Goal: Information Seeking & Learning: Learn about a topic

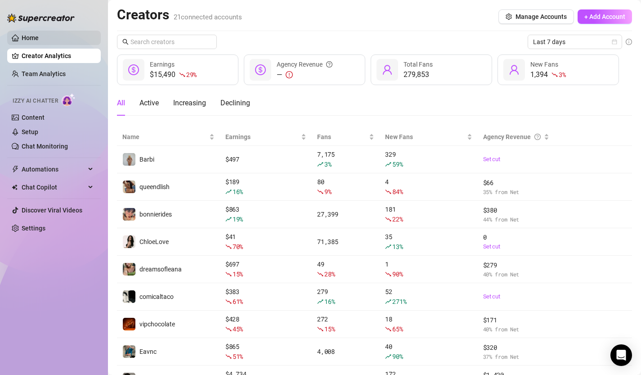
click at [39, 39] on link "Home" at bounding box center [30, 37] width 17 height 7
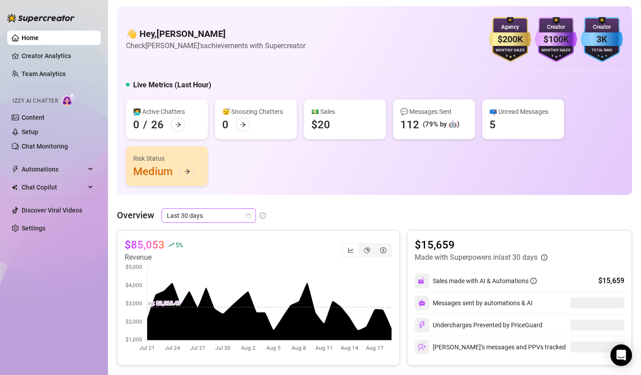
click at [250, 218] on icon "calendar" at bounding box center [248, 215] width 5 height 5
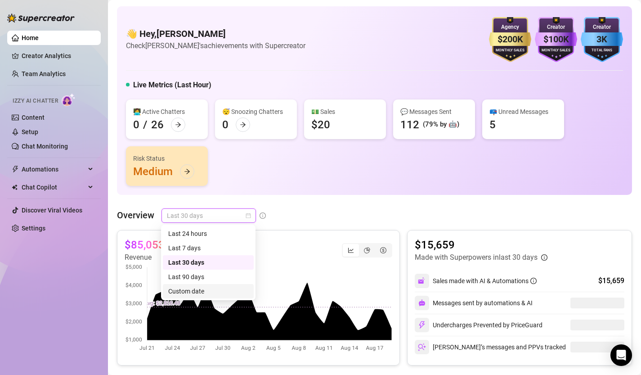
click at [217, 291] on div "Custom date" at bounding box center [208, 291] width 80 height 10
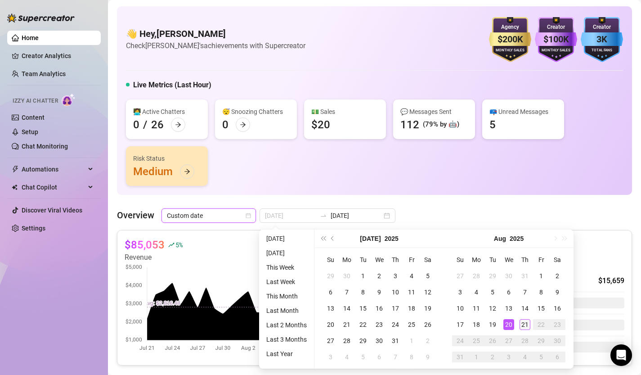
type input "[DATE]"
click at [525, 326] on div "21" at bounding box center [524, 324] width 11 height 11
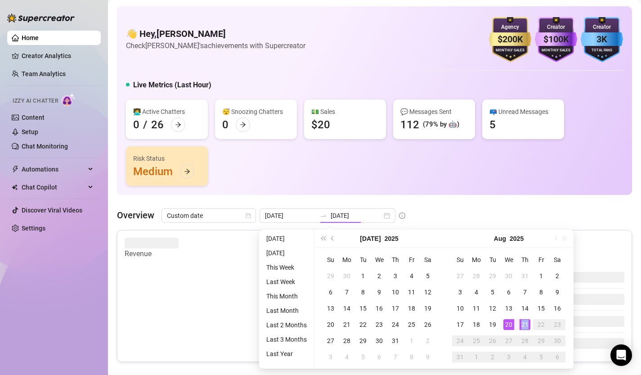
type input "[DATE]"
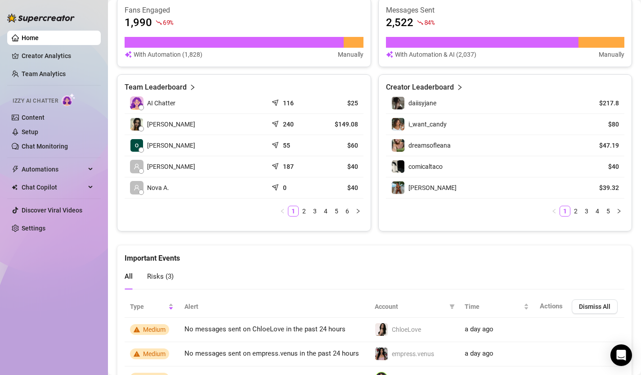
scroll to position [382, 0]
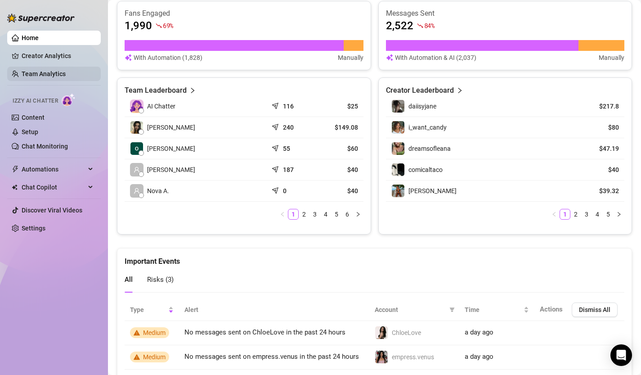
click at [55, 71] on link "Team Analytics" at bounding box center [44, 73] width 44 height 7
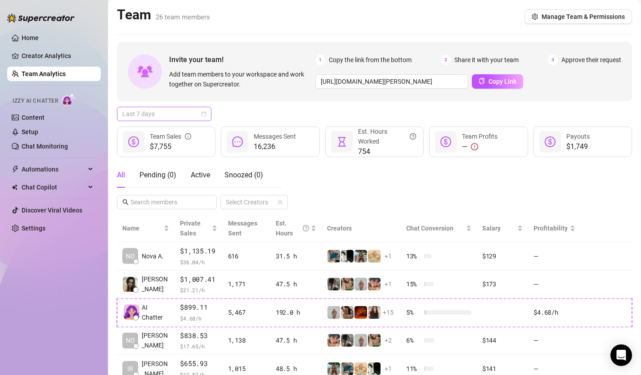
click at [203, 110] on span "Last 7 days" at bounding box center [164, 113] width 84 height 13
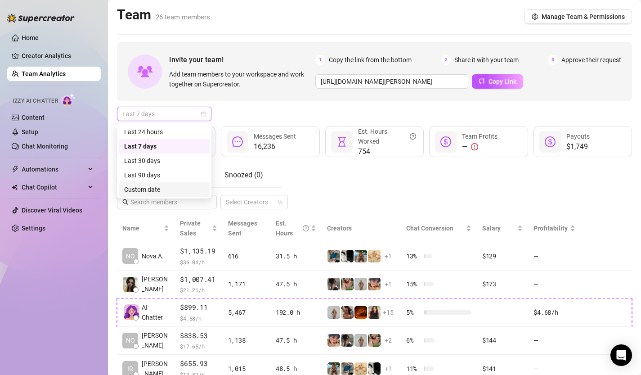
click at [179, 187] on div "Custom date" at bounding box center [164, 189] width 80 height 10
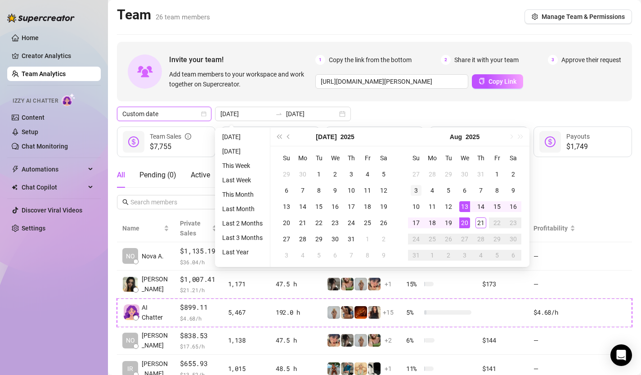
type input "[DATE]"
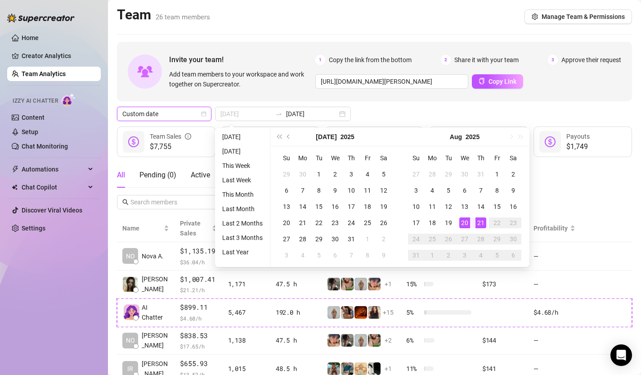
click at [482, 224] on div "21" at bounding box center [480, 222] width 11 height 11
click at [482, 223] on div "21" at bounding box center [480, 222] width 11 height 11
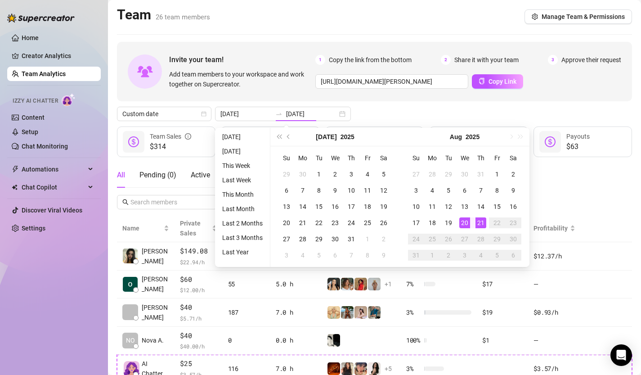
type input "[DATE]"
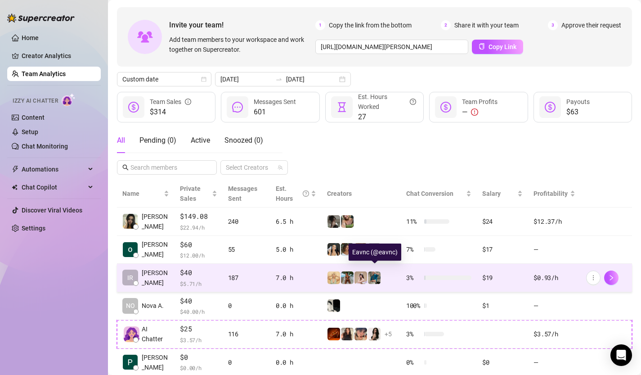
scroll to position [42, 0]
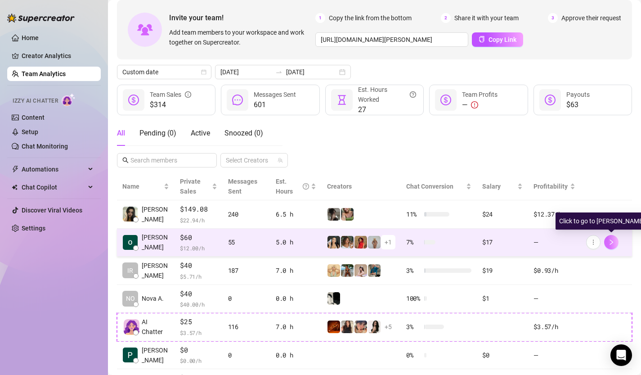
click at [612, 242] on icon "right" at bounding box center [610, 241] width 3 height 5
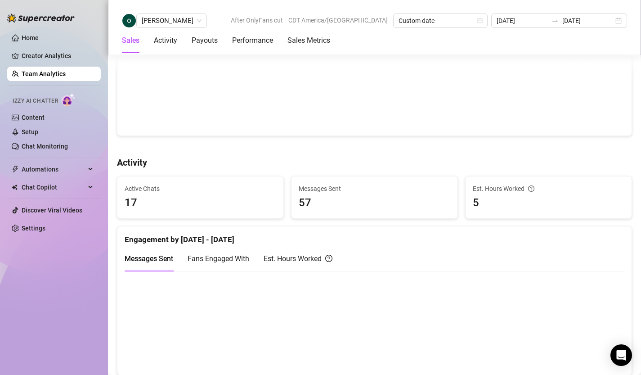
scroll to position [328, 0]
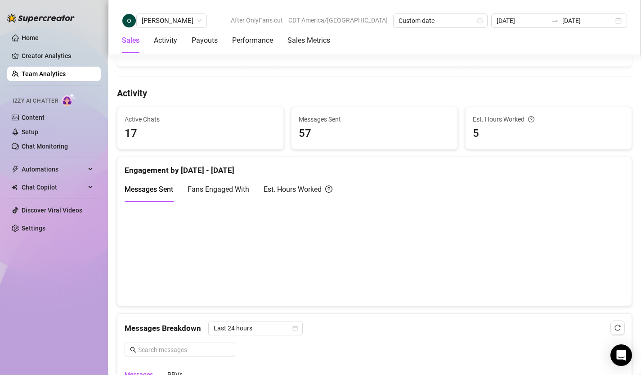
click at [380, 291] on canvas at bounding box center [375, 253] width 500 height 90
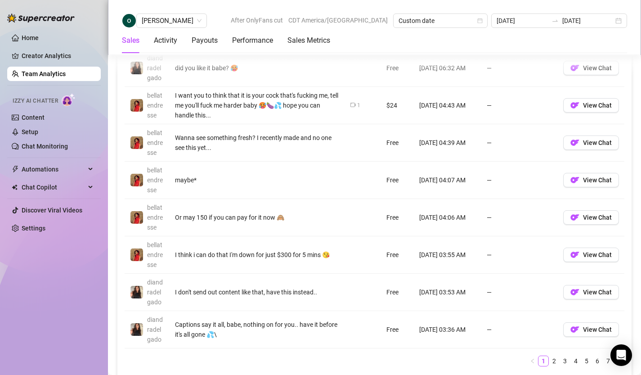
scroll to position [776, 0]
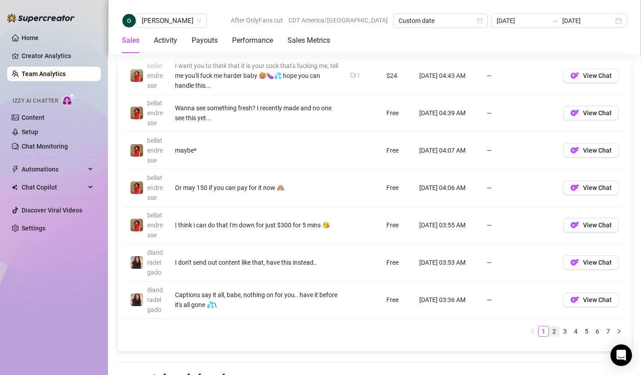
click at [556, 334] on link "2" at bounding box center [554, 331] width 10 height 10
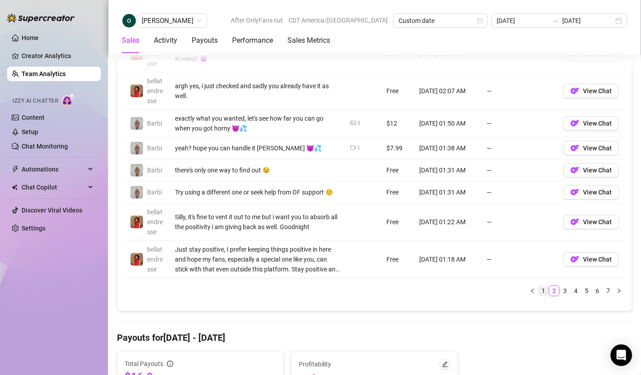
click at [544, 290] on link "1" at bounding box center [543, 291] width 10 height 10
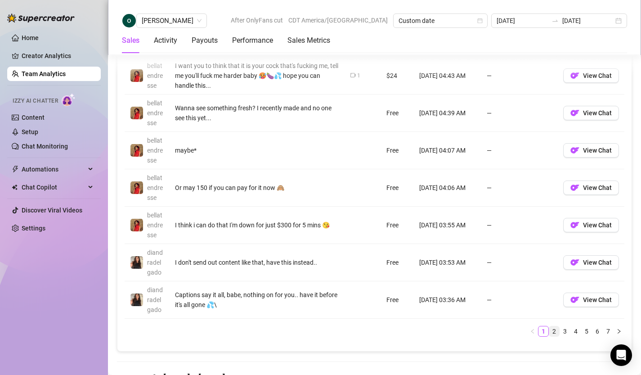
click at [555, 331] on link "2" at bounding box center [554, 331] width 10 height 10
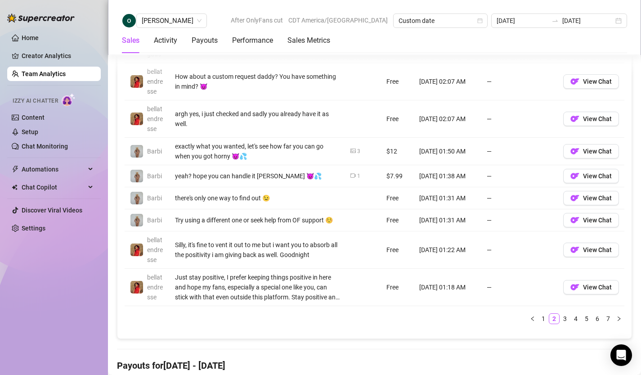
scroll to position [760, 0]
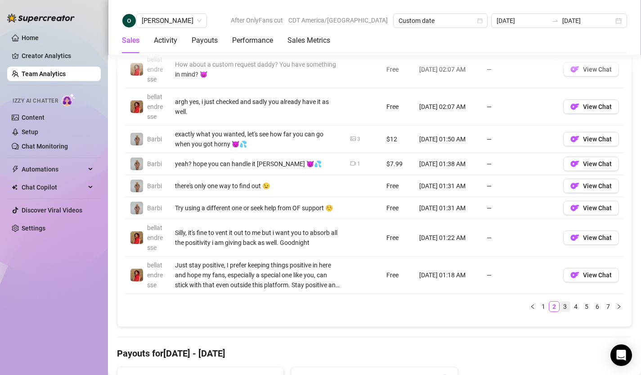
click at [566, 309] on link "3" at bounding box center [565, 306] width 10 height 10
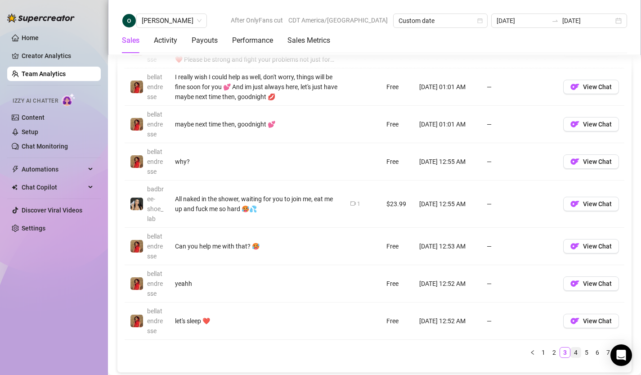
click at [577, 351] on link "4" at bounding box center [576, 352] width 10 height 10
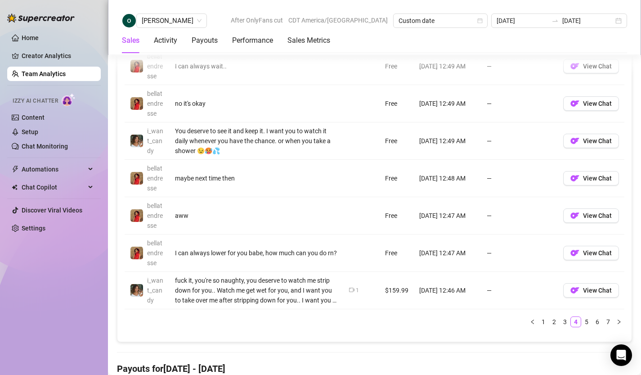
scroll to position [802, 0]
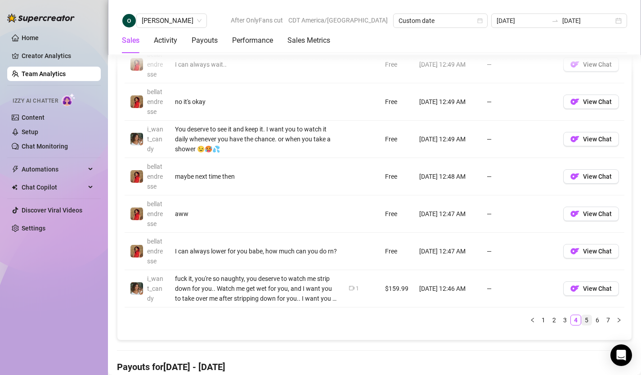
click at [586, 322] on link "5" at bounding box center [586, 320] width 10 height 10
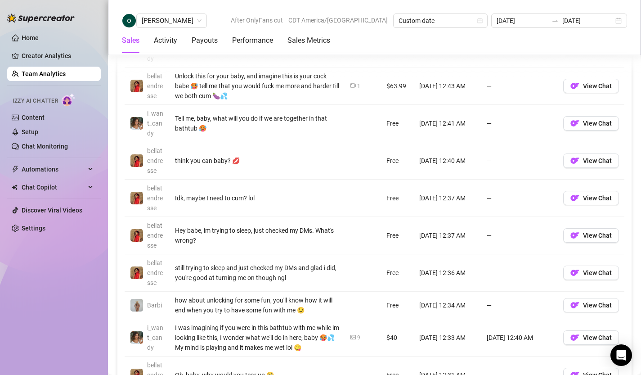
scroll to position [795, 0]
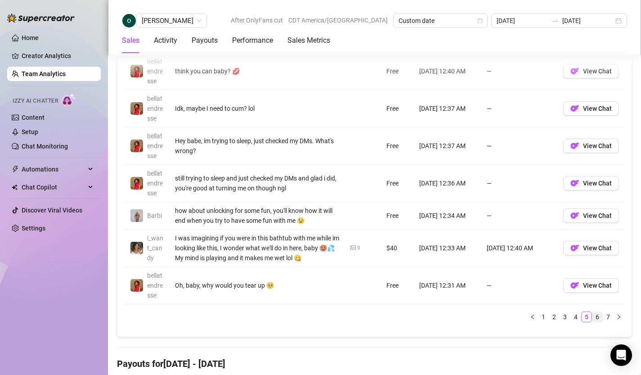
click at [598, 319] on link "6" at bounding box center [597, 317] width 10 height 10
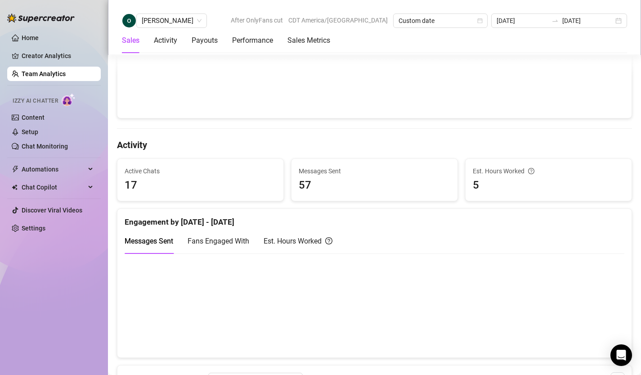
scroll to position [256, 0]
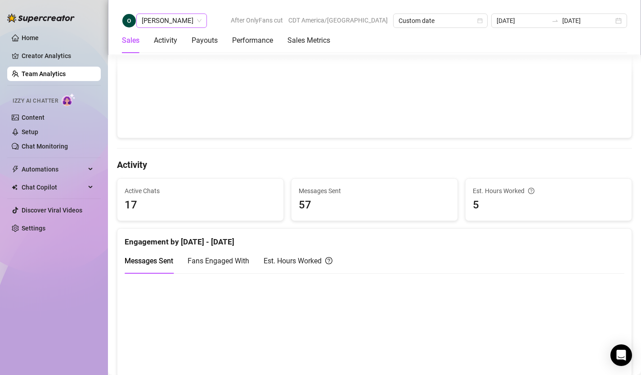
click at [168, 24] on span "[PERSON_NAME]" at bounding box center [172, 20] width 60 height 13
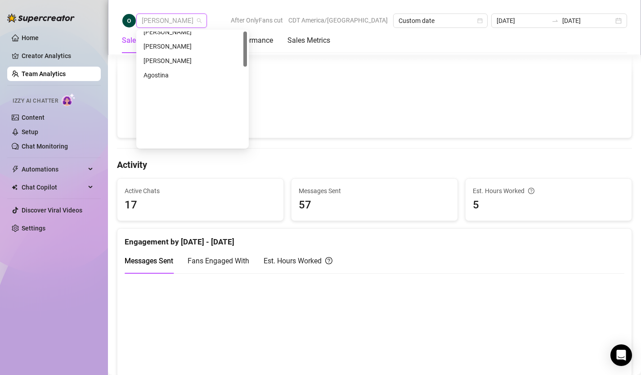
scroll to position [0, 0]
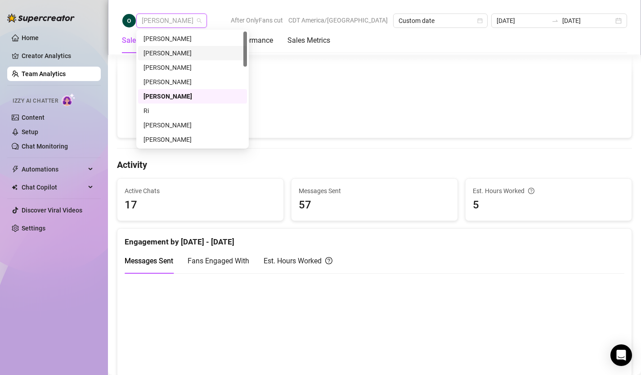
click at [171, 54] on div "[PERSON_NAME]" at bounding box center [192, 53] width 98 height 10
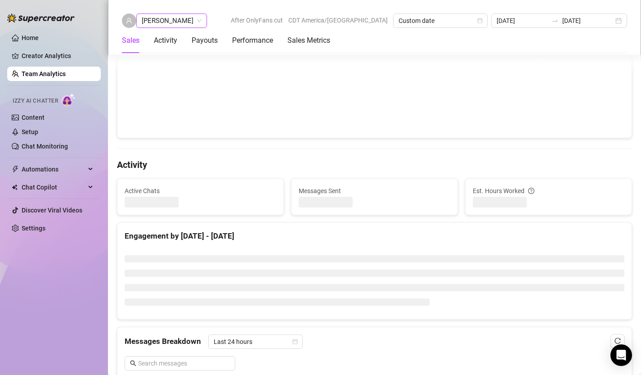
scroll to position [245, 0]
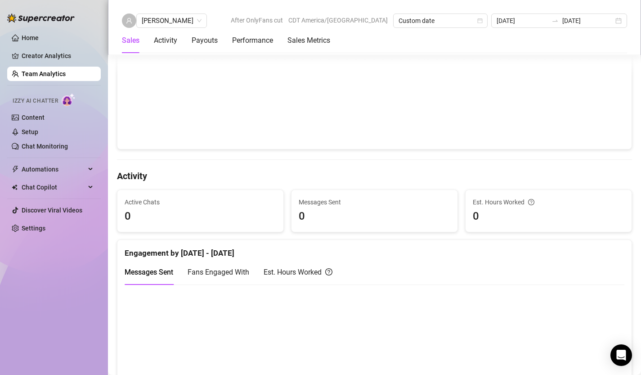
click at [57, 71] on link "Team Analytics" at bounding box center [44, 73] width 44 height 7
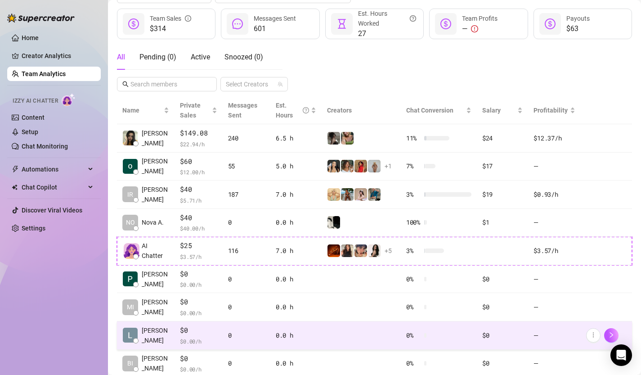
scroll to position [121, 0]
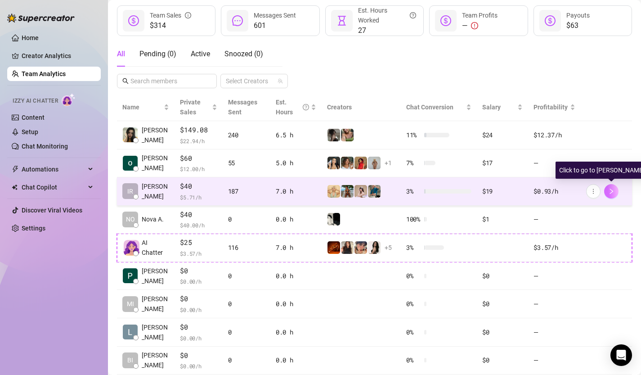
click at [612, 191] on icon "right" at bounding box center [610, 190] width 3 height 5
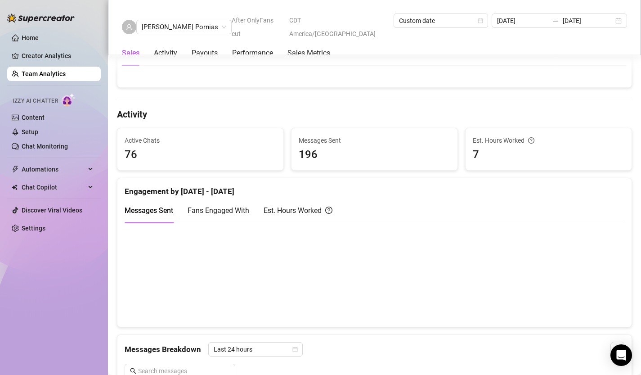
scroll to position [336, 0]
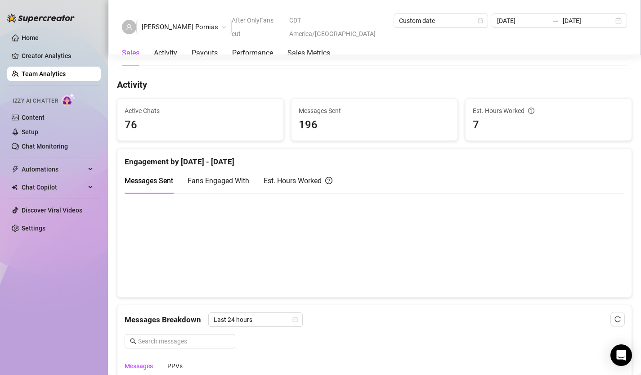
click at [359, 281] on canvas at bounding box center [375, 245] width 500 height 90
click at [356, 280] on canvas at bounding box center [375, 245] width 500 height 90
click at [386, 281] on canvas at bounding box center [375, 245] width 500 height 90
click at [359, 283] on canvas at bounding box center [375, 245] width 500 height 90
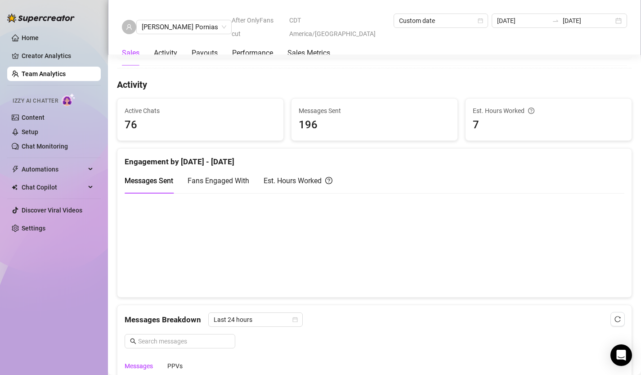
click at [397, 281] on canvas at bounding box center [375, 245] width 500 height 90
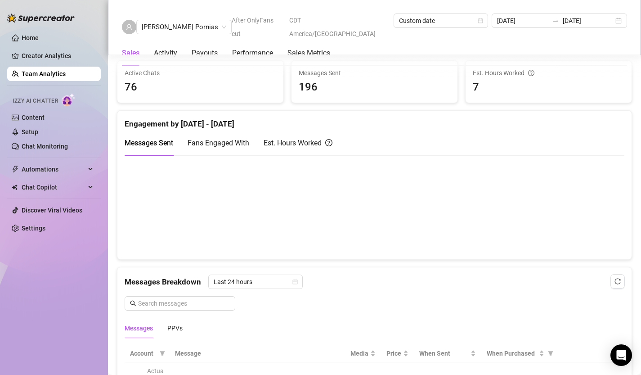
scroll to position [392, 0]
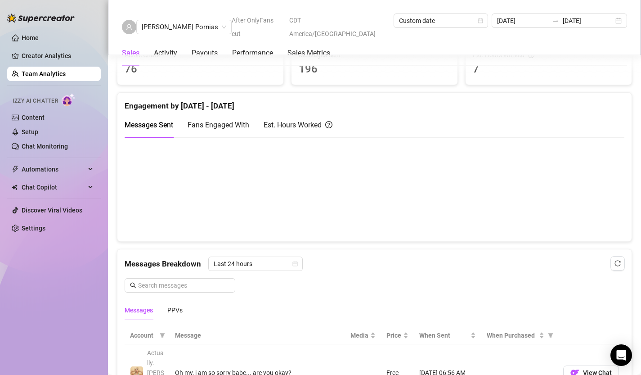
click at [235, 131] on div "Fans Engaged With" at bounding box center [219, 125] width 62 height 26
click at [151, 123] on span "Messages Sent" at bounding box center [149, 125] width 49 height 9
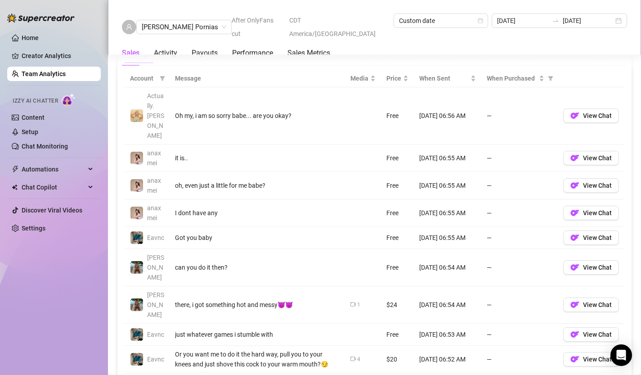
scroll to position [670, 0]
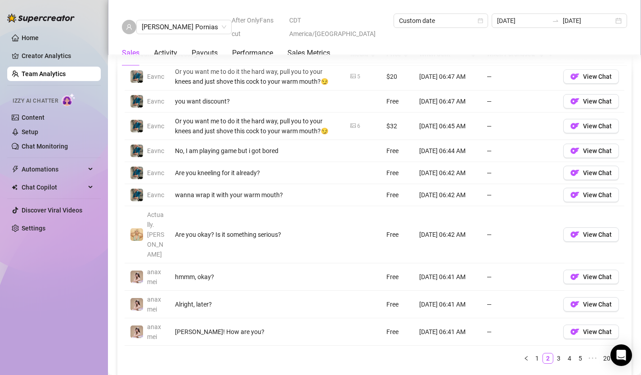
scroll to position [683, 0]
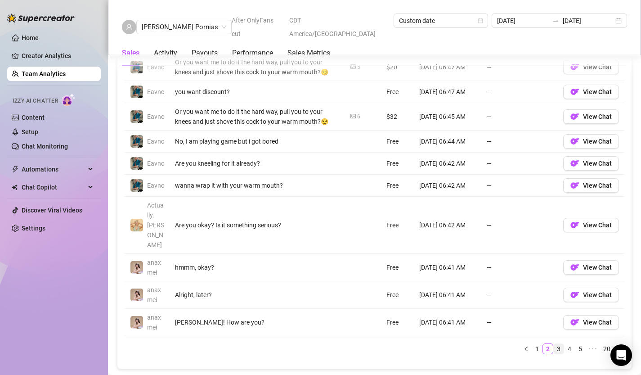
click at [558, 344] on link "3" at bounding box center [559, 349] width 10 height 10
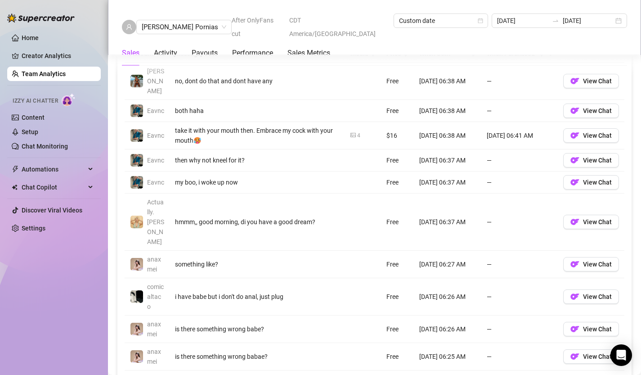
scroll to position [675, 0]
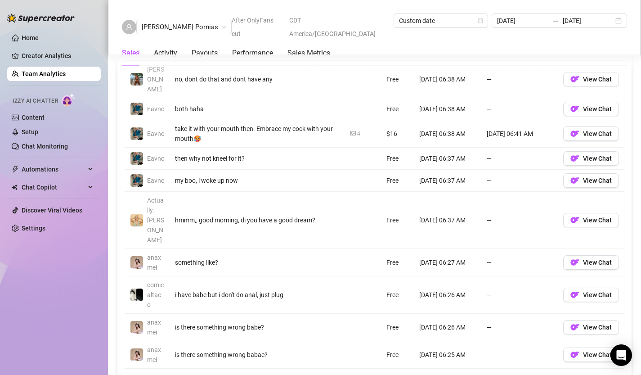
click at [572, 374] on link "4" at bounding box center [569, 381] width 10 height 10
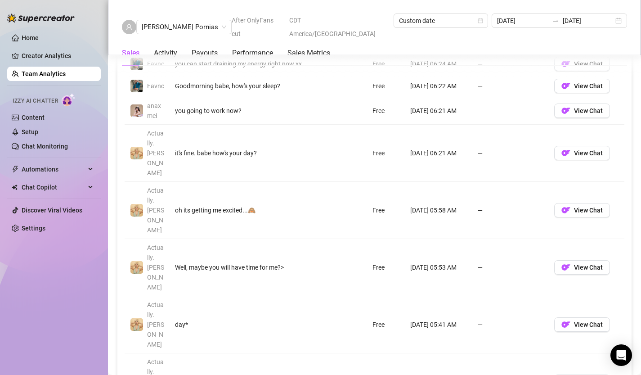
scroll to position [728, 0]
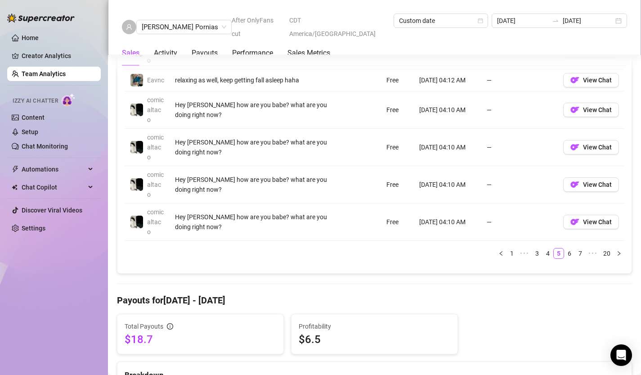
scroll to position [880, 0]
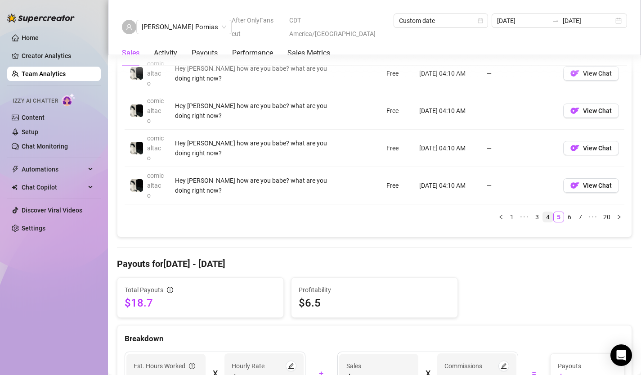
click at [547, 219] on link "4" at bounding box center [548, 217] width 10 height 10
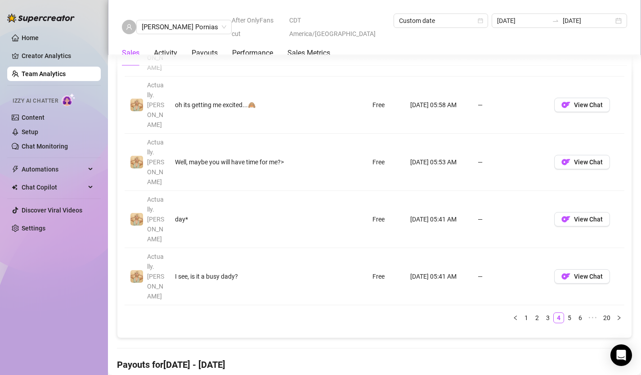
scroll to position [833, 0]
click at [567, 312] on link "5" at bounding box center [569, 317] width 10 height 10
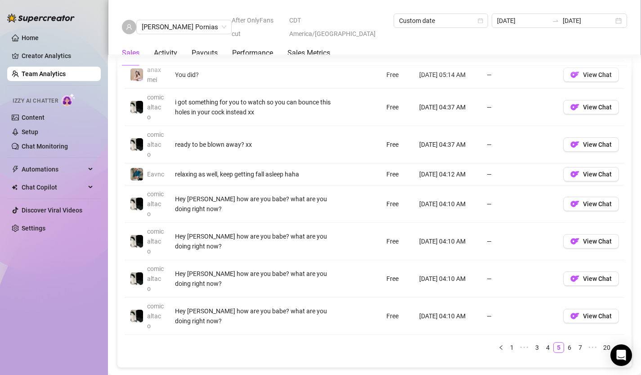
scroll to position [748, 0]
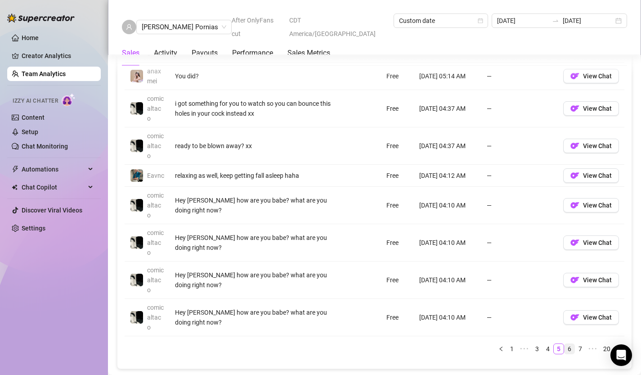
click at [570, 351] on link "6" at bounding box center [569, 349] width 10 height 10
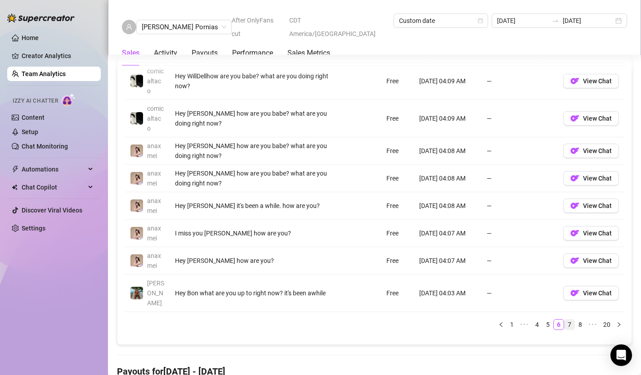
click at [569, 319] on link "7" at bounding box center [569, 324] width 10 height 10
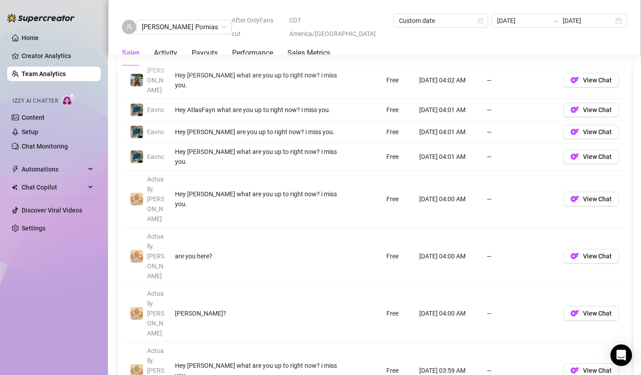
scroll to position [723, 0]
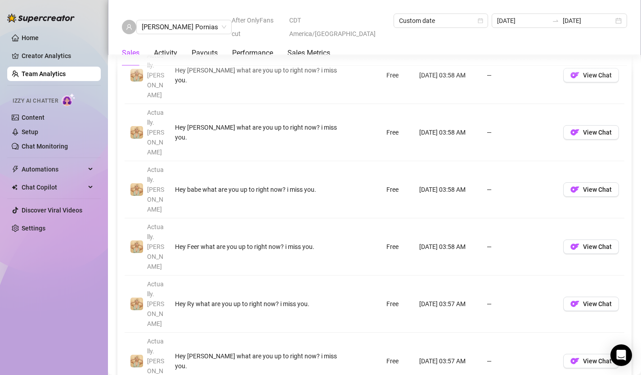
scroll to position [804, 0]
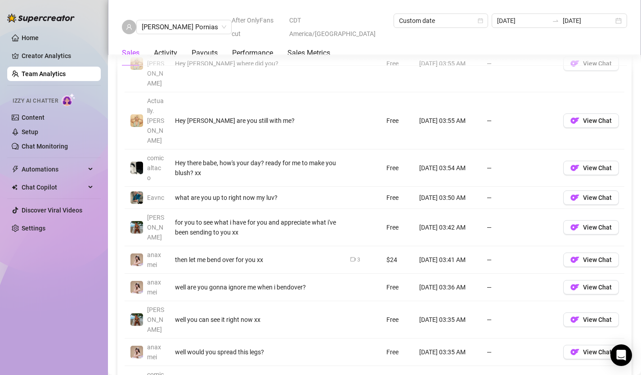
scroll to position [705, 0]
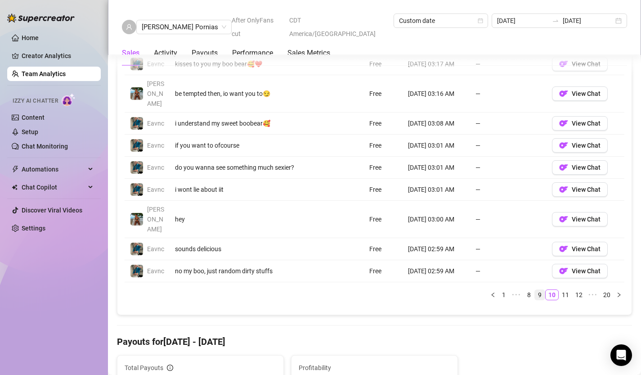
click at [540, 290] on link "9" at bounding box center [540, 295] width 10 height 10
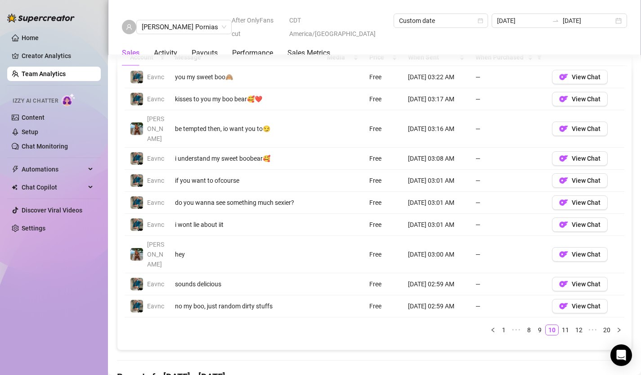
scroll to position [672, 0]
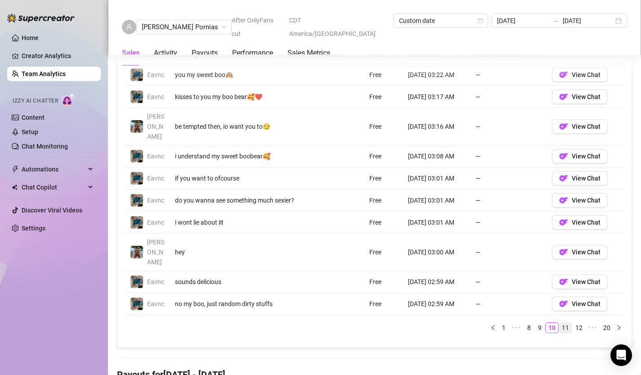
click at [563, 322] on link "11" at bounding box center [565, 327] width 13 height 10
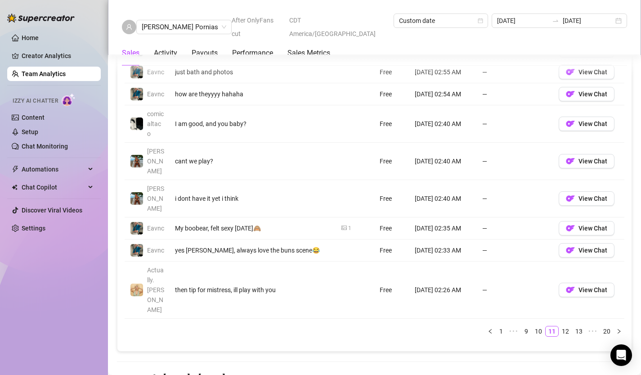
scroll to position [720, 0]
click at [564, 325] on link "12" at bounding box center [565, 330] width 13 height 10
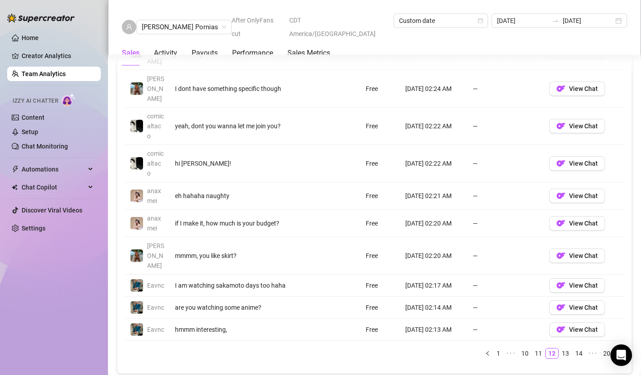
scroll to position [712, 0]
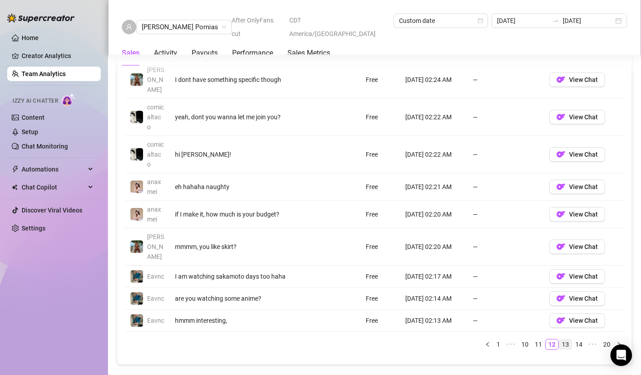
click at [567, 339] on link "13" at bounding box center [565, 344] width 13 height 10
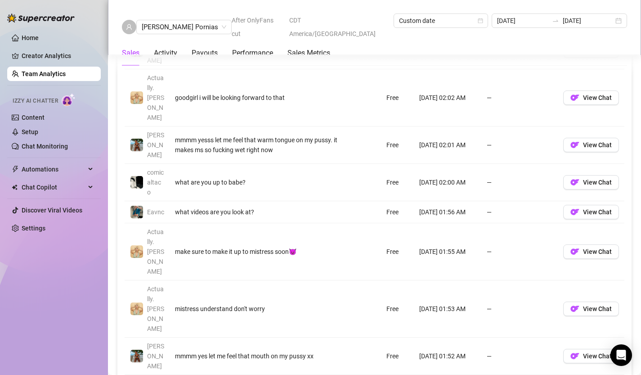
scroll to position [767, 0]
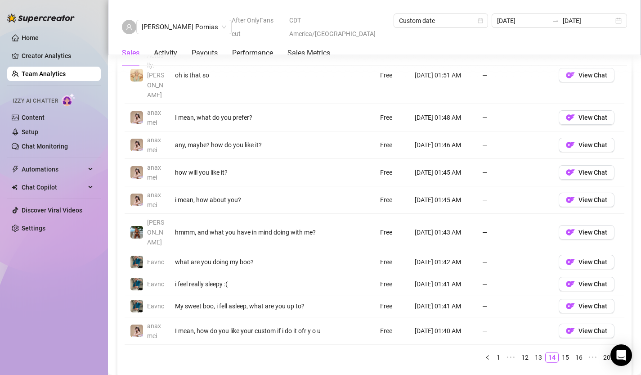
scroll to position [711, 0]
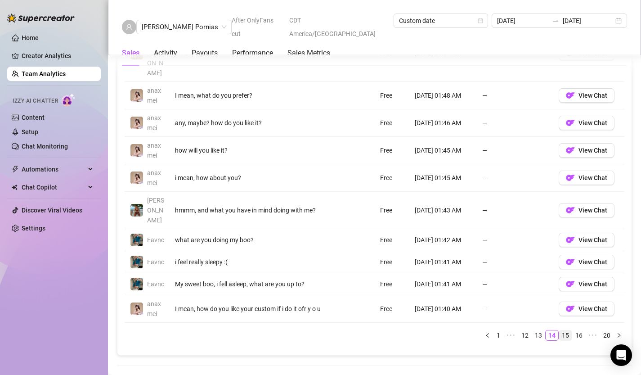
click at [569, 330] on link "15" at bounding box center [565, 335] width 13 height 10
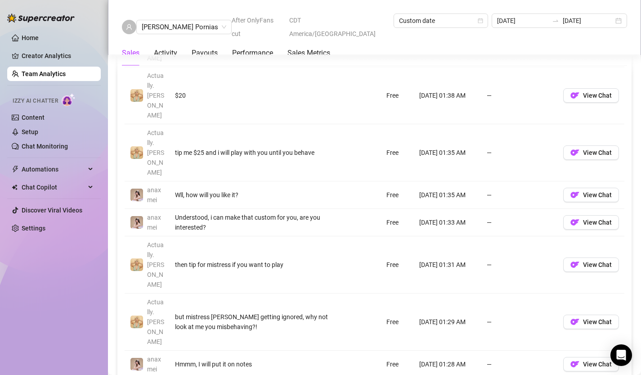
scroll to position [758, 0]
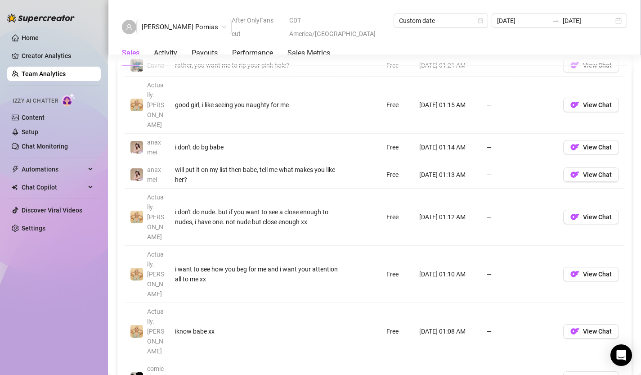
scroll to position [777, 0]
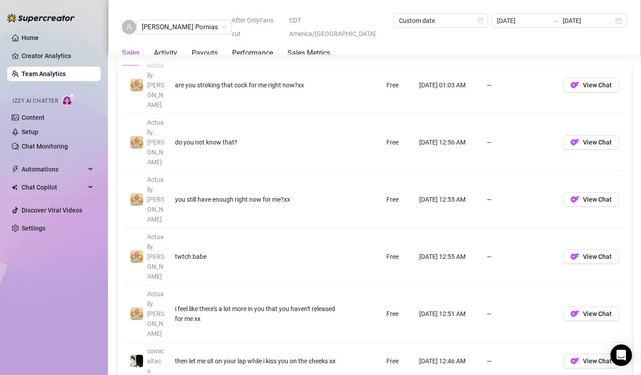
scroll to position [779, 0]
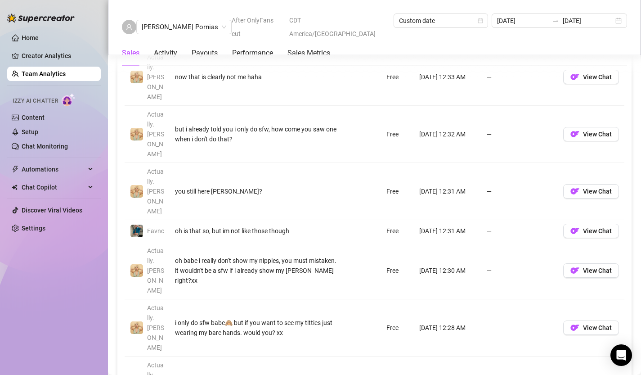
scroll to position [793, 0]
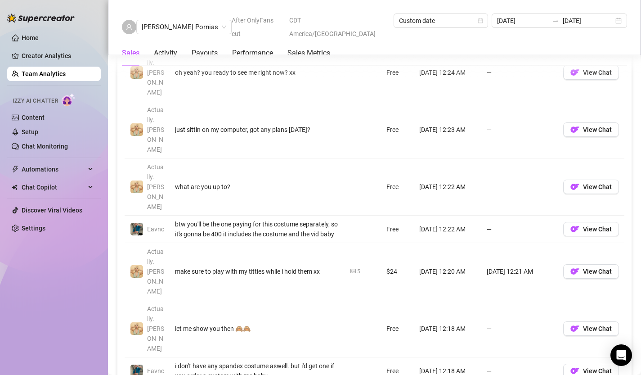
scroll to position [774, 0]
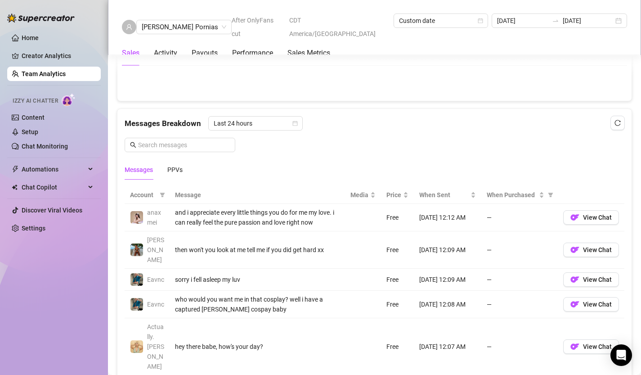
scroll to position [527, 0]
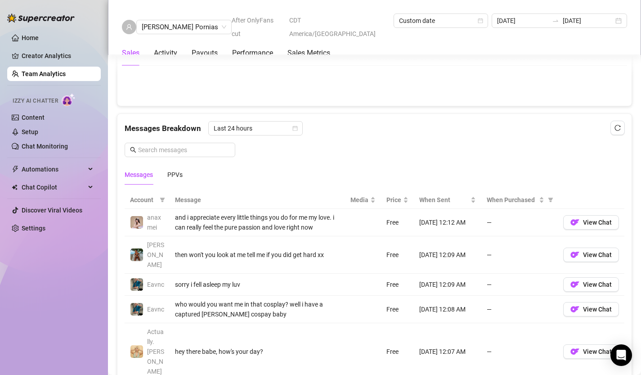
click at [66, 71] on link "Team Analytics" at bounding box center [44, 73] width 44 height 7
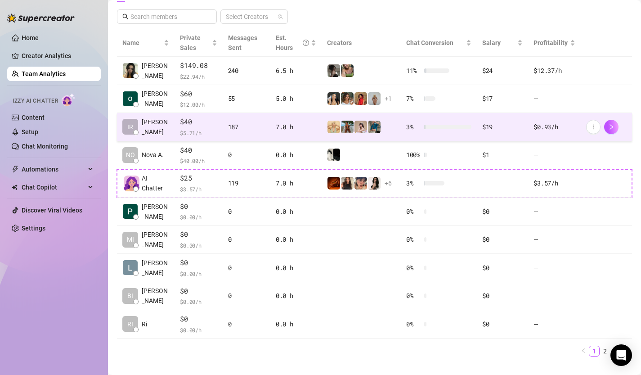
scroll to position [164, 0]
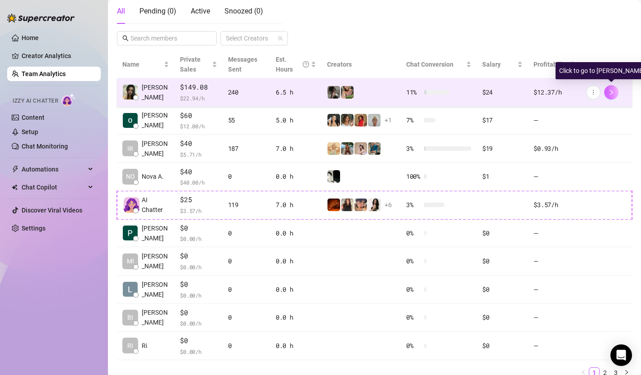
click at [609, 93] on icon "right" at bounding box center [611, 92] width 6 height 6
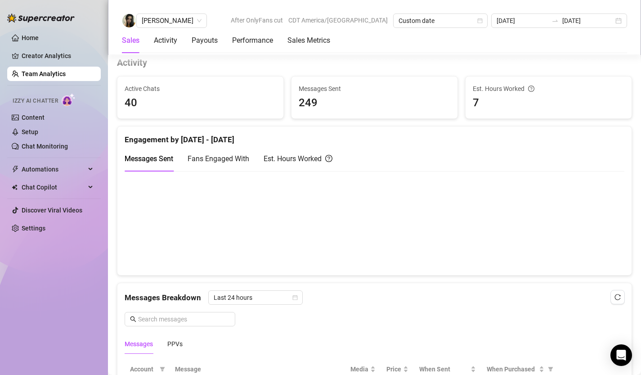
scroll to position [361, 0]
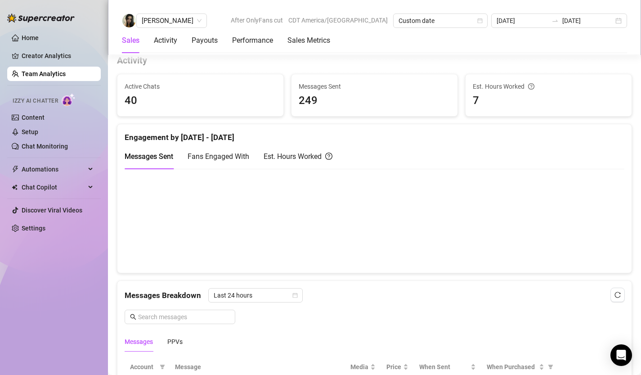
click at [381, 259] on canvas at bounding box center [375, 220] width 500 height 90
click at [383, 256] on canvas at bounding box center [375, 220] width 500 height 90
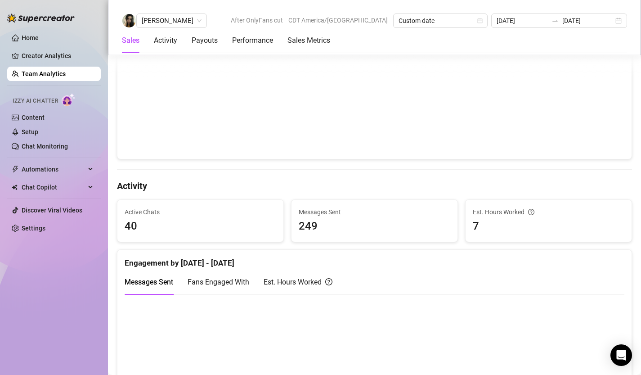
scroll to position [256, 0]
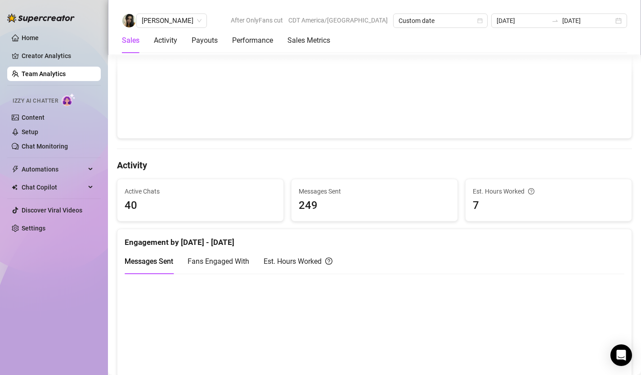
click at [213, 260] on span "Fans Engaged With" at bounding box center [219, 261] width 62 height 9
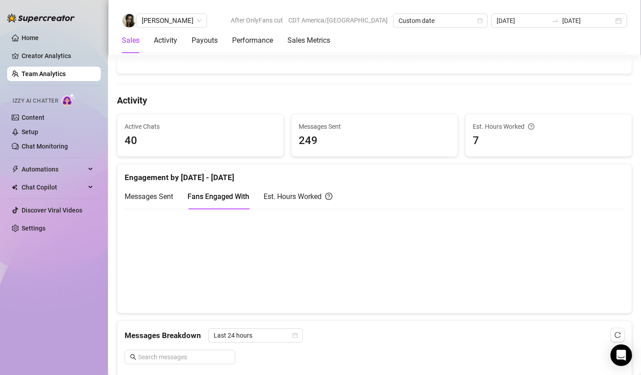
scroll to position [322, 0]
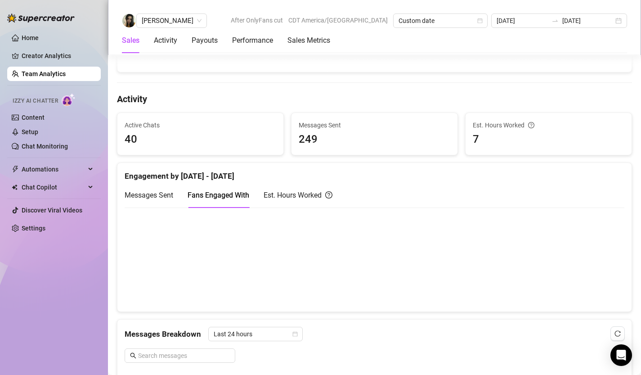
click at [149, 198] on span "Messages Sent" at bounding box center [149, 195] width 49 height 9
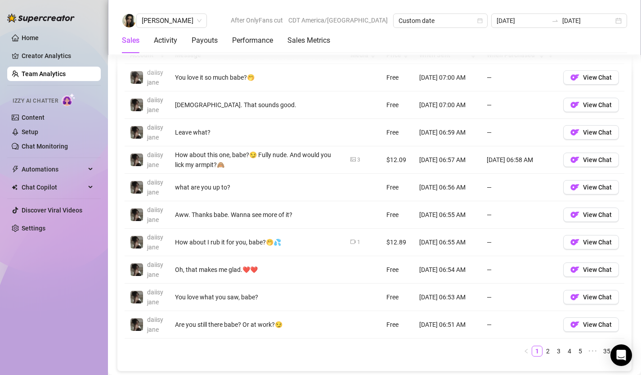
scroll to position [688, 0]
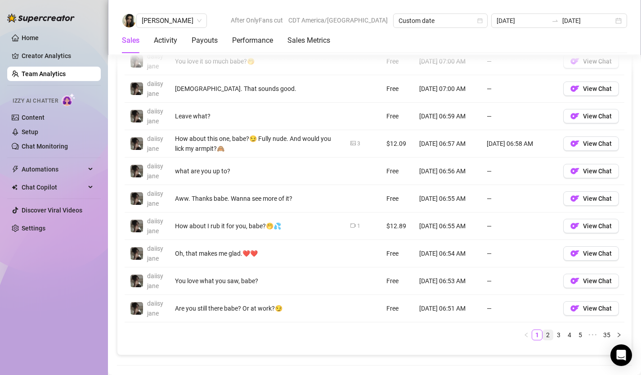
click at [549, 332] on link "2" at bounding box center [548, 335] width 10 height 10
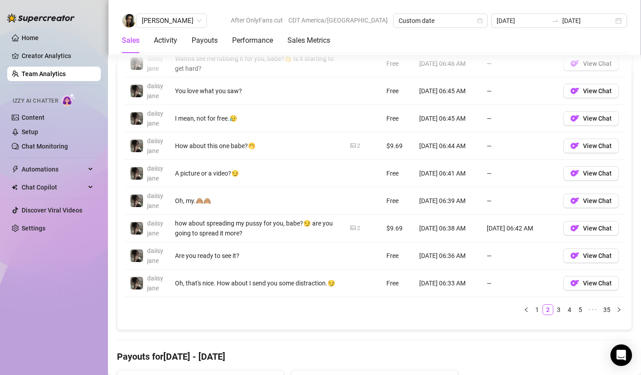
scroll to position [721, 0]
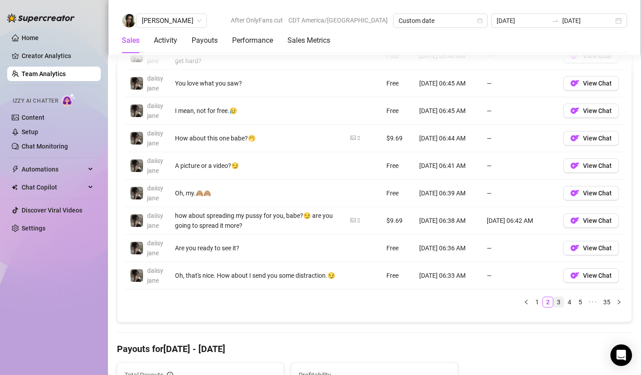
click at [555, 301] on link "3" at bounding box center [559, 302] width 10 height 10
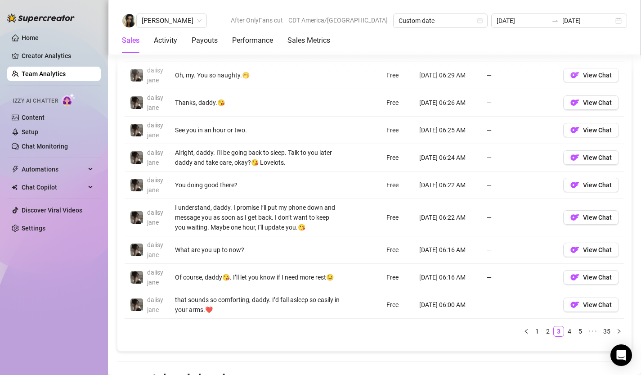
scroll to position [734, 0]
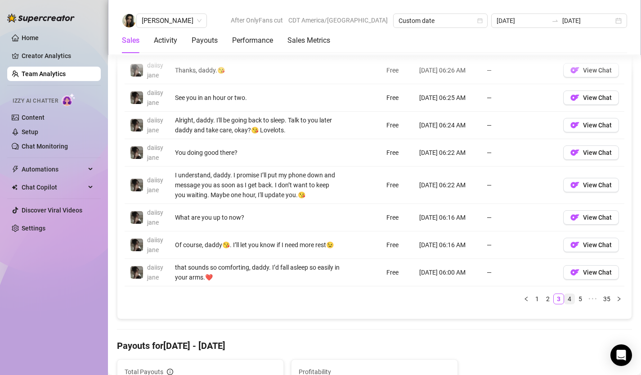
click at [572, 300] on link "4" at bounding box center [569, 299] width 10 height 10
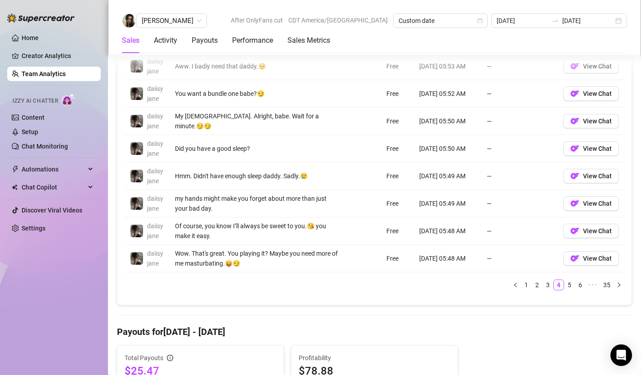
scroll to position [767, 0]
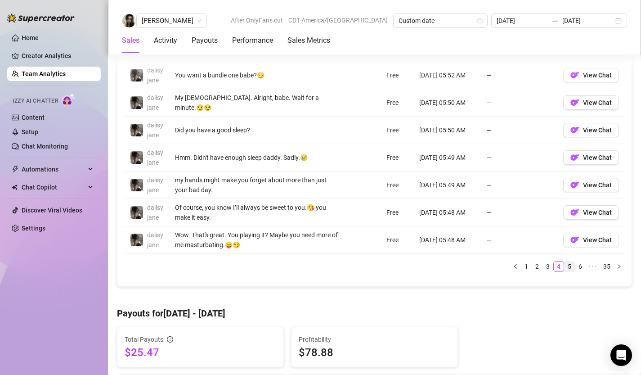
click at [571, 267] on link "5" at bounding box center [569, 266] width 10 height 10
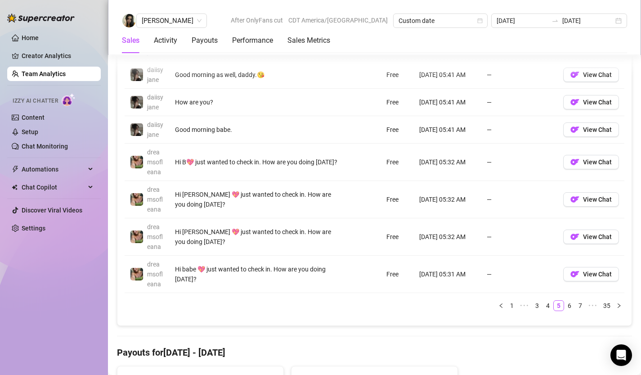
scroll to position [778, 0]
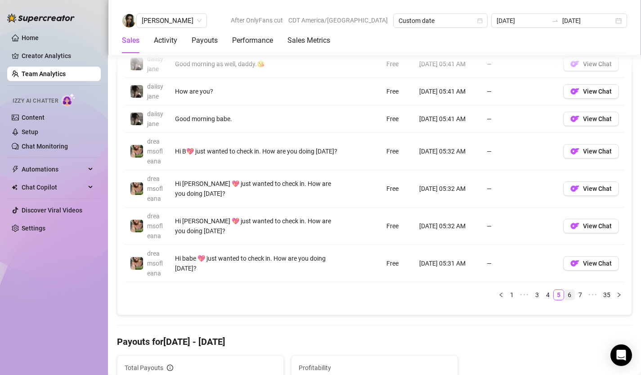
click at [568, 294] on link "6" at bounding box center [569, 295] width 10 height 10
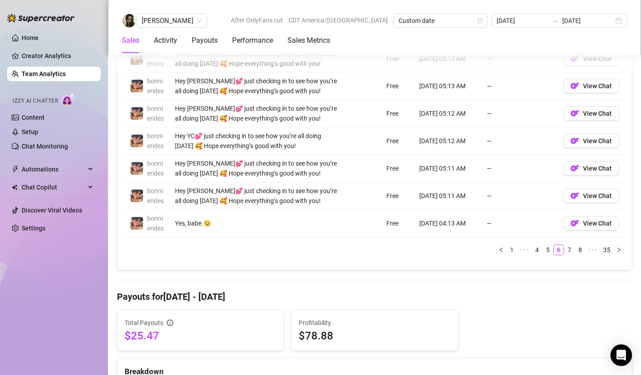
scroll to position [793, 0]
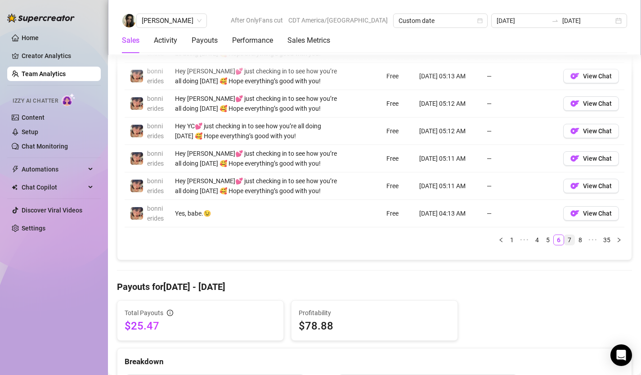
click at [570, 245] on link "7" at bounding box center [569, 240] width 10 height 10
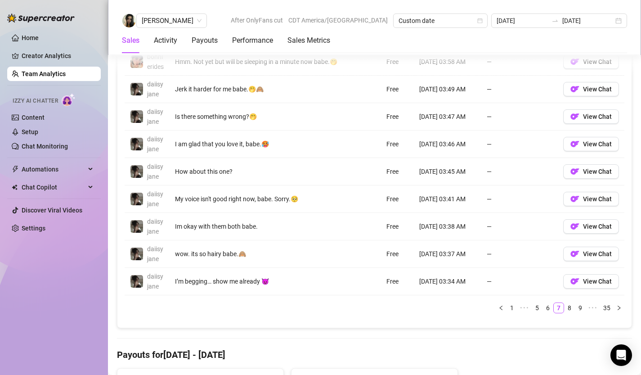
scroll to position [714, 0]
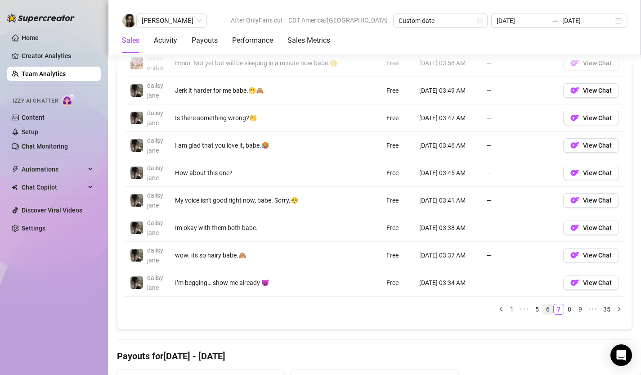
click at [549, 314] on link "6" at bounding box center [548, 309] width 10 height 10
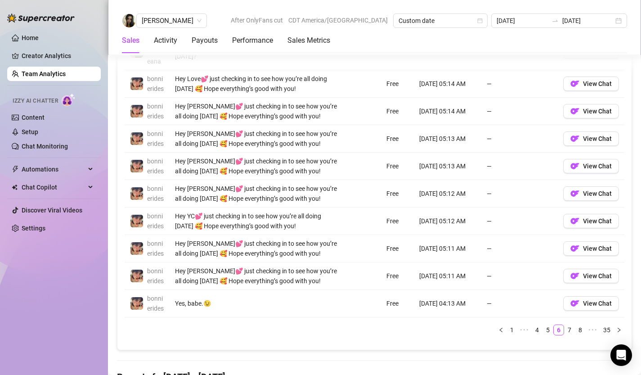
scroll to position [795, 0]
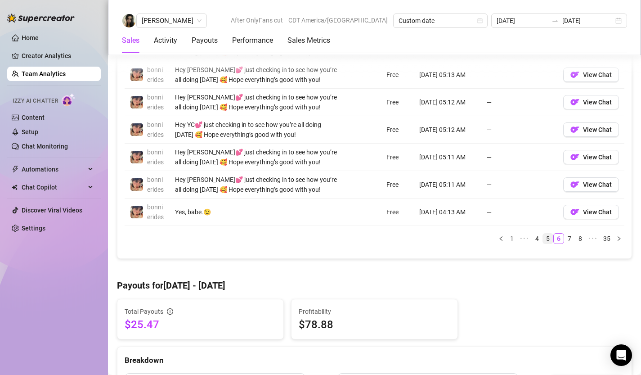
click at [547, 243] on link "5" at bounding box center [548, 238] width 10 height 10
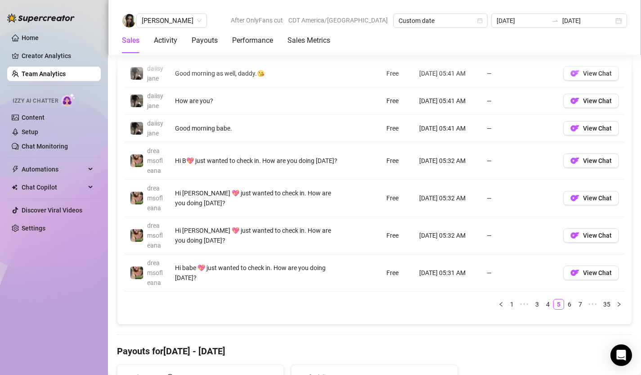
scroll to position [779, 0]
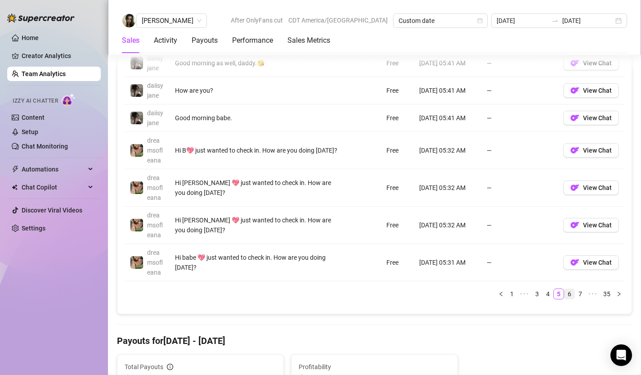
click at [567, 296] on link "6" at bounding box center [569, 294] width 10 height 10
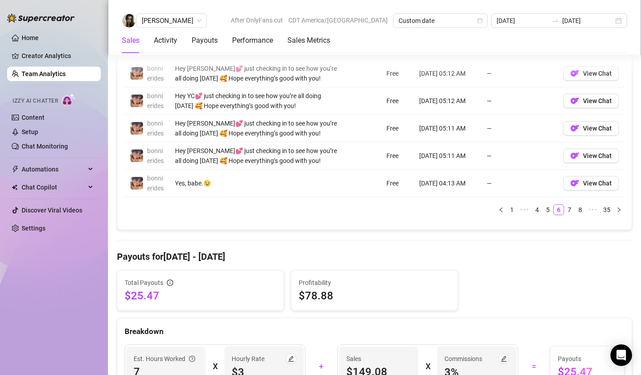
scroll to position [824, 0]
click at [570, 214] on link "7" at bounding box center [569, 209] width 10 height 10
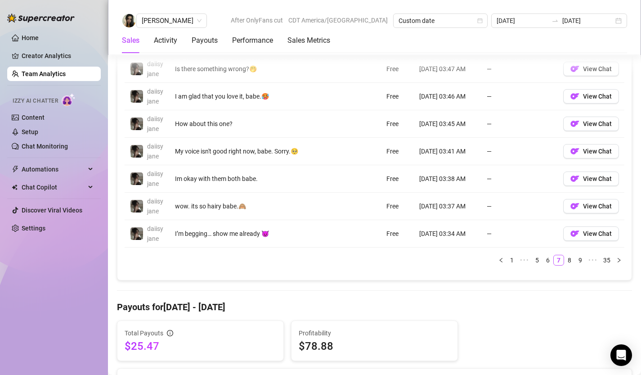
scroll to position [765, 0]
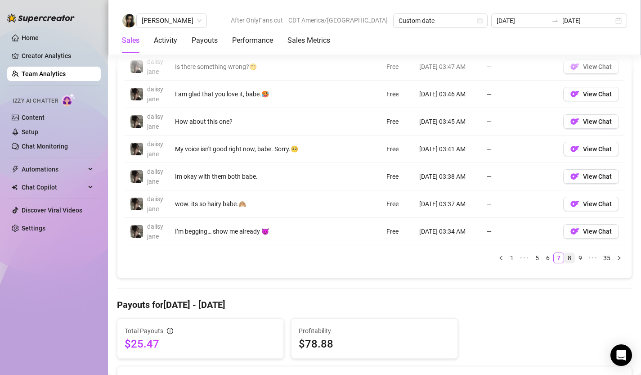
click at [572, 263] on link "8" at bounding box center [569, 258] width 10 height 10
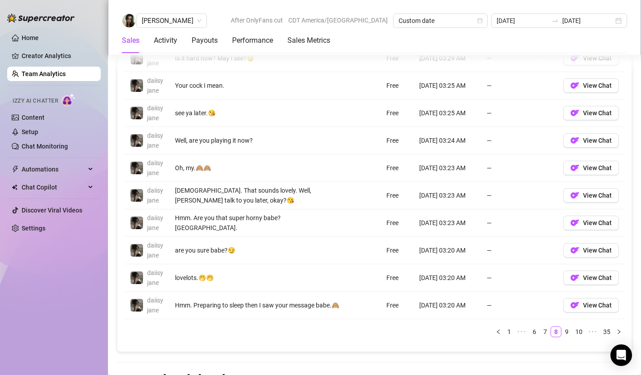
scroll to position [702, 0]
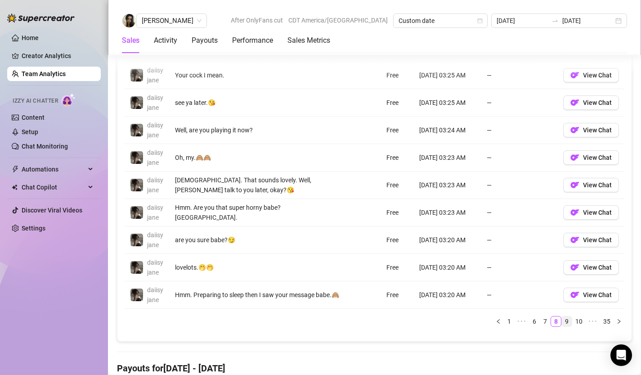
click at [565, 321] on link "9" at bounding box center [567, 321] width 10 height 10
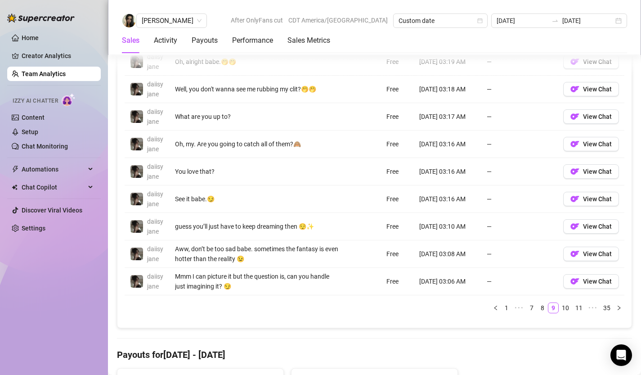
scroll to position [774, 0]
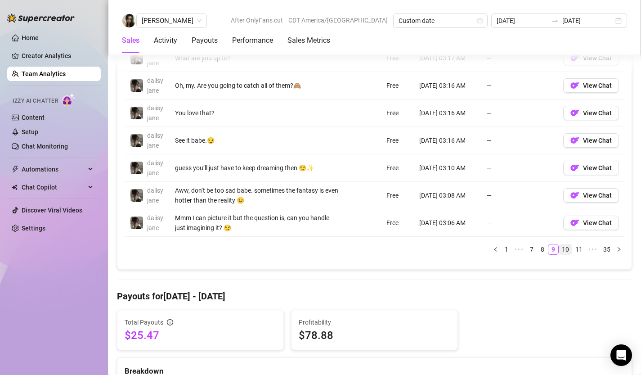
click at [564, 252] on link "10" at bounding box center [565, 249] width 13 height 10
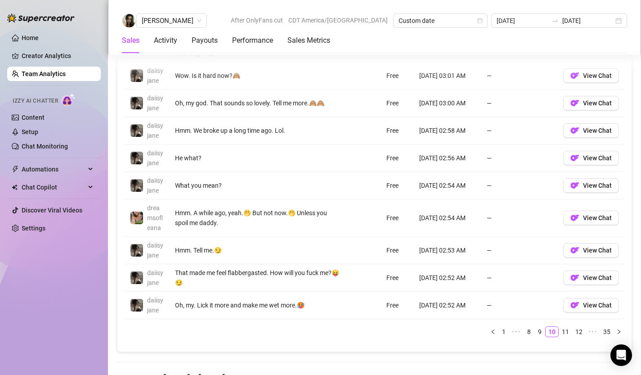
scroll to position [763, 0]
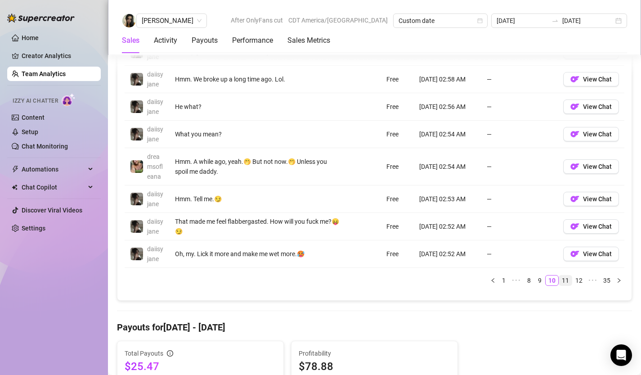
click at [568, 281] on link "11" at bounding box center [565, 280] width 13 height 10
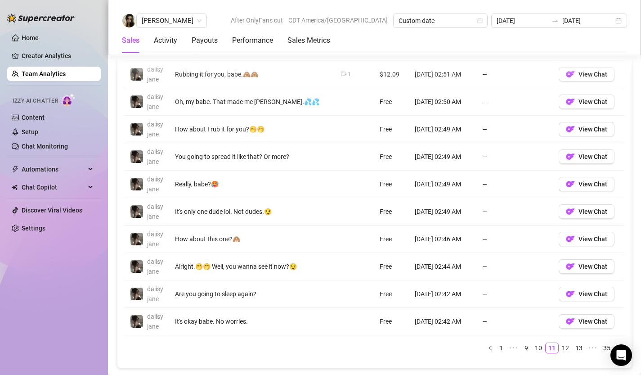
scroll to position [677, 0]
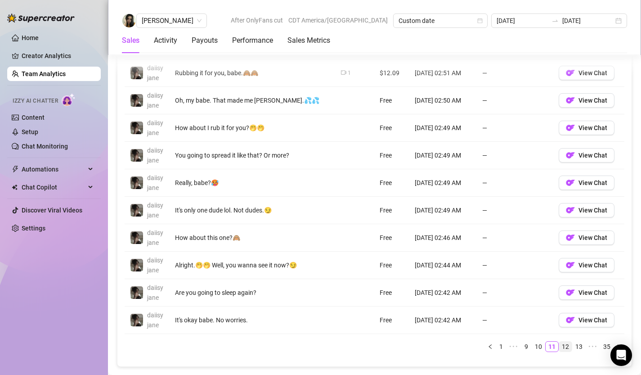
click at [564, 346] on link "12" at bounding box center [565, 346] width 13 height 10
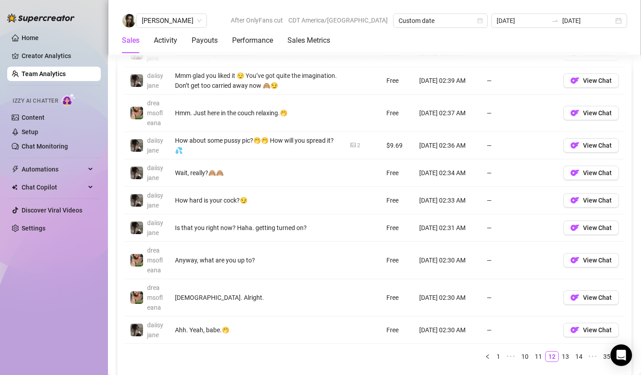
scroll to position [728, 0]
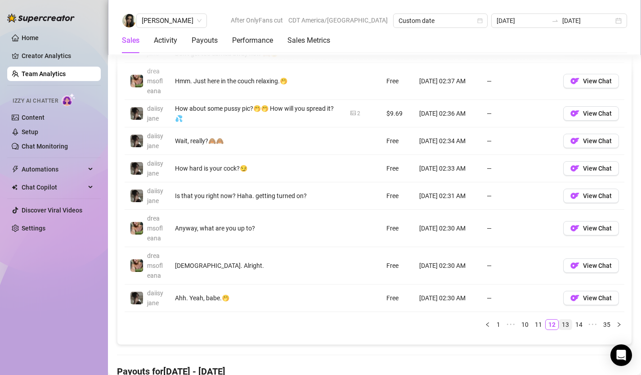
click at [567, 326] on link "13" at bounding box center [565, 324] width 13 height 10
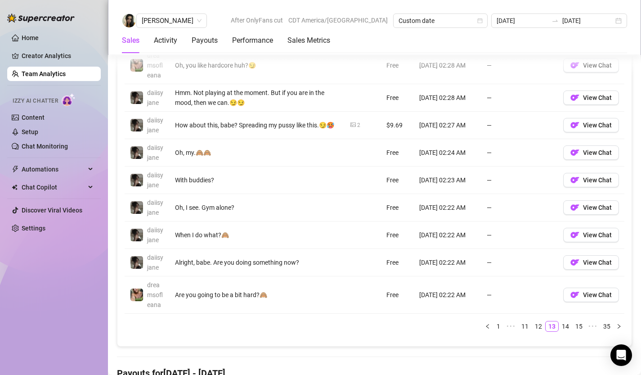
scroll to position [729, 0]
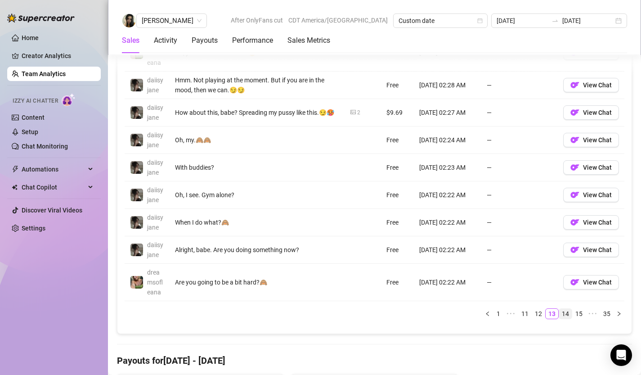
click at [568, 316] on link "14" at bounding box center [565, 313] width 13 height 10
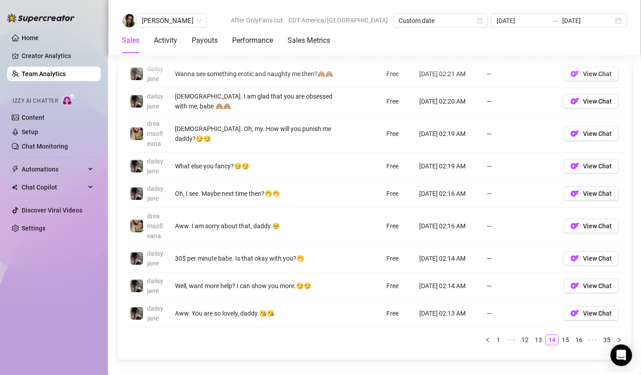
scroll to position [712, 0]
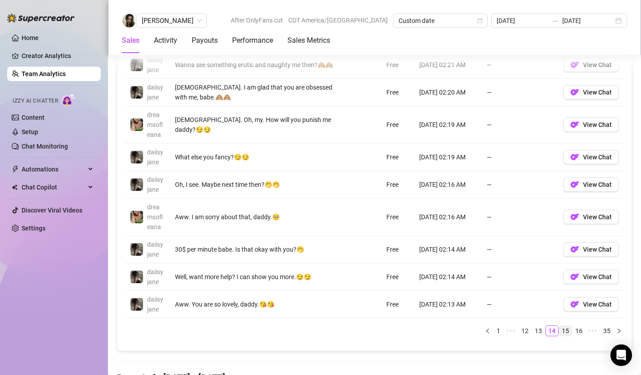
click at [563, 332] on link "15" at bounding box center [565, 331] width 13 height 10
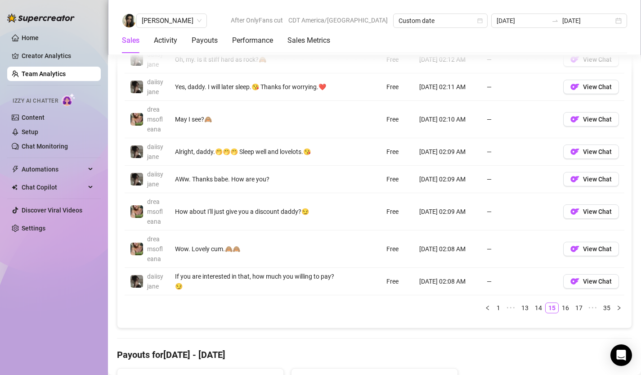
scroll to position [756, 0]
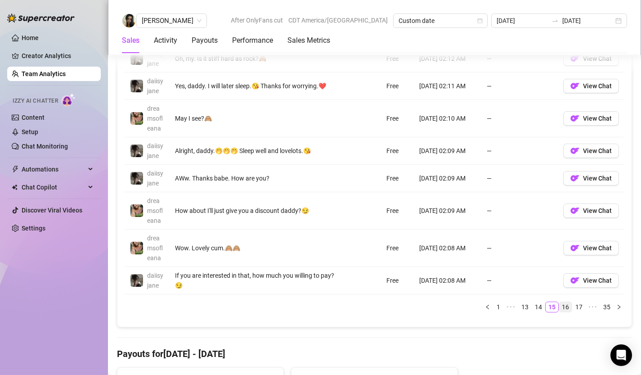
click at [565, 305] on link "16" at bounding box center [565, 307] width 13 height 10
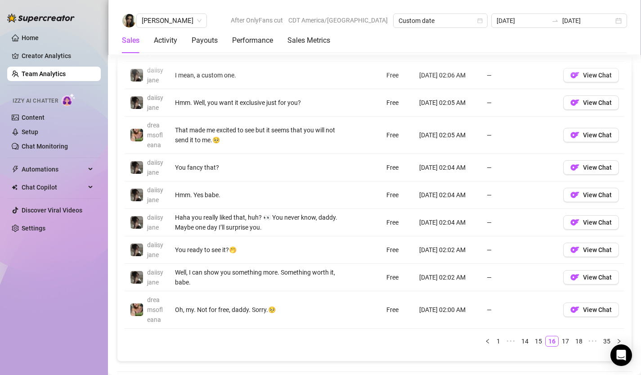
scroll to position [737, 0]
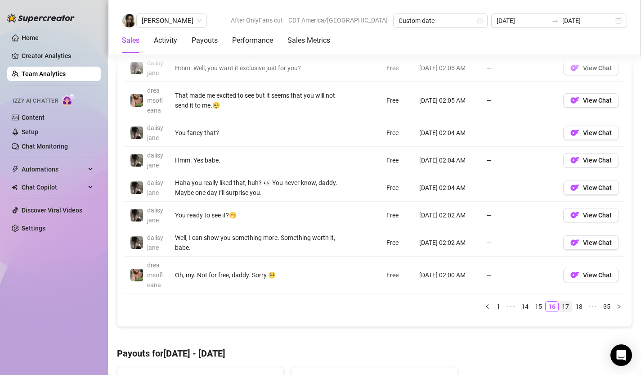
click at [566, 309] on link "17" at bounding box center [565, 306] width 13 height 10
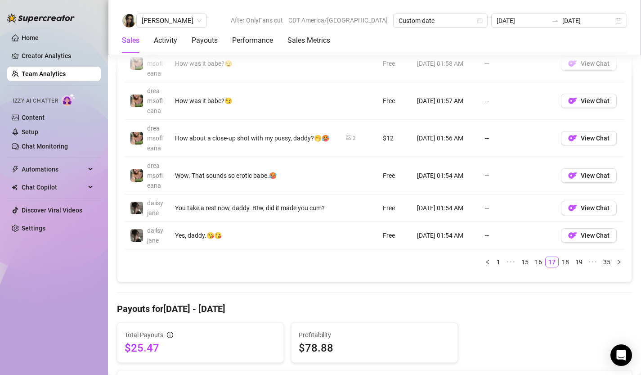
scroll to position [818, 0]
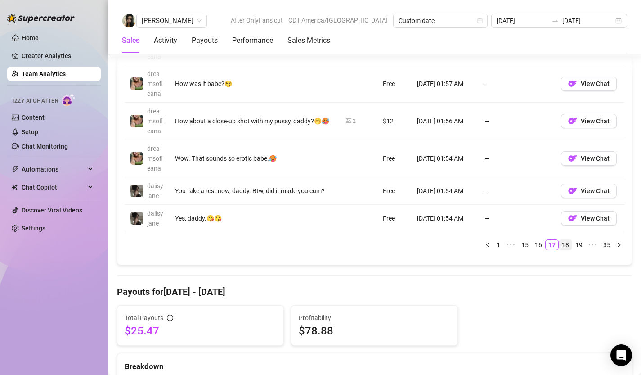
click at [567, 246] on link "18" at bounding box center [565, 245] width 13 height 10
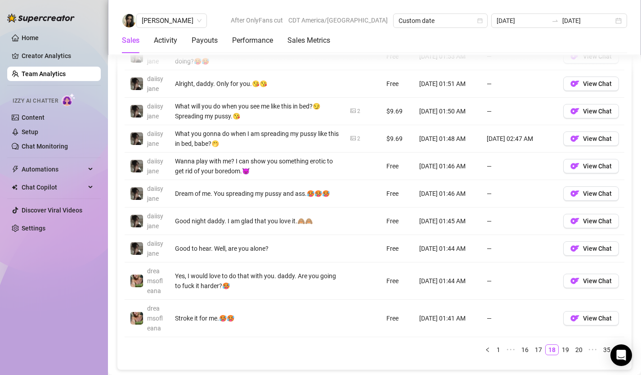
scroll to position [706, 0]
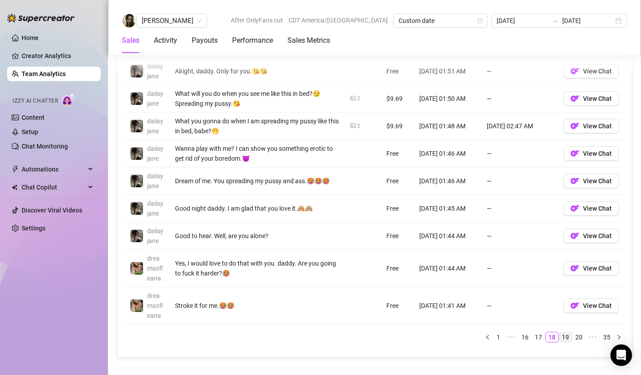
click at [565, 332] on link "19" at bounding box center [565, 337] width 13 height 10
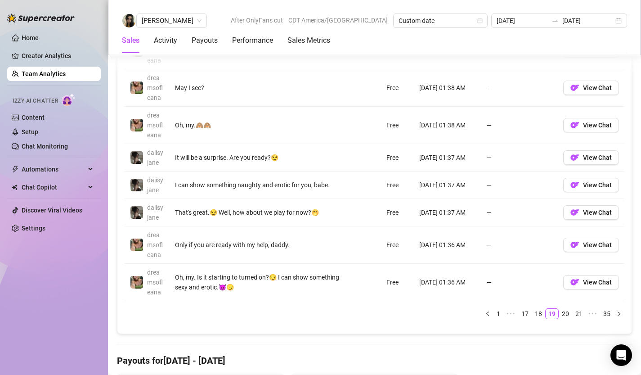
scroll to position [781, 0]
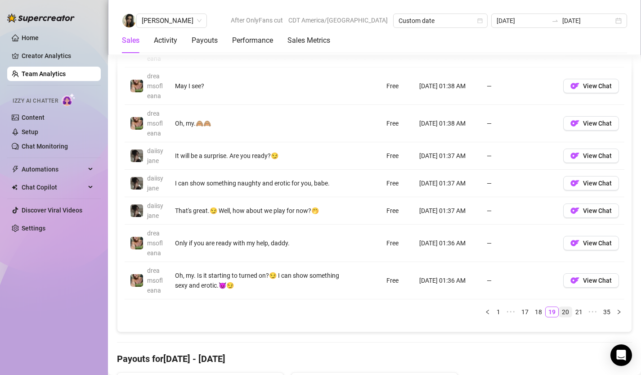
click at [565, 312] on link "20" at bounding box center [565, 312] width 13 height 10
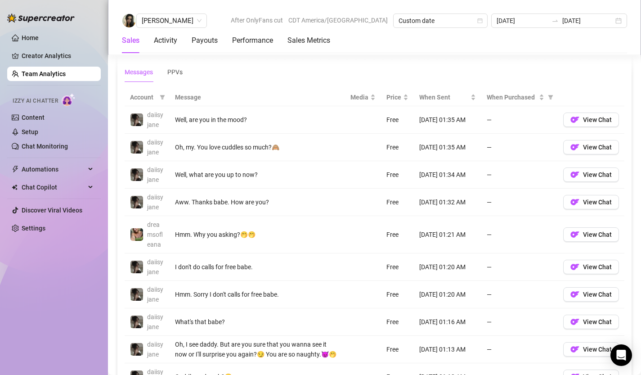
scroll to position [772, 0]
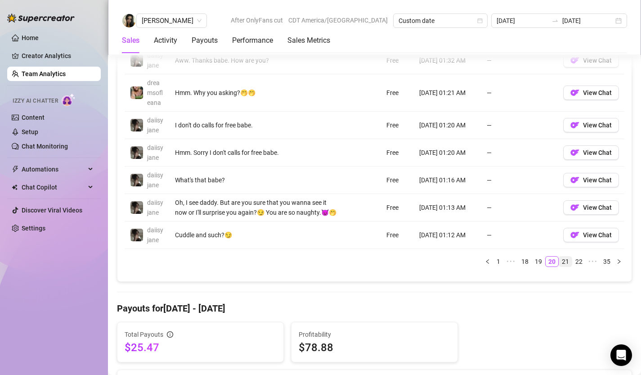
click at [565, 262] on link "21" at bounding box center [565, 261] width 13 height 10
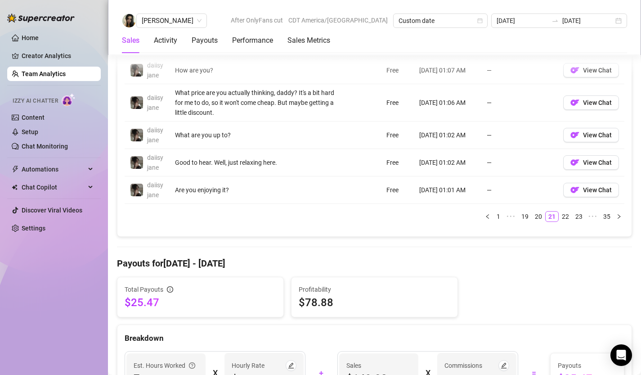
scroll to position [852, 0]
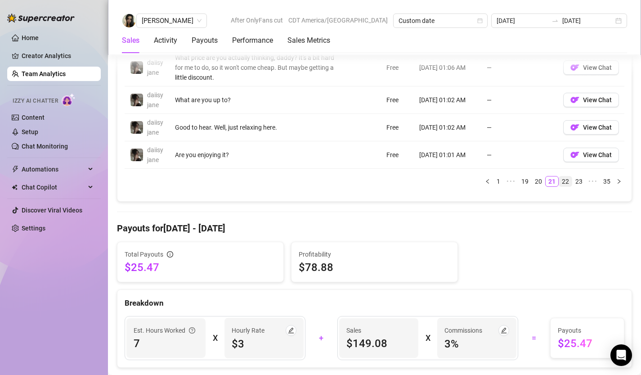
click at [563, 186] on link "22" at bounding box center [565, 181] width 13 height 10
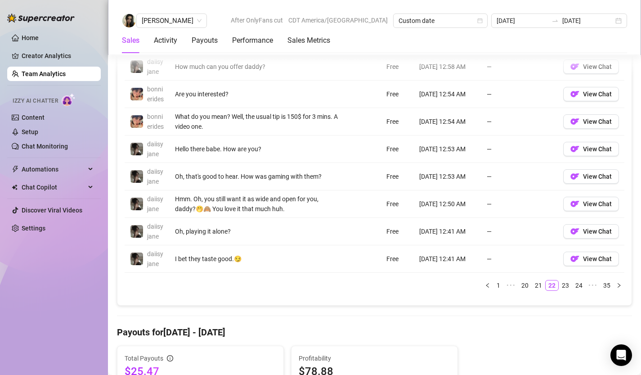
scroll to position [742, 0]
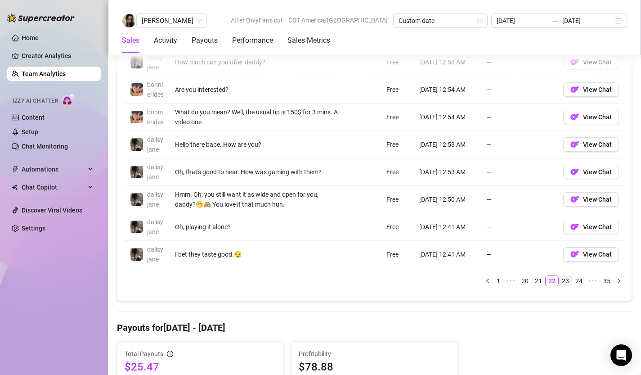
click at [568, 286] on link "23" at bounding box center [565, 281] width 13 height 10
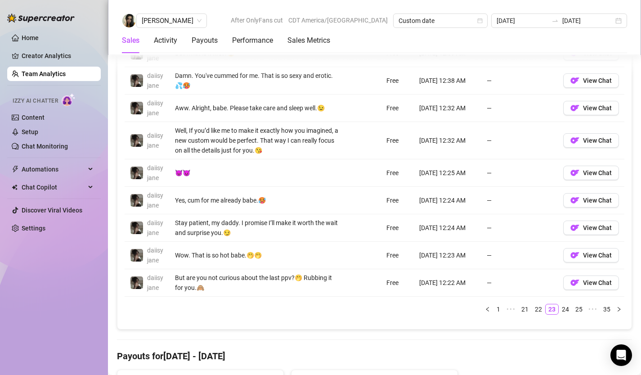
scroll to position [728, 0]
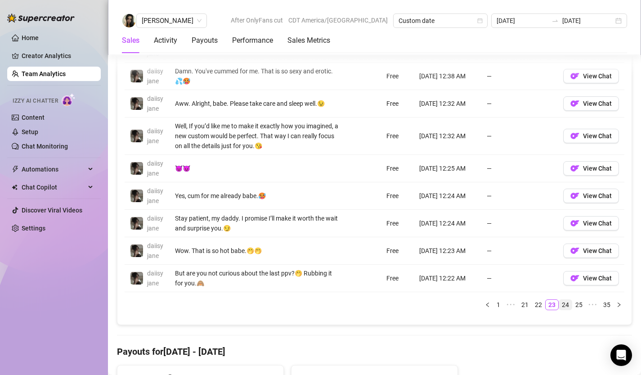
click at [563, 304] on link "24" at bounding box center [565, 304] width 13 height 10
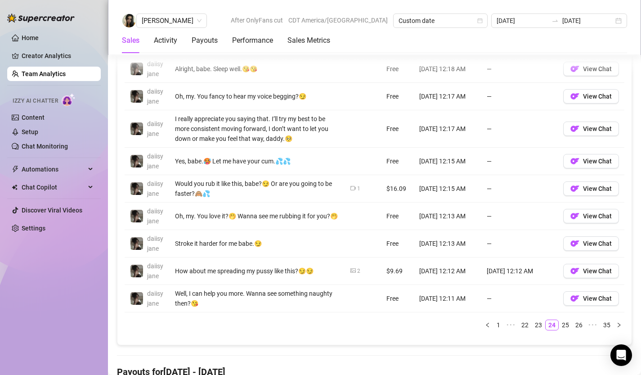
scroll to position [719, 0]
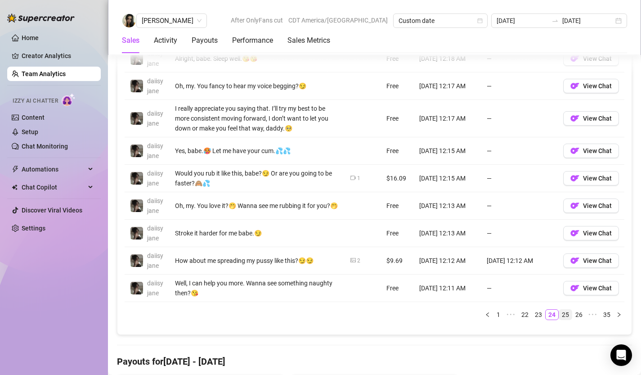
click at [564, 313] on link "25" at bounding box center [565, 314] width 13 height 10
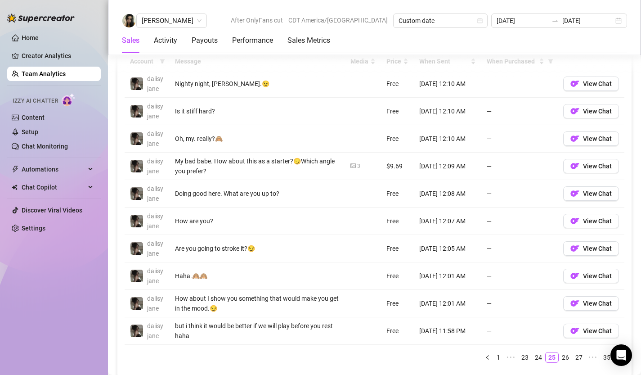
scroll to position [686, 0]
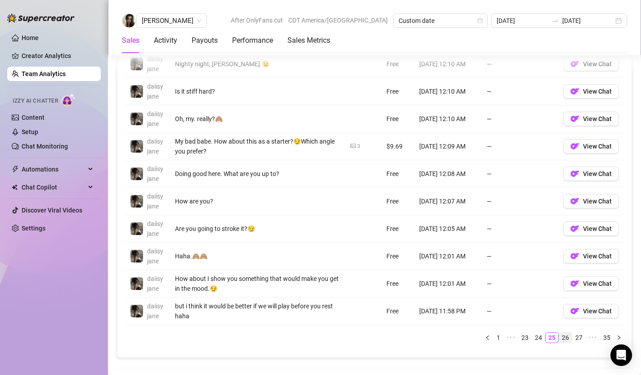
click at [568, 339] on link "26" at bounding box center [565, 337] width 13 height 10
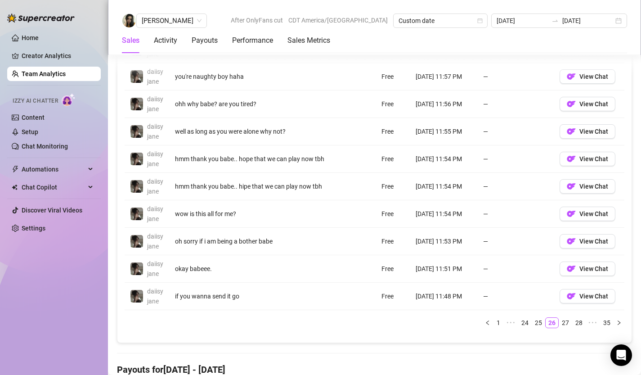
scroll to position [706, 0]
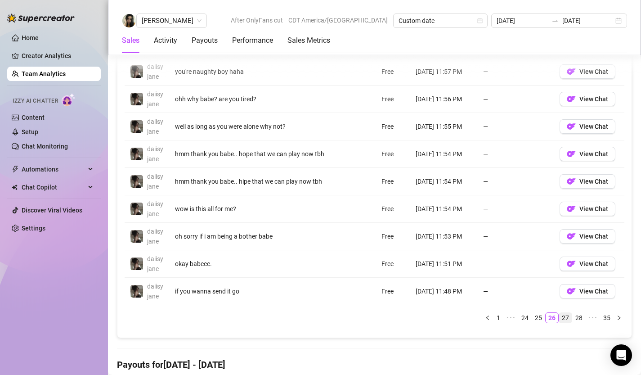
click at [566, 318] on link "27" at bounding box center [565, 318] width 13 height 10
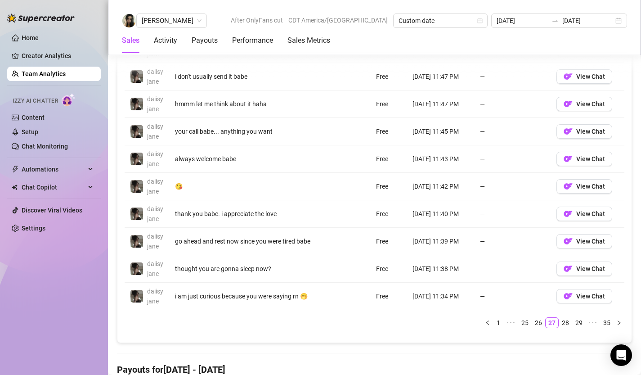
scroll to position [710, 0]
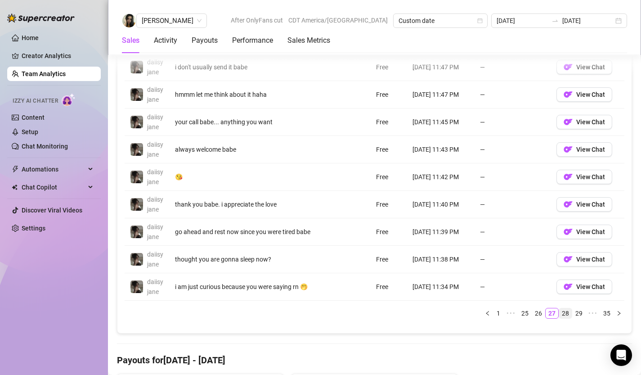
click at [564, 315] on link "28" at bounding box center [565, 313] width 13 height 10
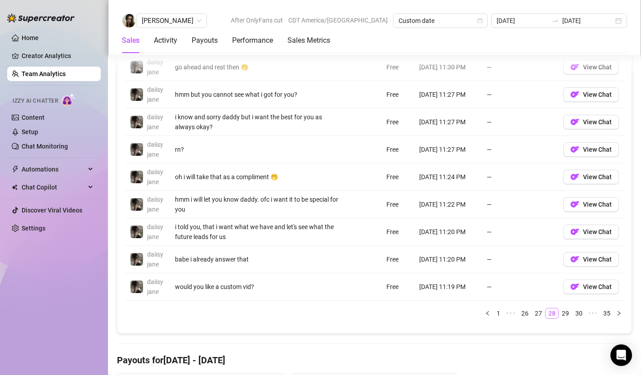
click at [564, 315] on link "29" at bounding box center [565, 313] width 13 height 10
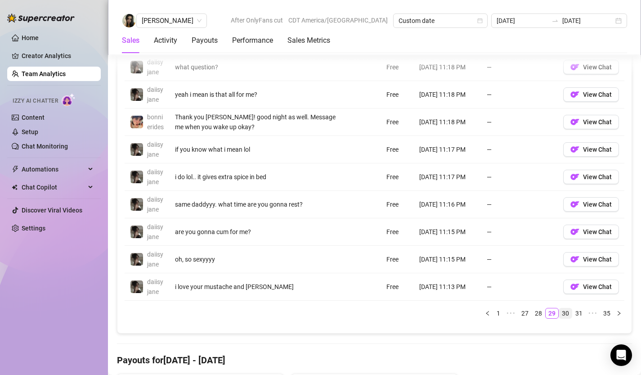
click at [568, 318] on link "30" at bounding box center [565, 313] width 13 height 10
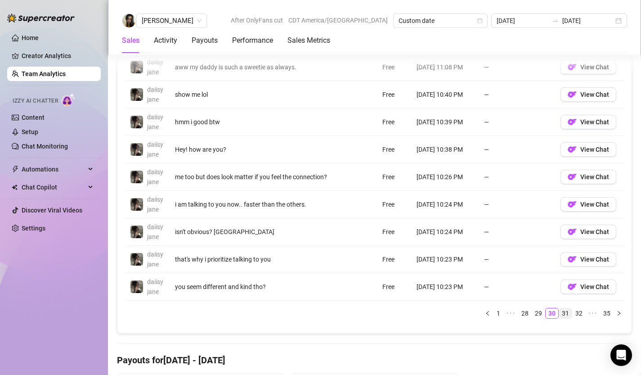
click at [566, 315] on link "31" at bounding box center [565, 313] width 13 height 10
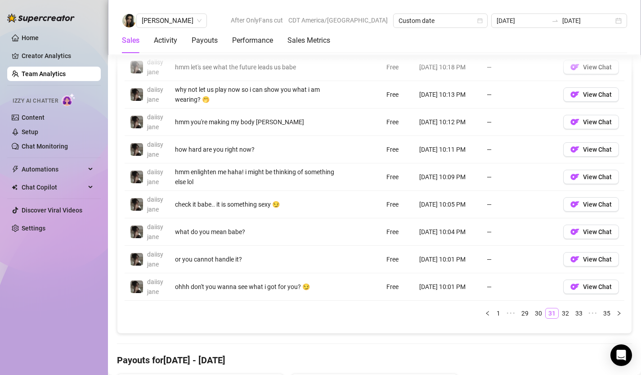
click at [566, 315] on link "32" at bounding box center [565, 313] width 13 height 10
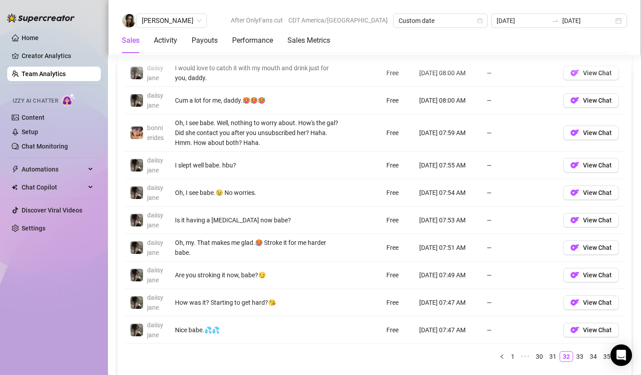
scroll to position [737, 0]
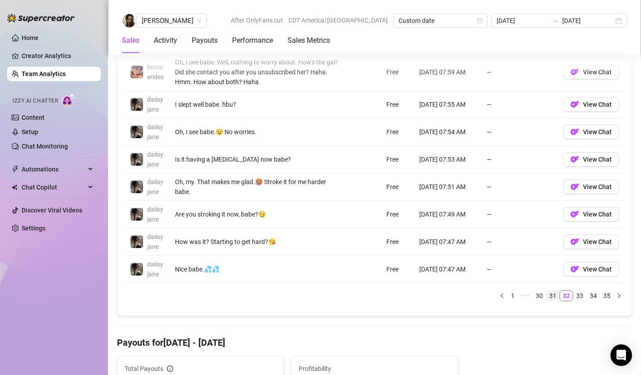
click at [555, 300] on link "31" at bounding box center [552, 295] width 13 height 10
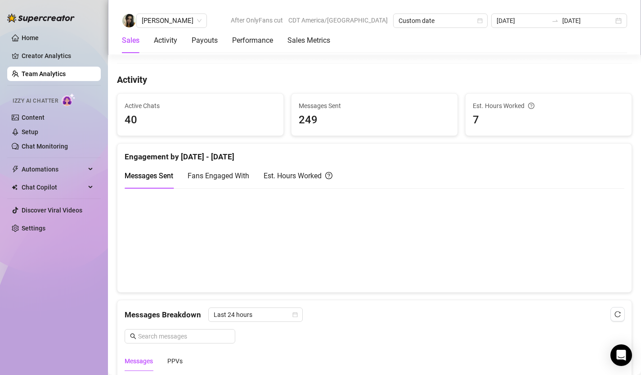
scroll to position [329, 0]
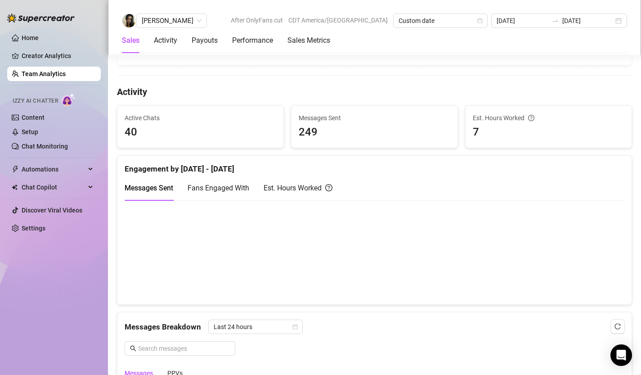
click at [59, 72] on link "Team Analytics" at bounding box center [44, 73] width 44 height 7
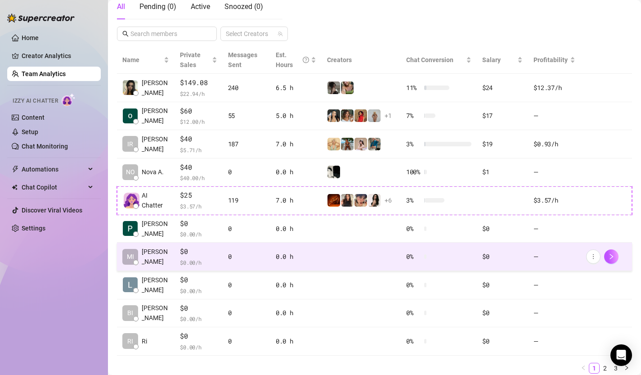
scroll to position [164, 0]
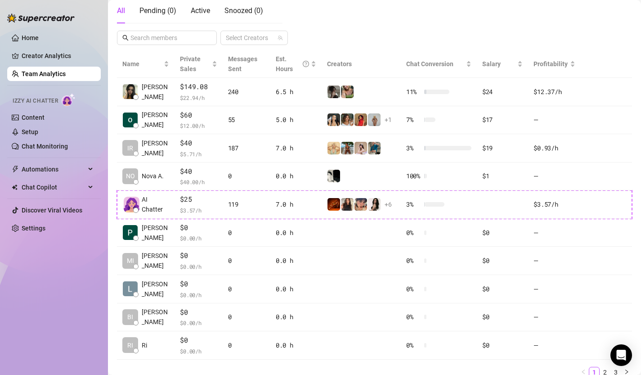
click at [52, 76] on link "Team Analytics" at bounding box center [44, 73] width 44 height 7
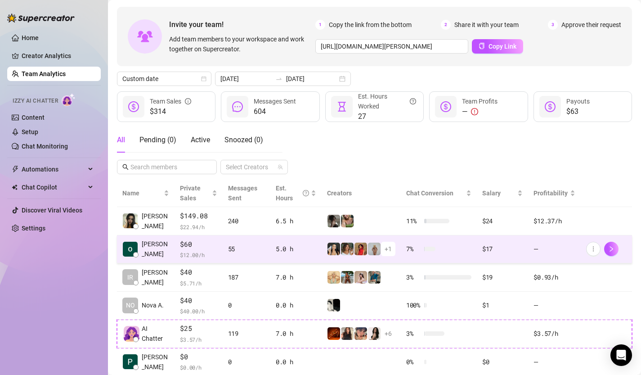
scroll to position [0, 0]
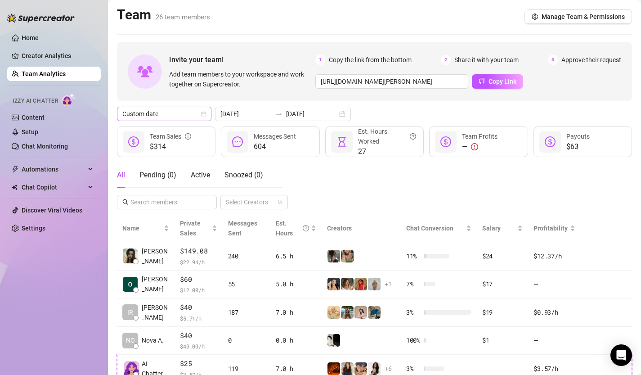
click at [203, 114] on icon "calendar" at bounding box center [203, 113] width 5 height 5
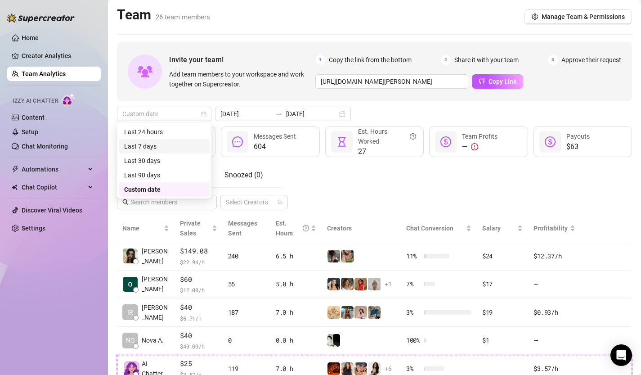
click at [175, 148] on div "Last 7 days" at bounding box center [164, 146] width 80 height 10
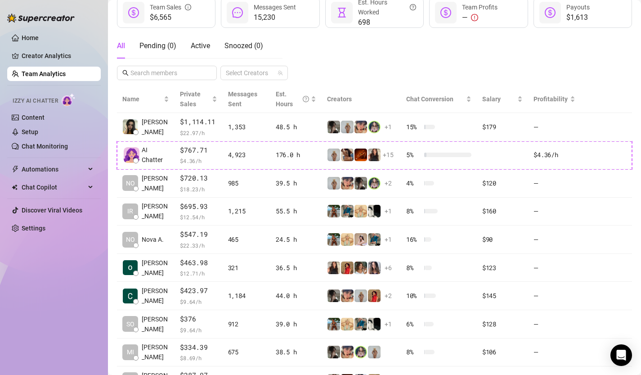
scroll to position [130, 0]
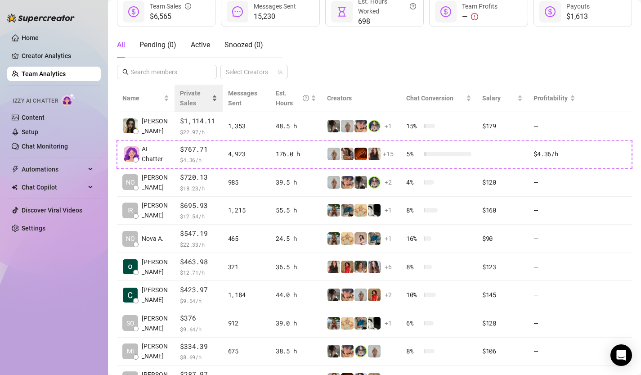
click at [201, 106] on span "Private Sales" at bounding box center [195, 98] width 30 height 20
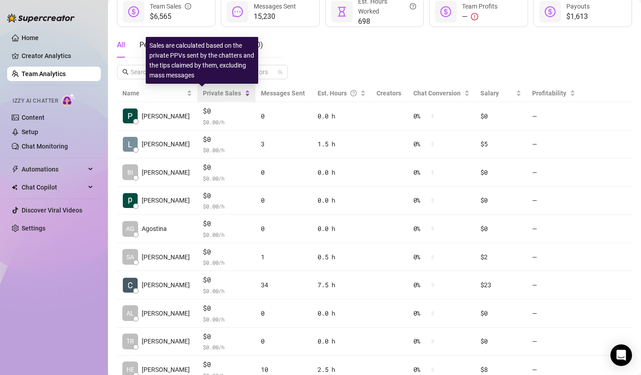
click at [208, 94] on span "Private Sales" at bounding box center [222, 92] width 38 height 7
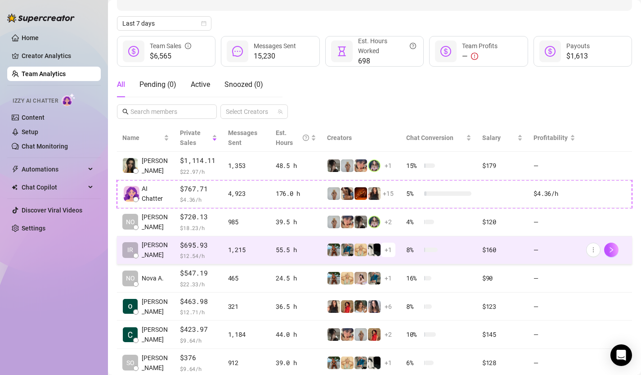
scroll to position [89, 0]
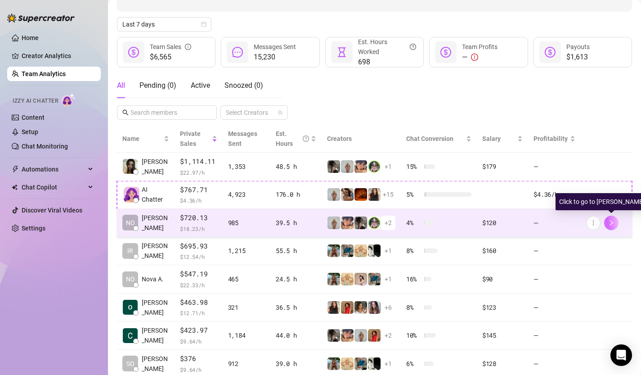
click at [612, 224] on icon "right" at bounding box center [611, 222] width 6 height 6
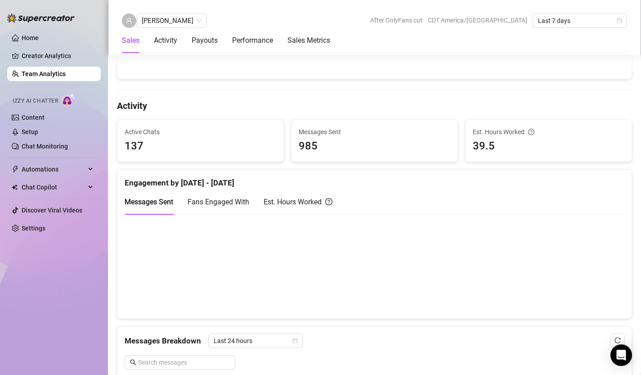
scroll to position [368, 0]
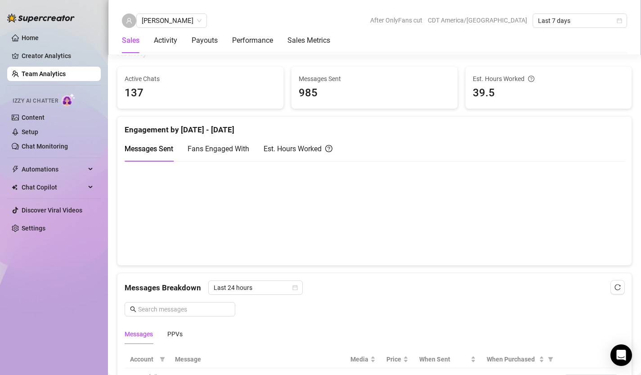
click at [383, 247] on canvas at bounding box center [375, 213] width 500 height 90
click at [387, 250] on canvas at bounding box center [375, 213] width 500 height 90
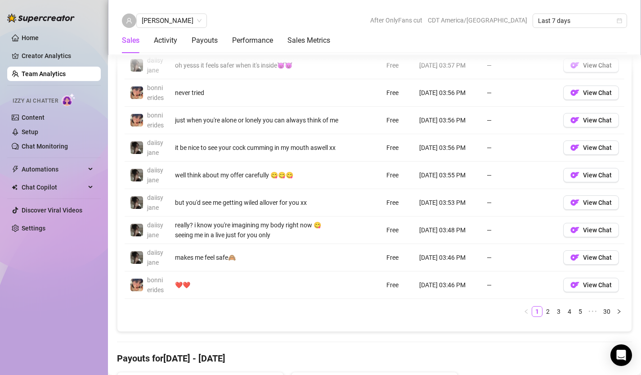
scroll to position [732, 0]
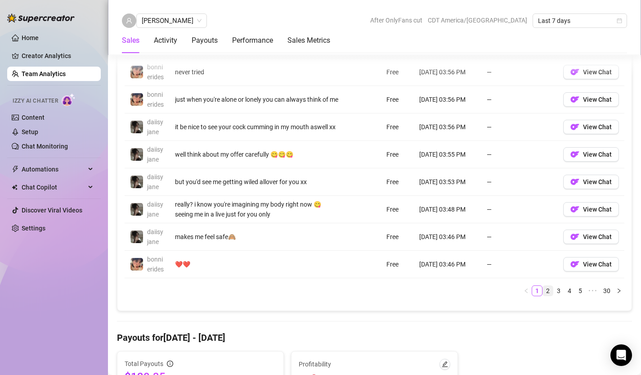
click at [549, 295] on link "2" at bounding box center [548, 291] width 10 height 10
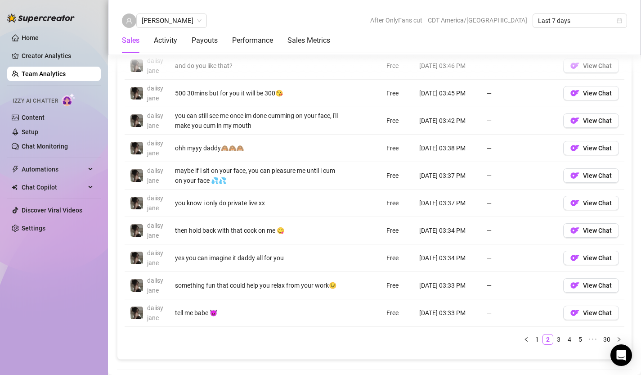
scroll to position [688, 0]
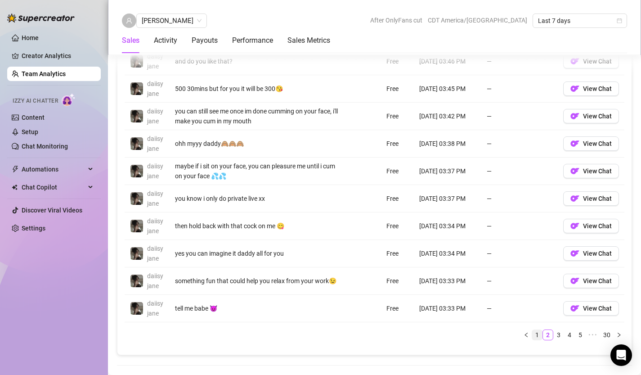
click at [538, 339] on link "1" at bounding box center [537, 335] width 10 height 10
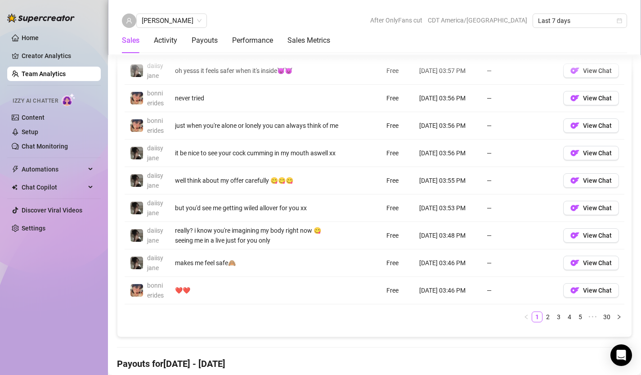
scroll to position [715, 0]
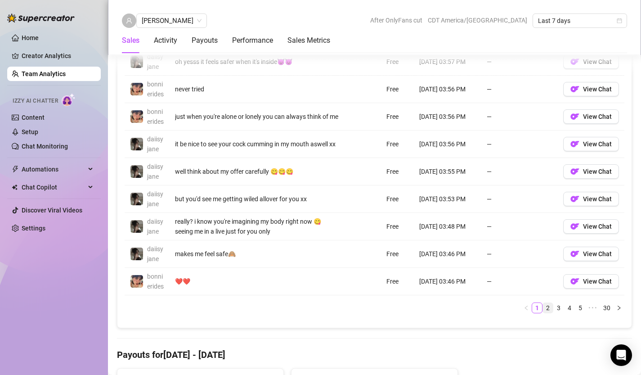
click at [547, 313] on link "2" at bounding box center [548, 308] width 10 height 10
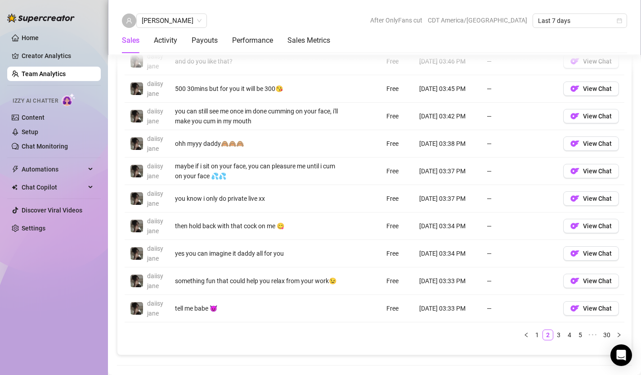
scroll to position [696, 0]
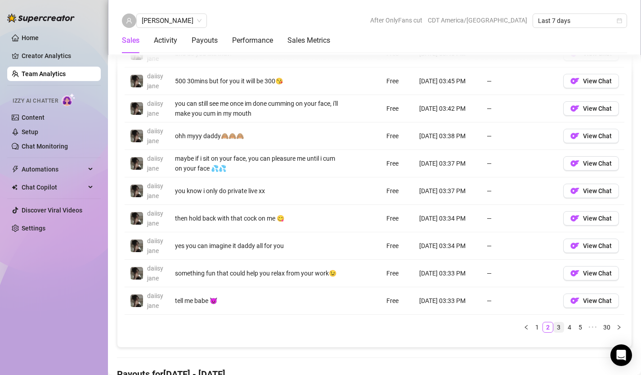
click at [558, 325] on link "3" at bounding box center [559, 327] width 10 height 10
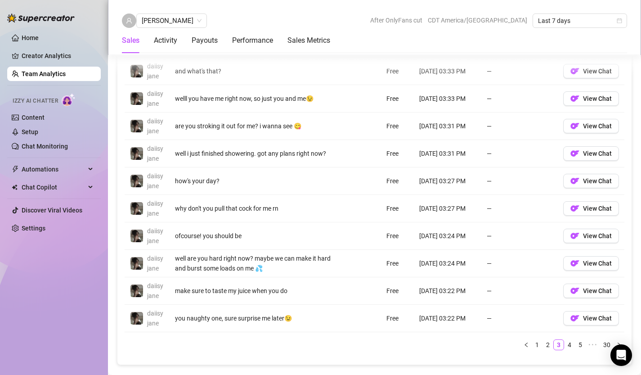
scroll to position [679, 0]
click at [570, 344] on link "4" at bounding box center [569, 344] width 10 height 10
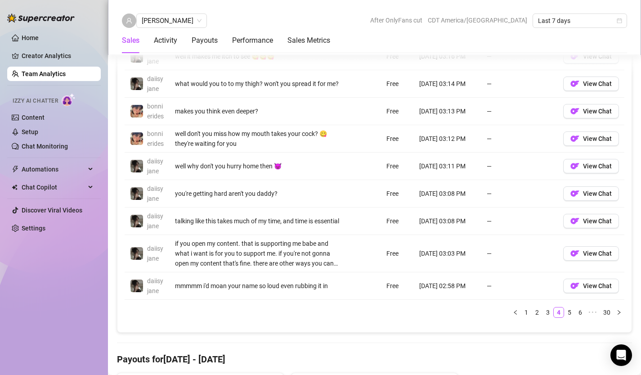
scroll to position [738, 0]
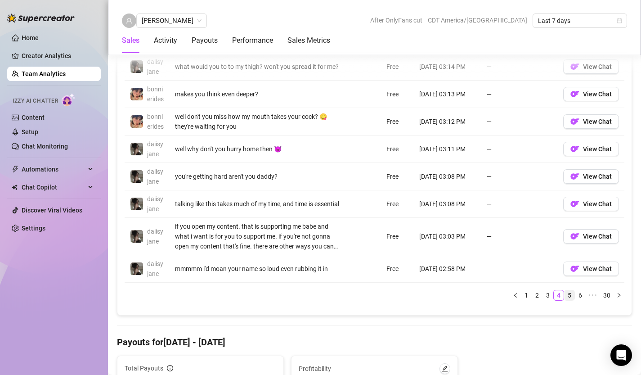
click at [570, 300] on link "5" at bounding box center [569, 295] width 10 height 10
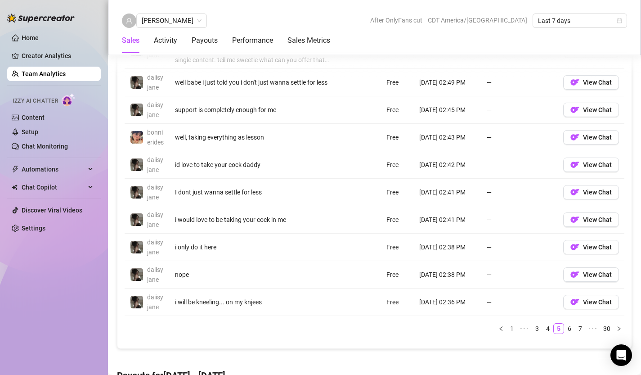
scroll to position [706, 0]
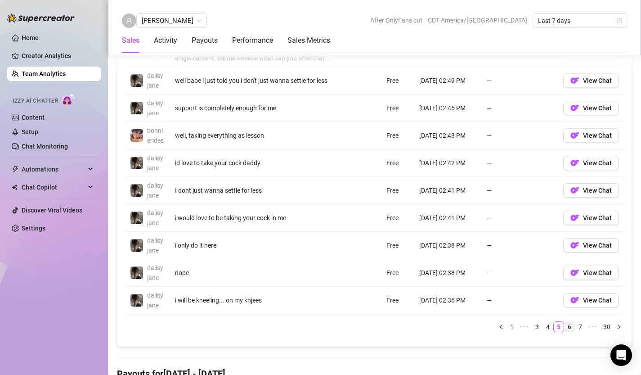
click at [571, 331] on link "6" at bounding box center [569, 327] width 10 height 10
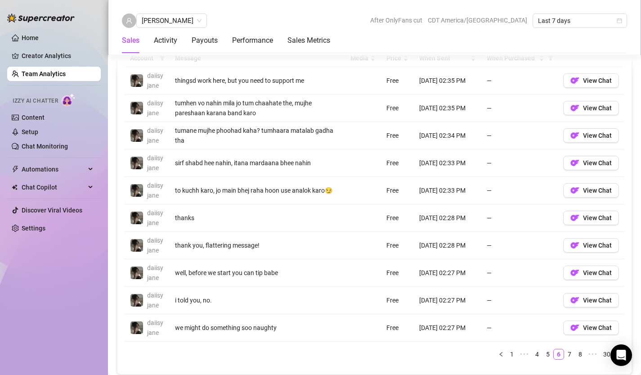
scroll to position [672, 0]
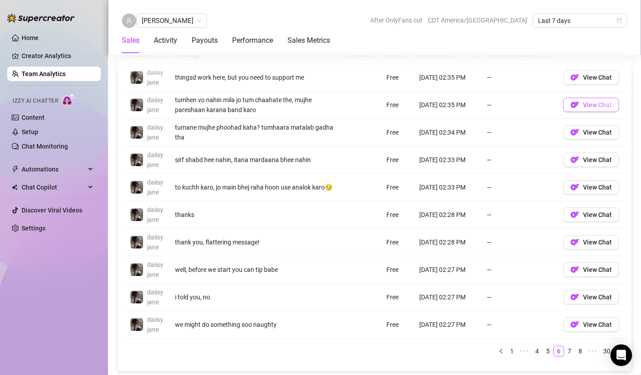
click at [591, 106] on span "View Chat" at bounding box center [597, 104] width 29 height 7
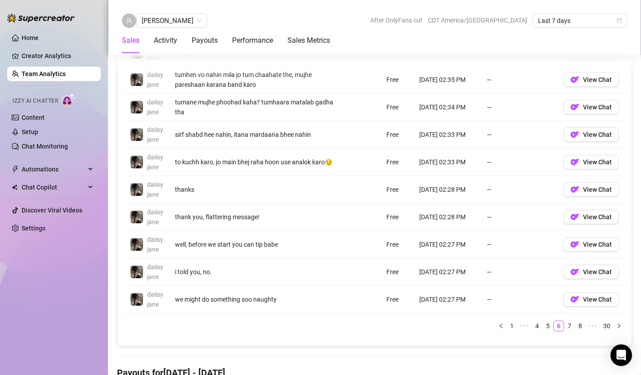
scroll to position [701, 0]
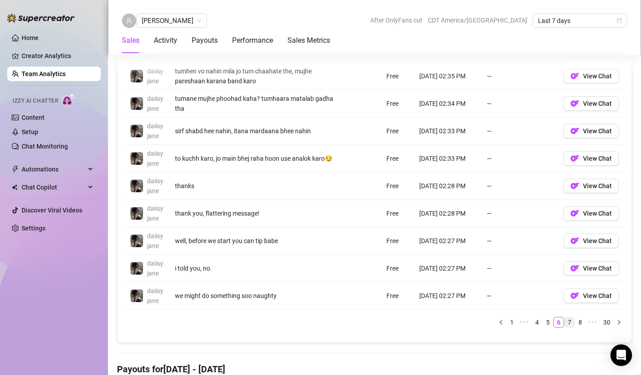
click at [569, 322] on link "7" at bounding box center [569, 322] width 10 height 10
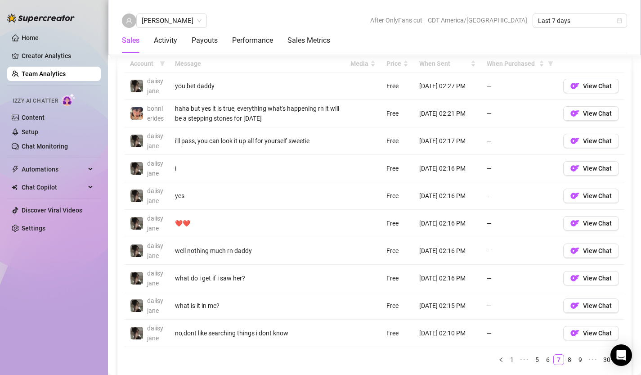
scroll to position [756, 0]
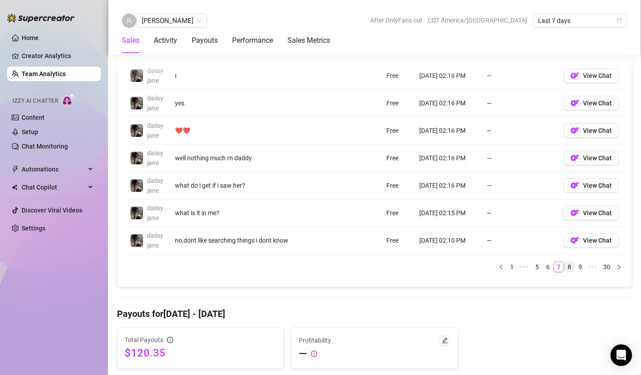
click at [572, 272] on link "8" at bounding box center [569, 267] width 10 height 10
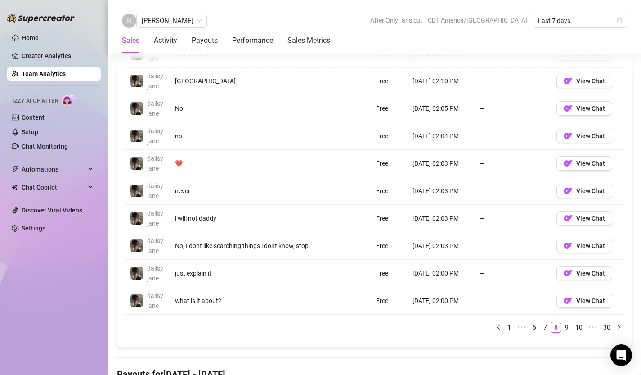
scroll to position [703, 0]
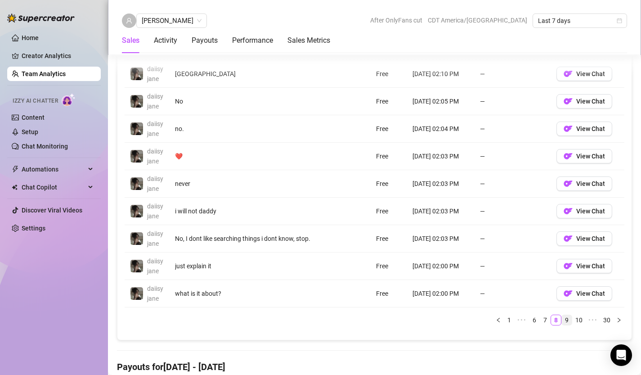
click at [568, 322] on link "9" at bounding box center [567, 320] width 10 height 10
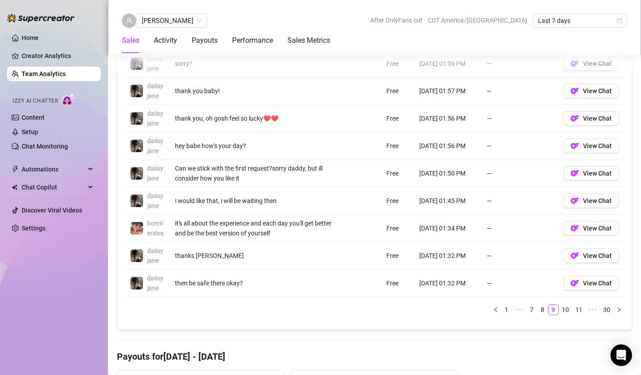
scroll to position [715, 0]
click at [565, 313] on link "10" at bounding box center [565, 309] width 13 height 10
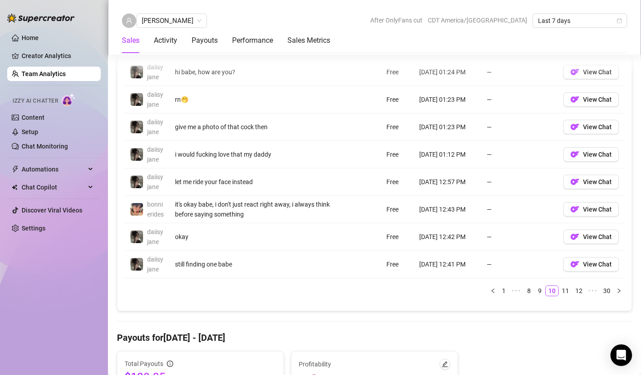
scroll to position [737, 0]
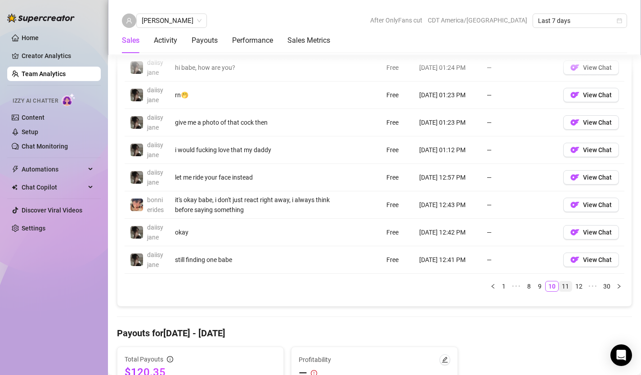
click at [565, 291] on link "11" at bounding box center [565, 286] width 13 height 10
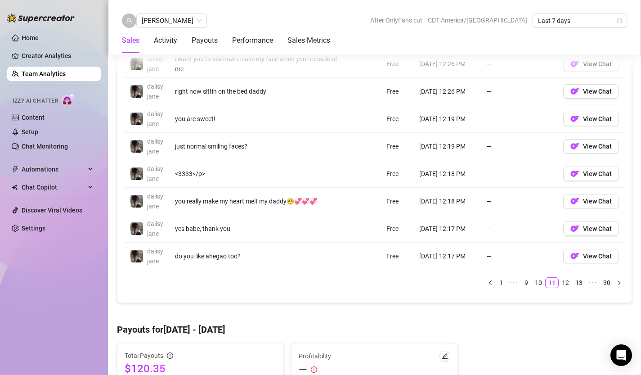
scroll to position [742, 0]
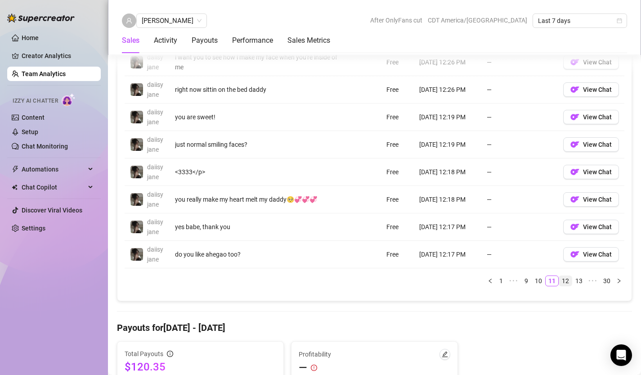
click at [566, 281] on link "12" at bounding box center [565, 281] width 13 height 10
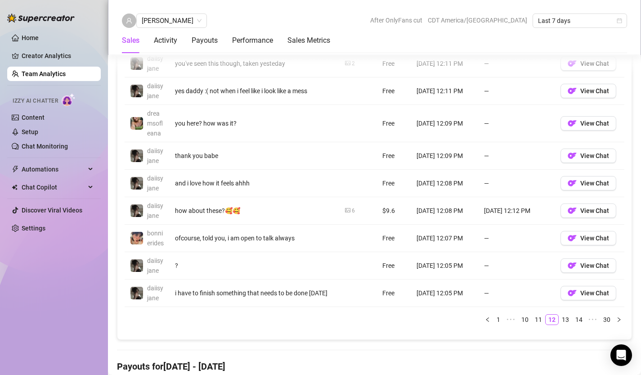
scroll to position [720, 0]
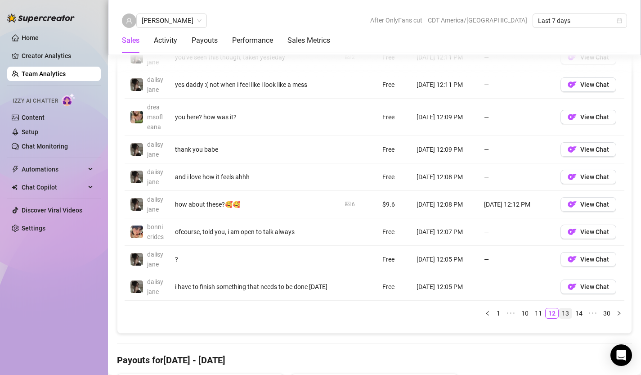
click at [564, 318] on link "13" at bounding box center [565, 313] width 13 height 10
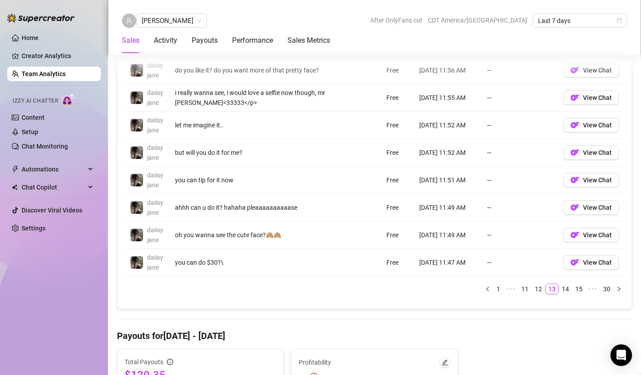
scroll to position [738, 0]
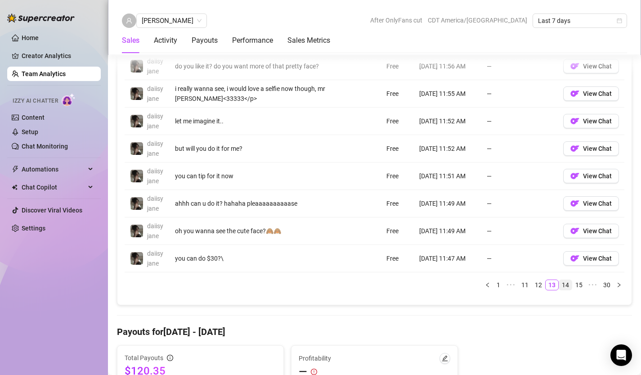
click at [569, 287] on link "14" at bounding box center [565, 285] width 13 height 10
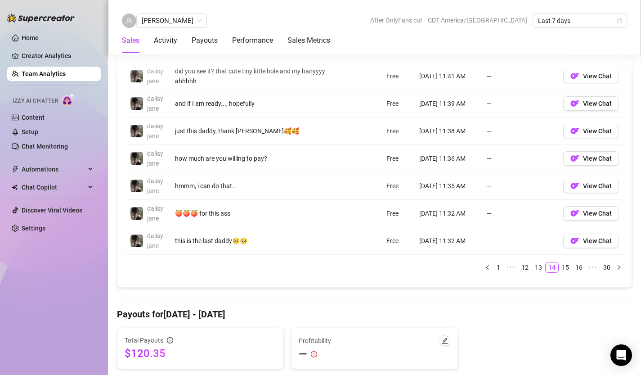
scroll to position [757, 0]
click at [564, 267] on link "15" at bounding box center [565, 266] width 13 height 10
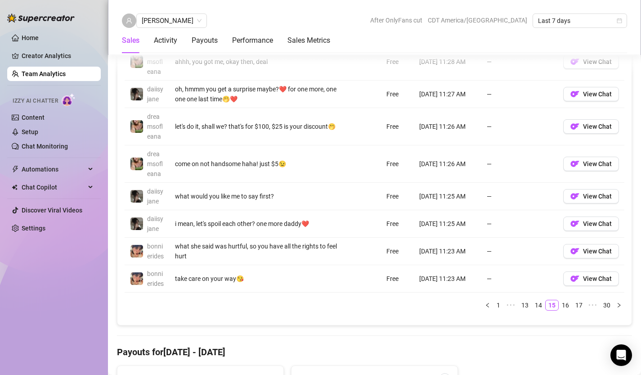
scroll to position [804, 0]
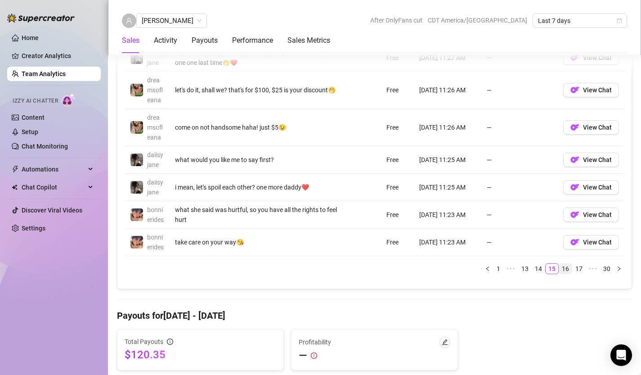
click at [566, 273] on link "16" at bounding box center [565, 268] width 13 height 10
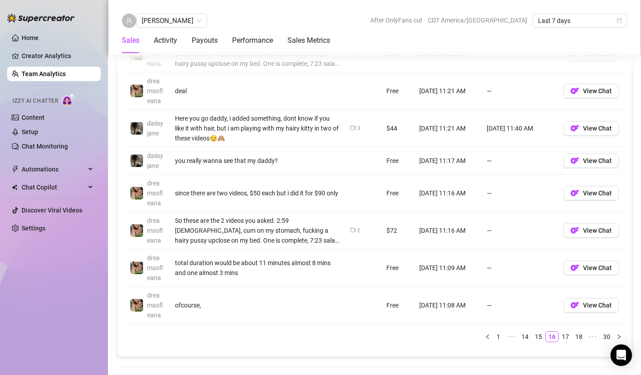
scroll to position [773, 0]
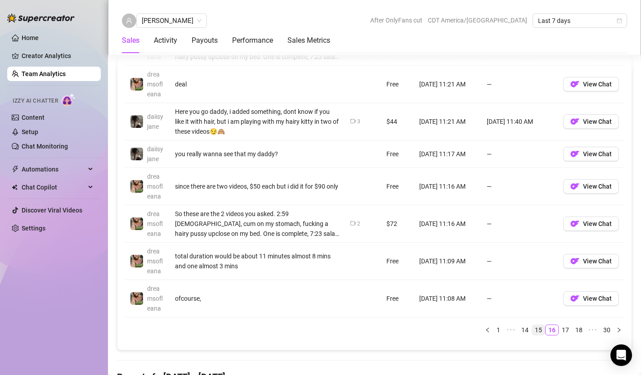
click at [543, 335] on link "15" at bounding box center [538, 330] width 13 height 10
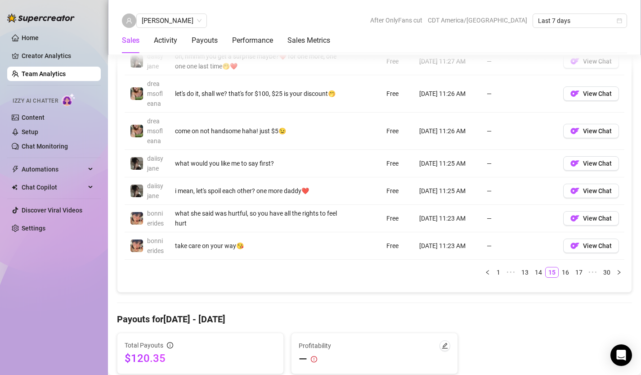
scroll to position [801, 0]
click at [567, 276] on link "16" at bounding box center [565, 271] width 13 height 10
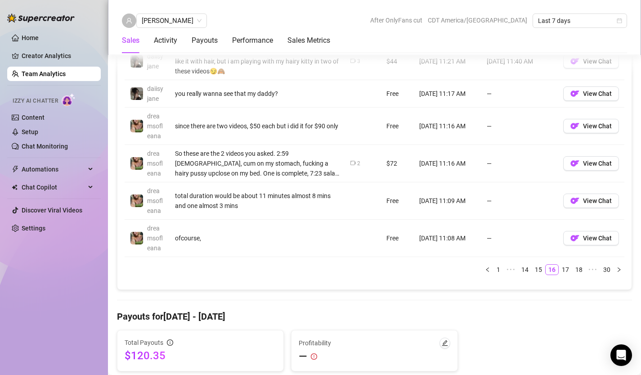
scroll to position [842, 0]
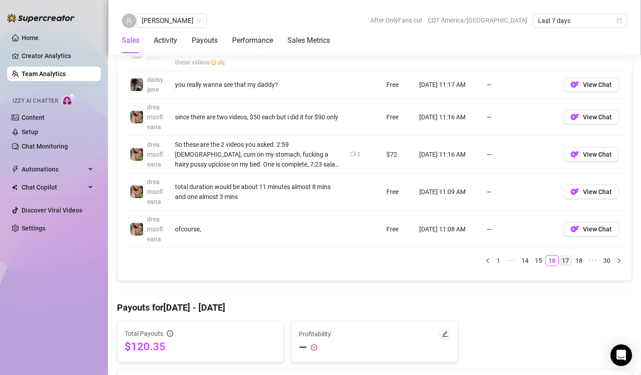
click at [565, 265] on link "17" at bounding box center [565, 260] width 13 height 10
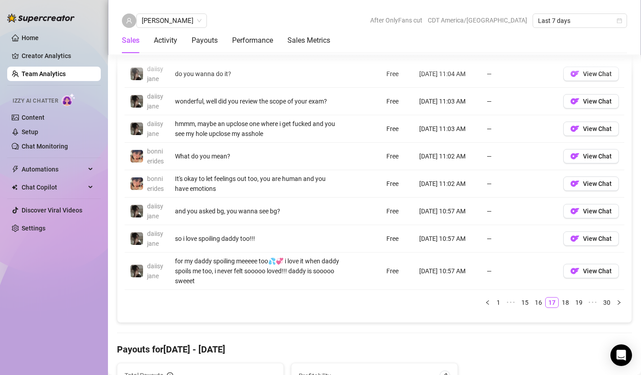
scroll to position [750, 0]
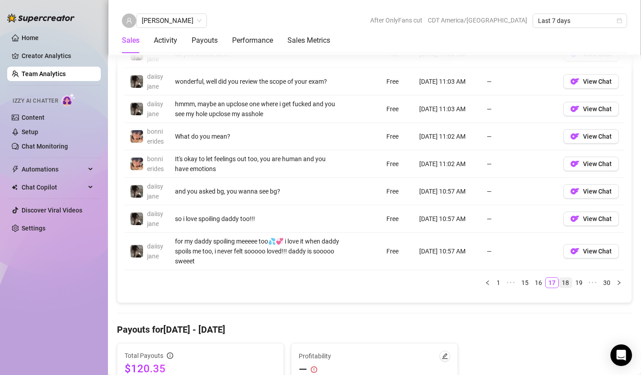
click at [567, 287] on link "18" at bounding box center [565, 282] width 13 height 10
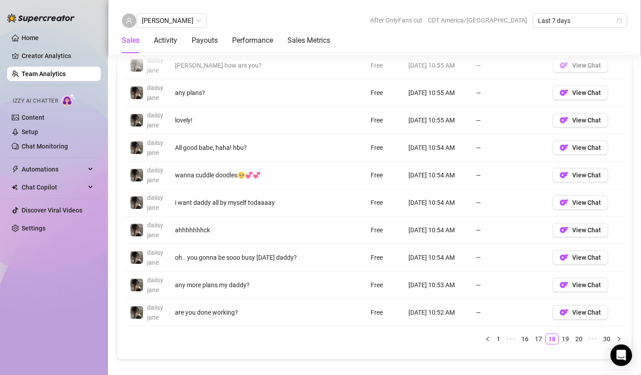
scroll to position [695, 0]
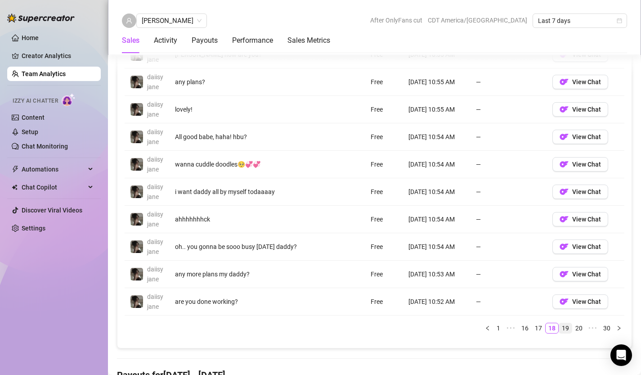
click at [565, 325] on link "19" at bounding box center [565, 328] width 13 height 10
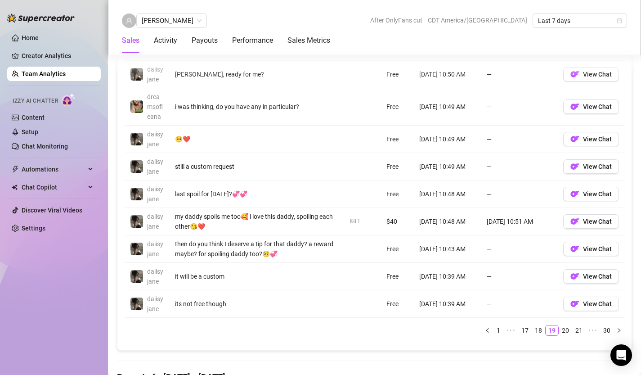
scroll to position [708, 0]
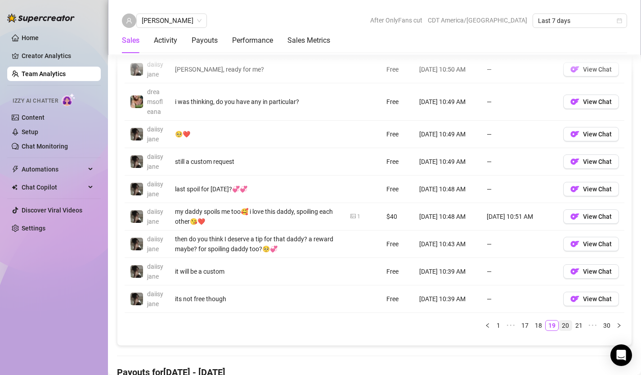
click at [563, 324] on link "20" at bounding box center [565, 325] width 13 height 10
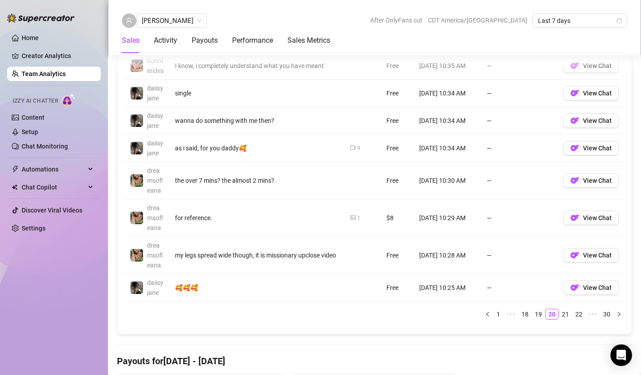
scroll to position [749, 0]
click at [566, 318] on link "21" at bounding box center [565, 313] width 13 height 10
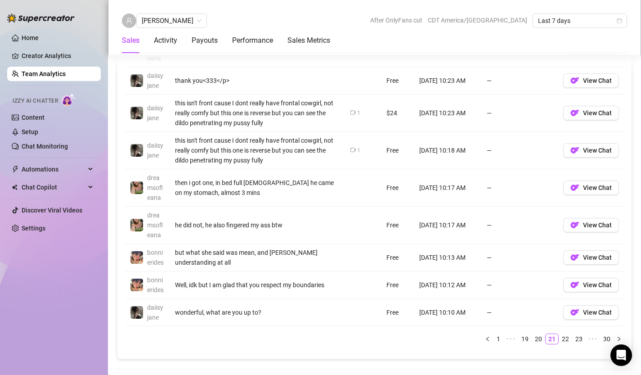
scroll to position [765, 0]
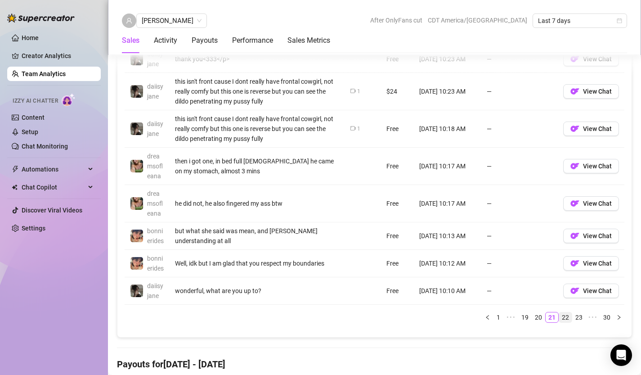
click at [566, 322] on link "22" at bounding box center [565, 317] width 13 height 10
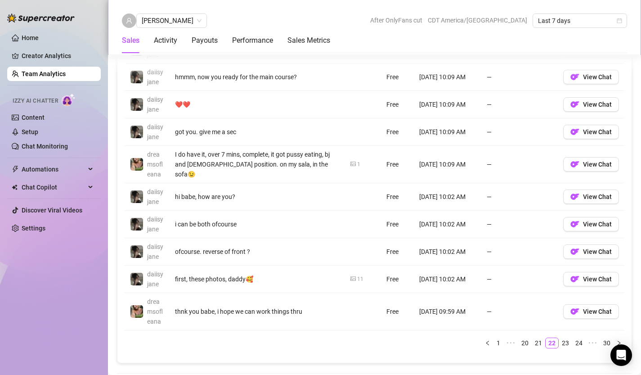
scroll to position [701, 0]
click at [563, 341] on link "23" at bounding box center [565, 341] width 13 height 10
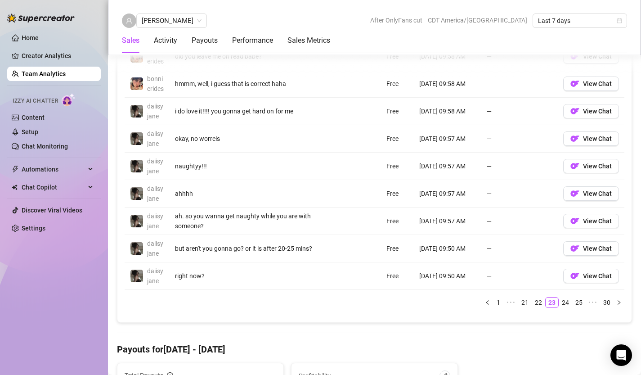
scroll to position [737, 0]
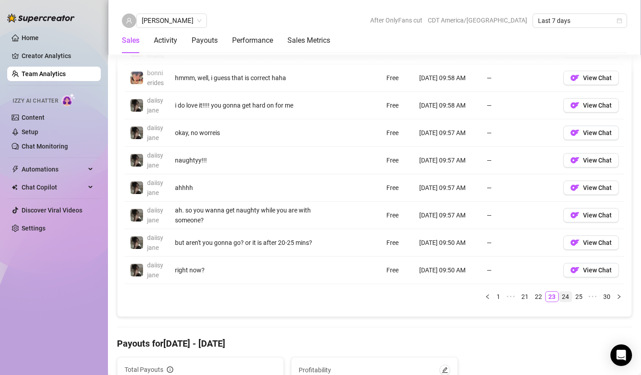
click at [567, 301] on link "24" at bounding box center [565, 296] width 13 height 10
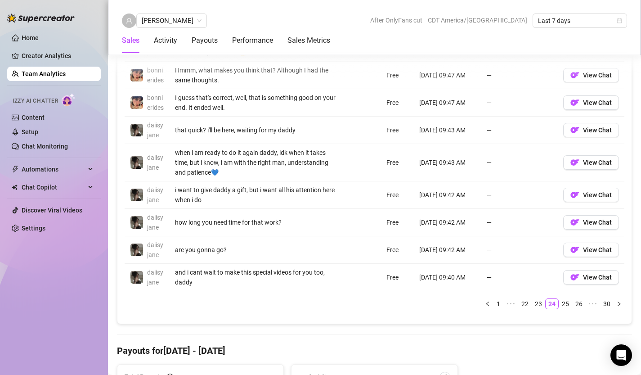
scroll to position [736, 0]
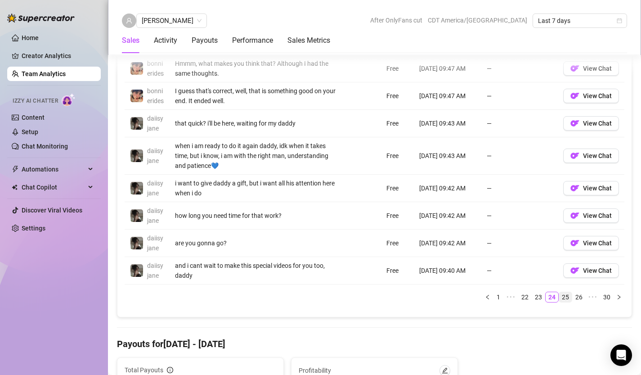
click at [563, 302] on link "25" at bounding box center [565, 297] width 13 height 10
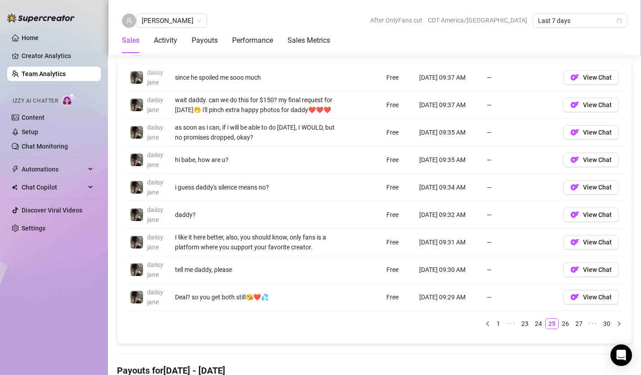
scroll to position [701, 0]
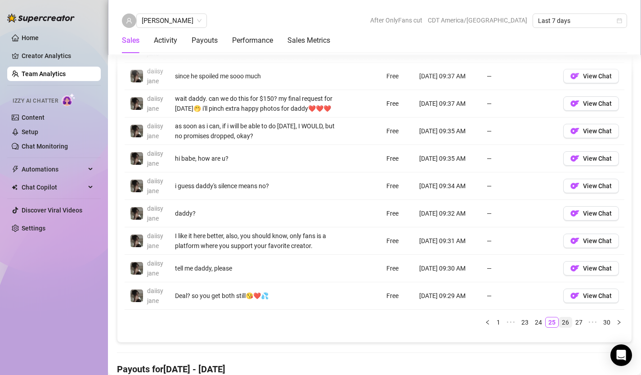
click at [566, 325] on link "26" at bounding box center [565, 322] width 13 height 10
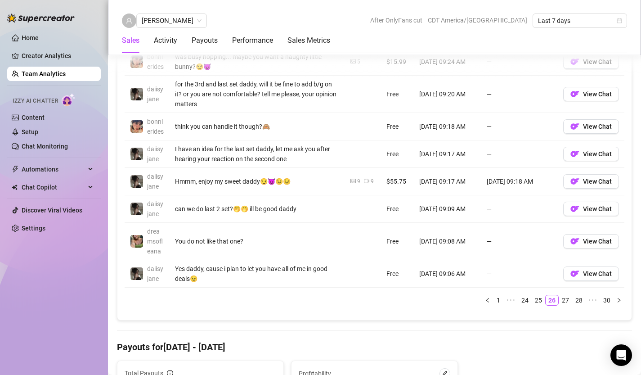
scroll to position [754, 0]
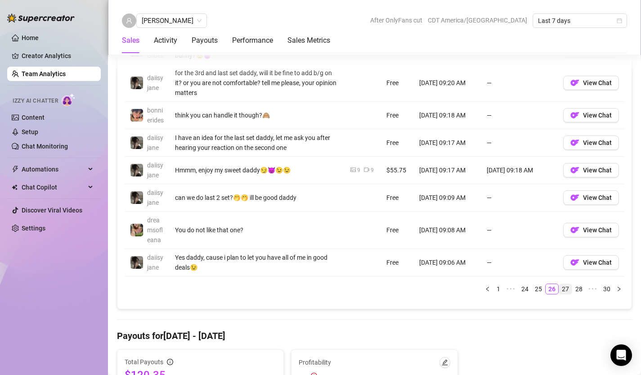
click at [568, 294] on link "27" at bounding box center [565, 289] width 13 height 10
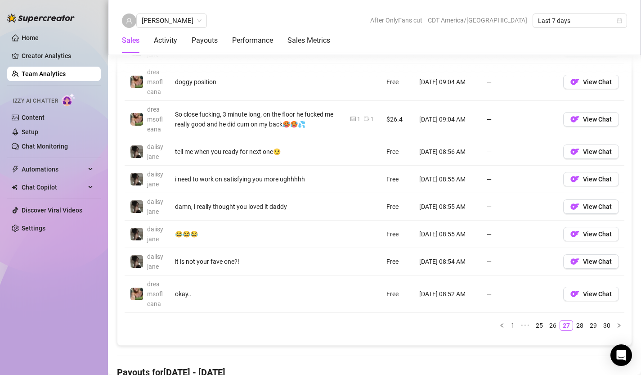
scroll to position [741, 0]
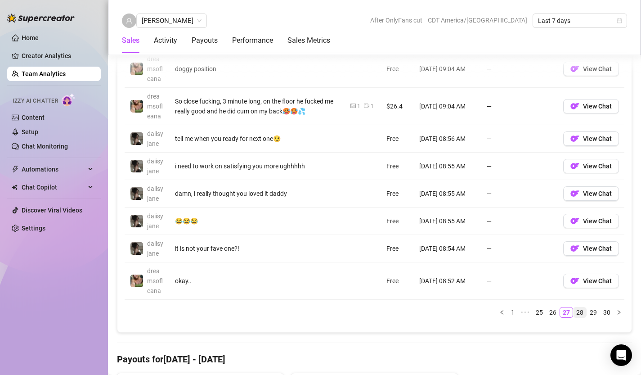
click at [579, 317] on link "28" at bounding box center [579, 312] width 13 height 10
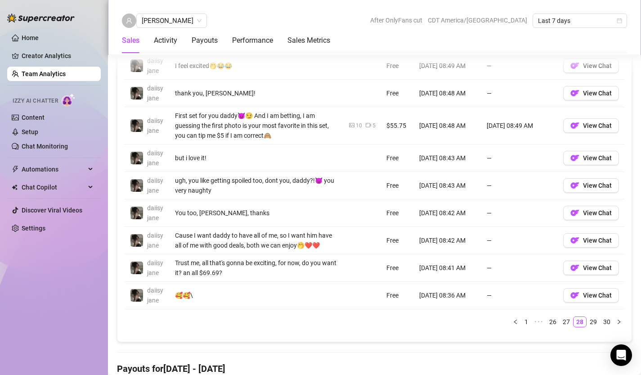
scroll to position [700, 0]
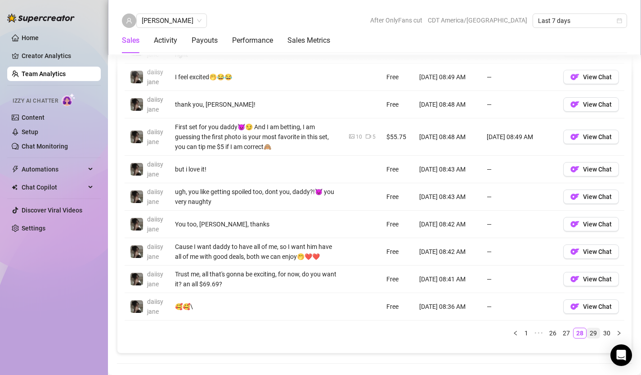
click at [589, 333] on link "29" at bounding box center [593, 333] width 13 height 10
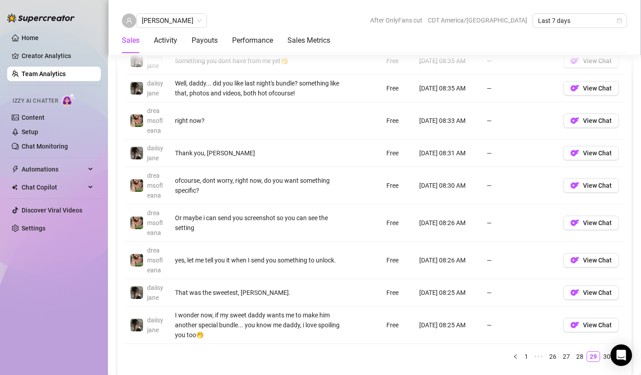
scroll to position [728, 0]
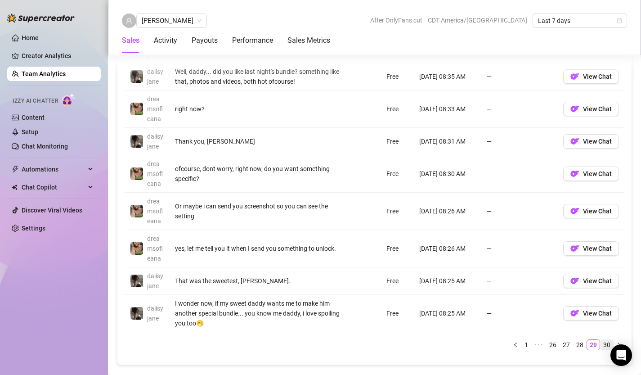
click at [604, 342] on link "30" at bounding box center [606, 344] width 13 height 10
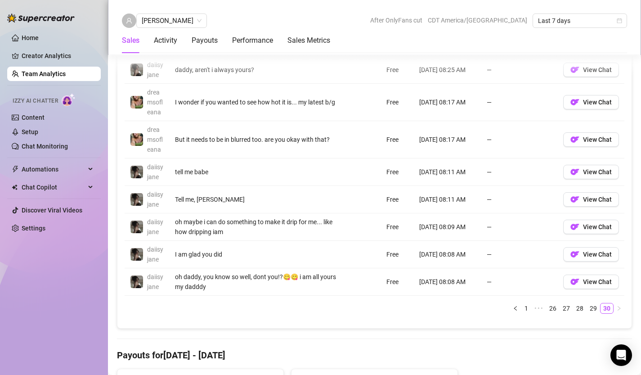
scroll to position [674, 0]
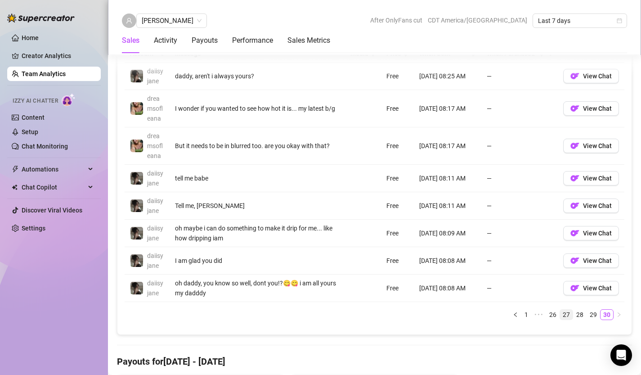
click at [564, 316] on link "27" at bounding box center [566, 314] width 13 height 10
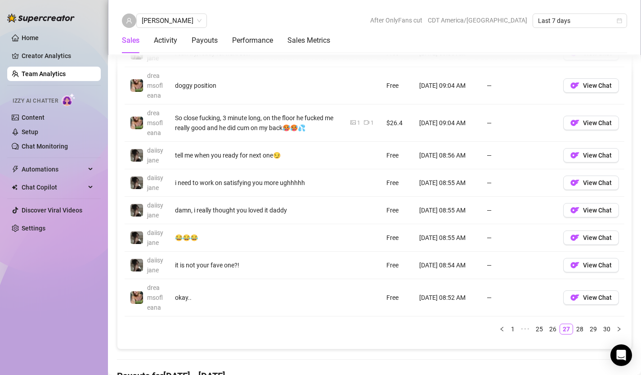
scroll to position [743, 0]
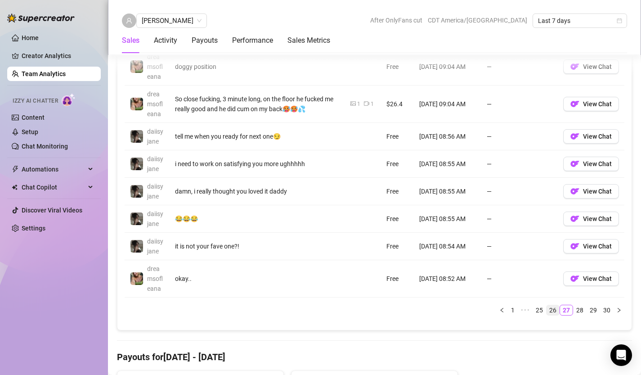
click at [550, 315] on link "26" at bounding box center [552, 310] width 13 height 10
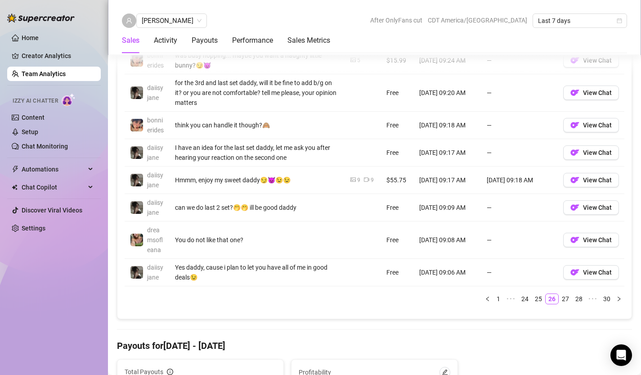
scroll to position [747, 0]
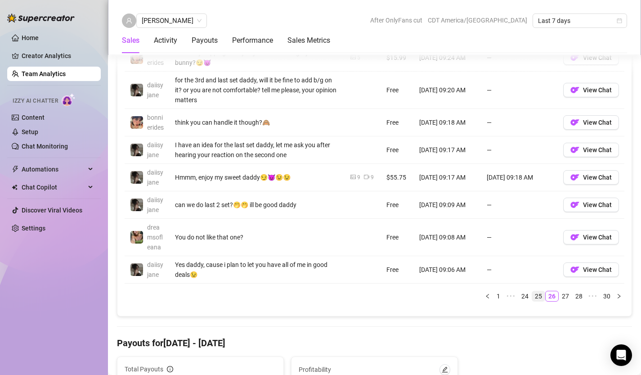
click at [540, 301] on link "25" at bounding box center [538, 296] width 13 height 10
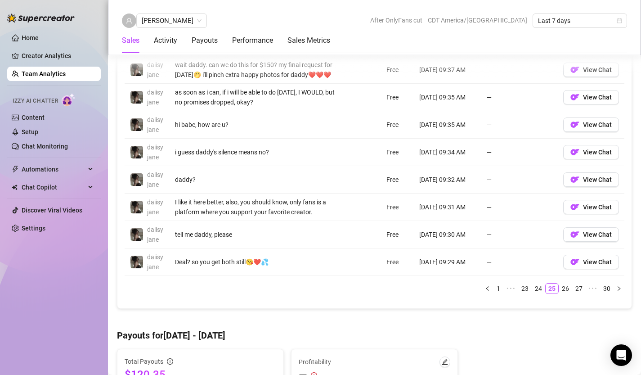
scroll to position [740, 0]
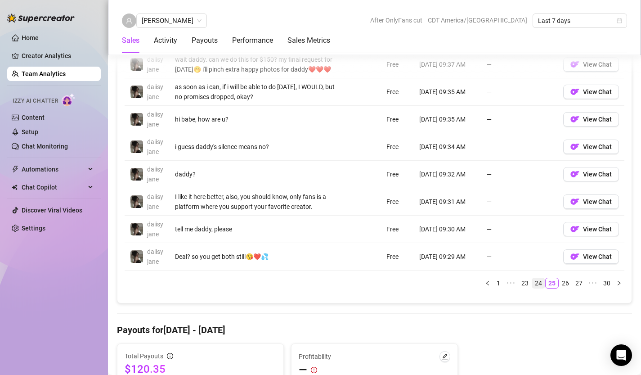
click at [539, 281] on link "24" at bounding box center [538, 283] width 13 height 10
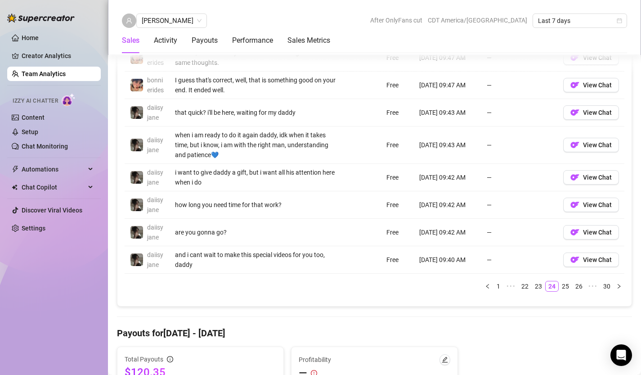
scroll to position [748, 0]
click at [535, 290] on link "23" at bounding box center [538, 285] width 13 height 10
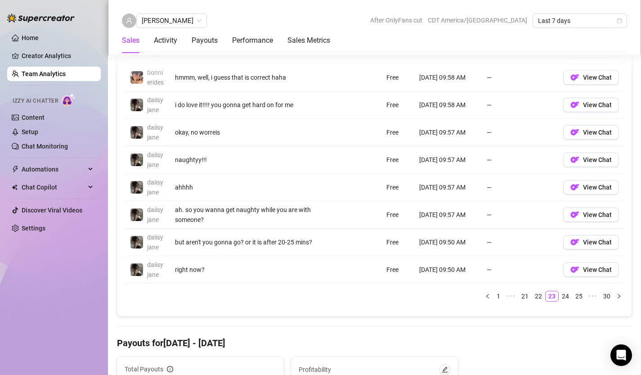
scroll to position [737, 0]
click at [538, 300] on link "22" at bounding box center [538, 295] width 13 height 10
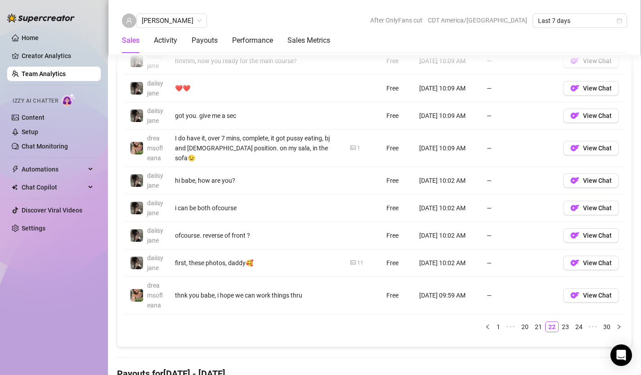
scroll to position [710, 0]
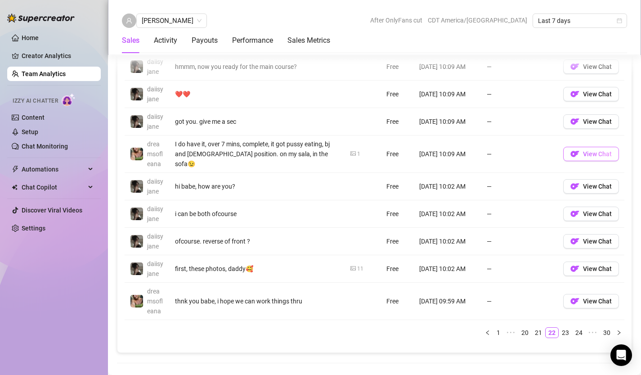
click at [588, 157] on button "View Chat" at bounding box center [591, 154] width 56 height 14
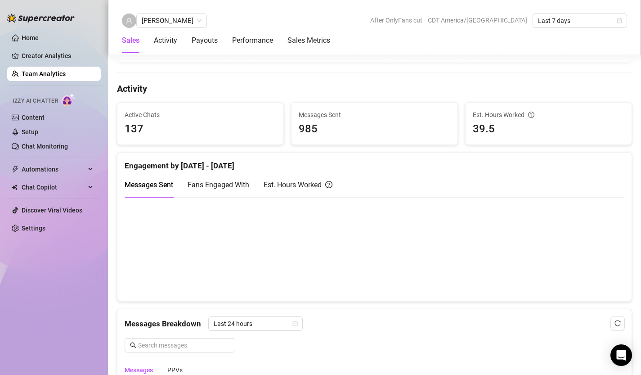
scroll to position [331, 0]
click at [389, 287] on canvas at bounding box center [375, 250] width 500 height 90
click at [384, 285] on canvas at bounding box center [375, 250] width 500 height 90
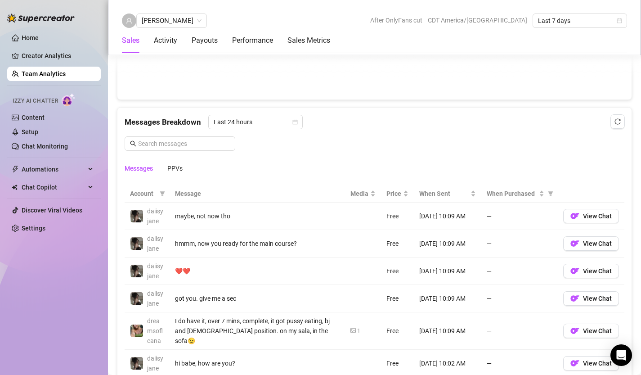
scroll to position [553, 0]
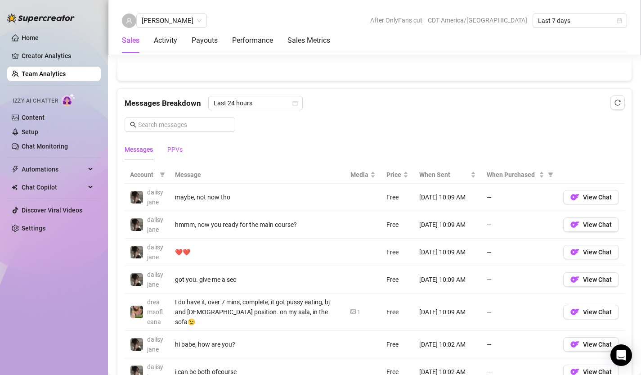
click at [181, 149] on div "PPVs" at bounding box center [174, 149] width 15 height 10
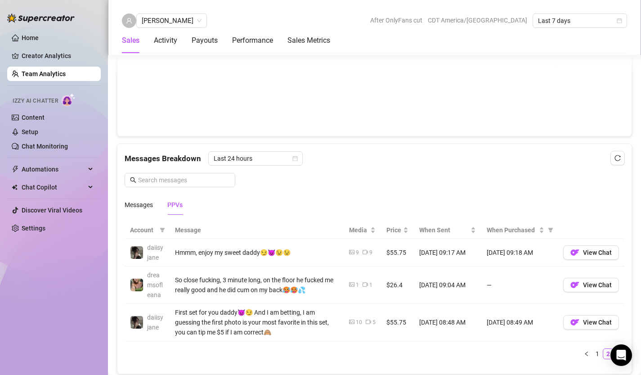
scroll to position [544, 0]
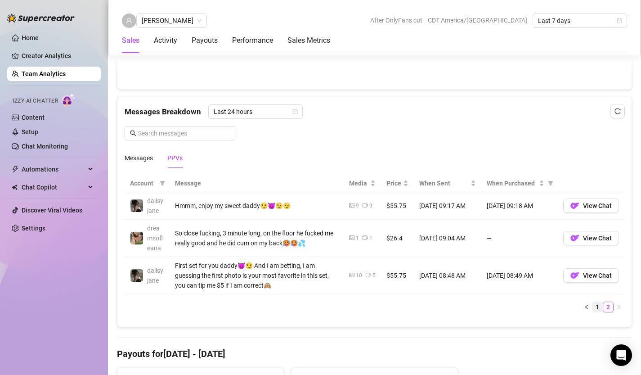
click at [598, 308] on link "1" at bounding box center [597, 307] width 10 height 10
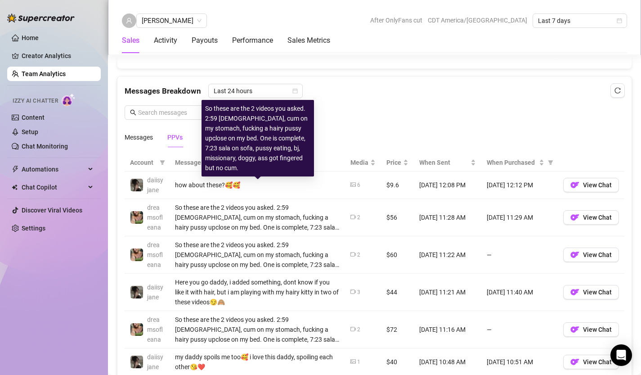
scroll to position [559, 0]
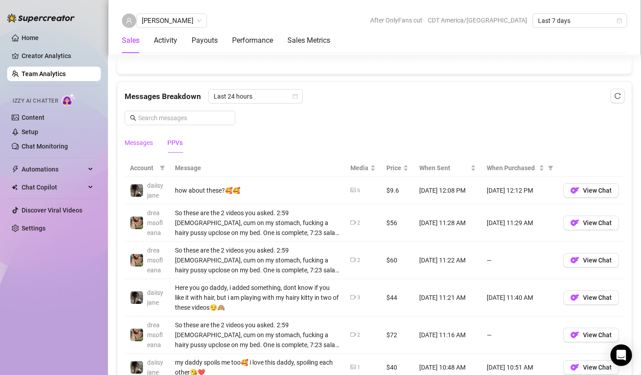
click at [142, 139] on div "Messages" at bounding box center [139, 143] width 28 height 10
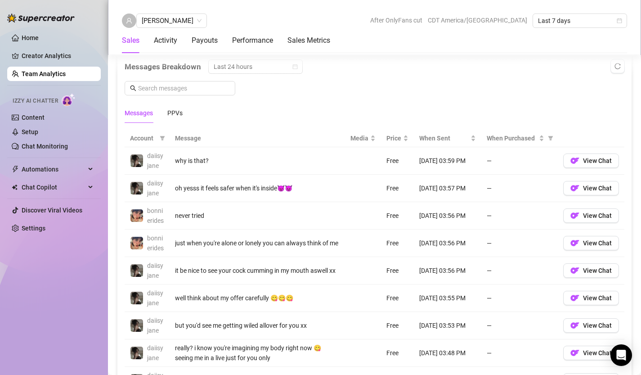
scroll to position [594, 0]
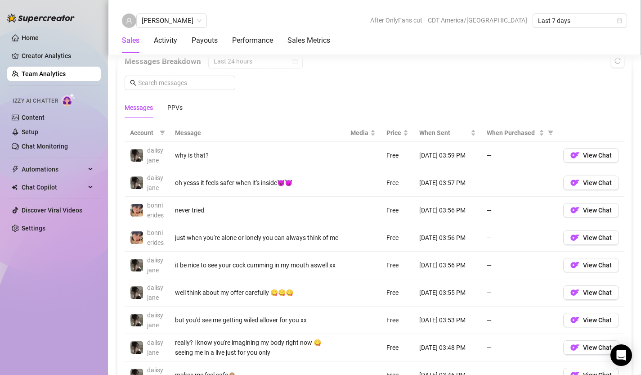
click at [41, 75] on link "Team Analytics" at bounding box center [44, 73] width 44 height 7
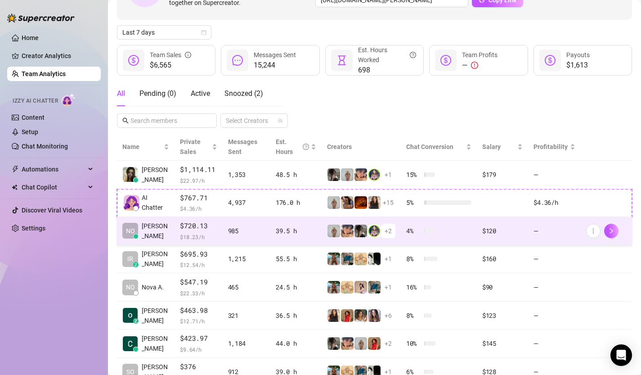
scroll to position [86, 0]
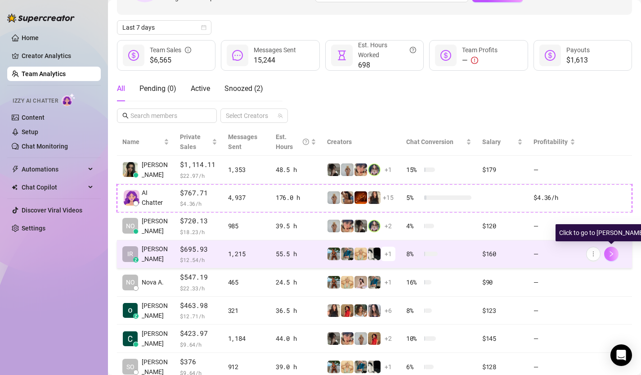
click at [611, 255] on icon "right" at bounding box center [611, 253] width 6 height 6
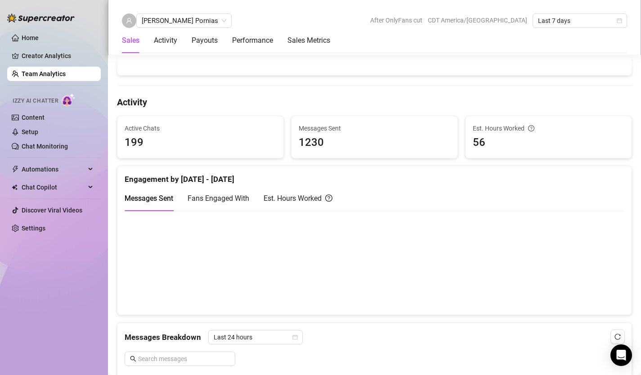
scroll to position [362, 0]
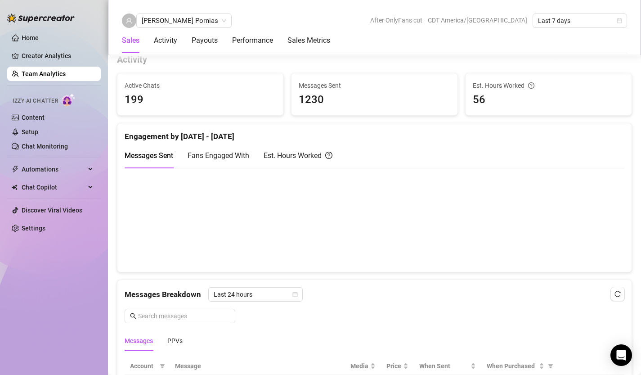
click at [398, 257] on canvas at bounding box center [375, 219] width 500 height 90
click at [393, 257] on canvas at bounding box center [375, 219] width 500 height 90
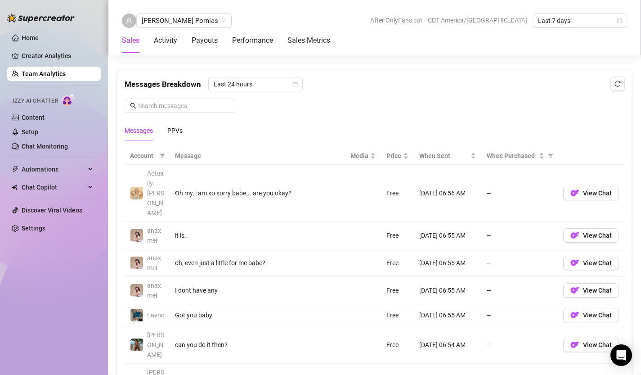
scroll to position [570, 0]
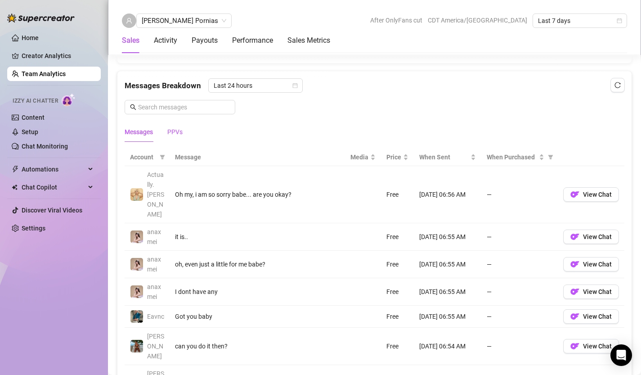
click at [178, 130] on div "PPVs" at bounding box center [174, 132] width 15 height 10
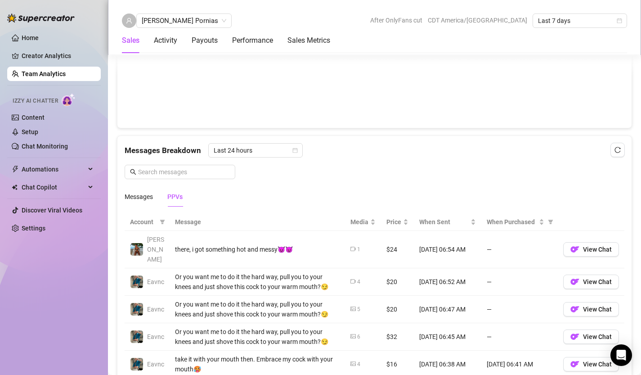
scroll to position [504, 0]
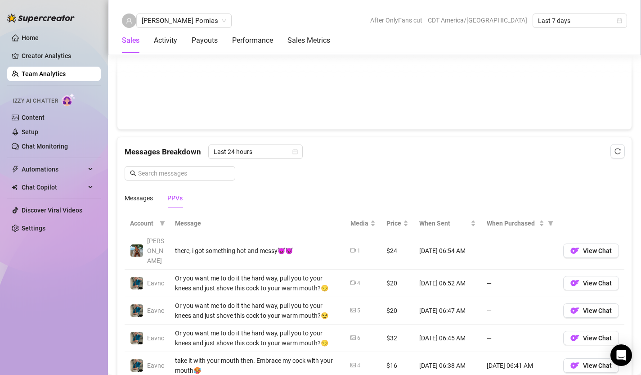
click at [384, 116] on canvas at bounding box center [375, 77] width 500 height 90
click at [385, 113] on canvas at bounding box center [375, 77] width 500 height 90
click at [297, 153] on div "Last 24 hours" at bounding box center [255, 151] width 94 height 14
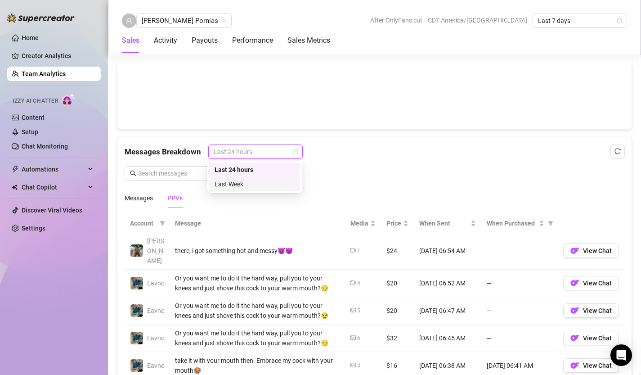
click at [275, 183] on div "Last Week" at bounding box center [254, 184] width 80 height 10
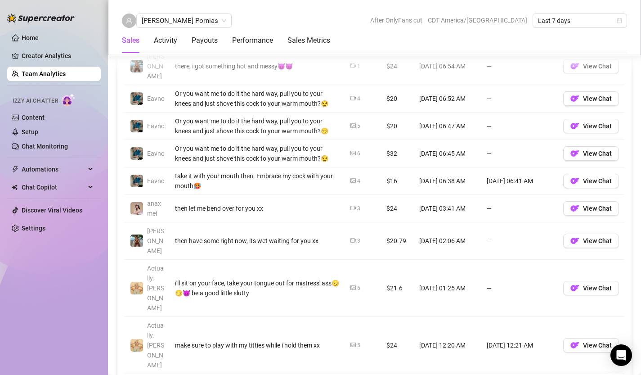
scroll to position [699, 0]
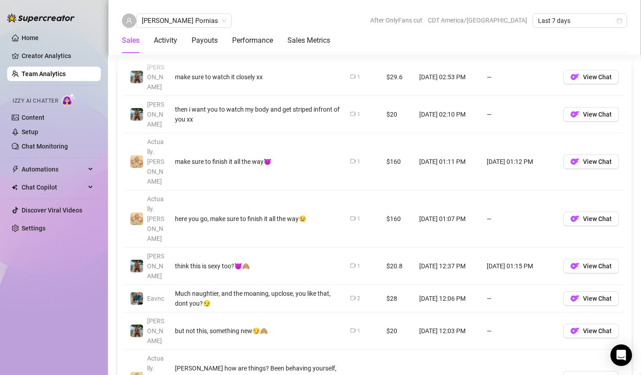
scroll to position [716, 0]
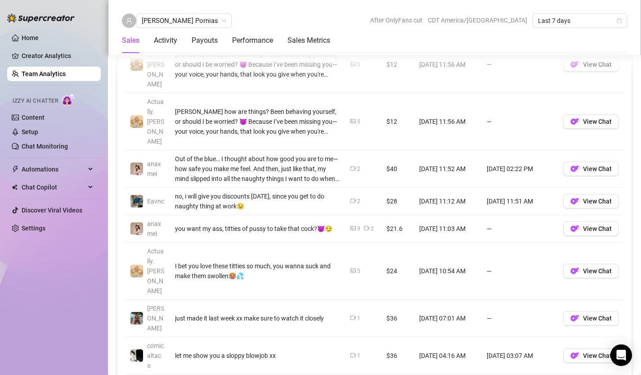
scroll to position [770, 0]
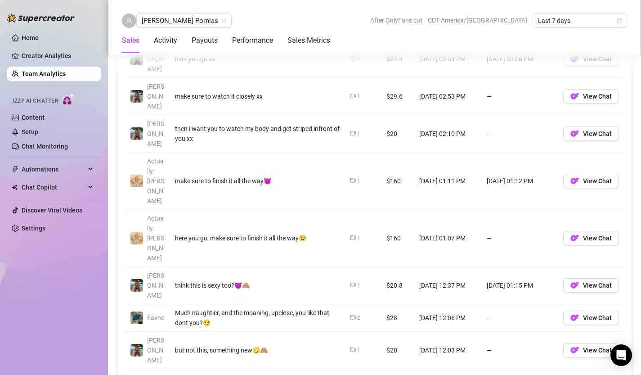
scroll to position [692, 0]
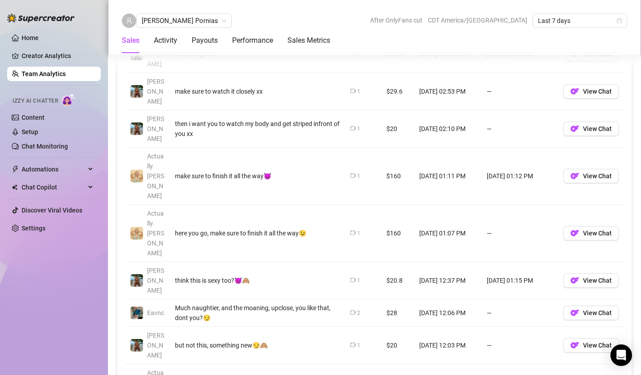
scroll to position [727, 0]
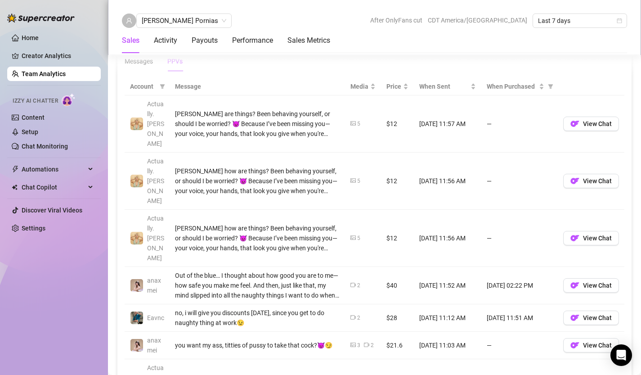
scroll to position [548, 0]
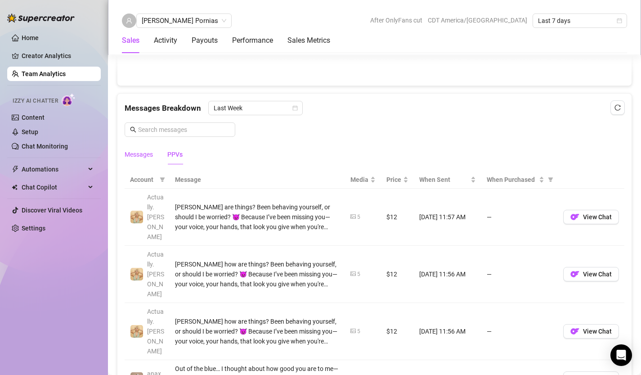
click at [144, 153] on div "Messages" at bounding box center [139, 154] width 28 height 10
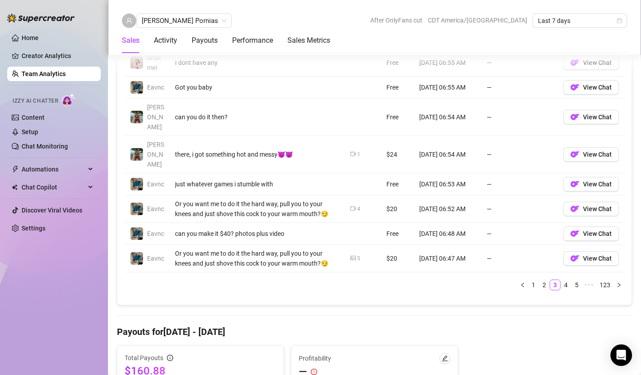
scroll to position [748, 0]
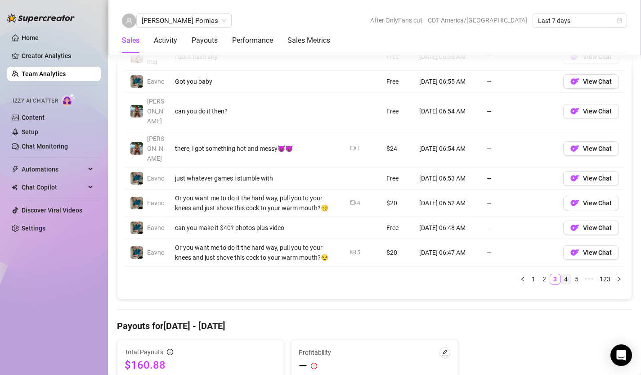
click at [564, 274] on link "4" at bounding box center [566, 279] width 10 height 10
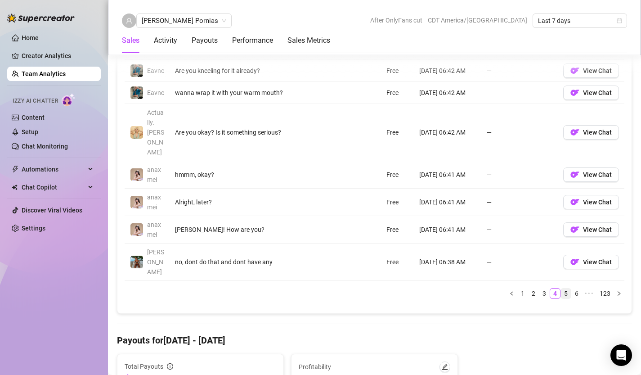
click at [567, 288] on link "5" at bounding box center [566, 293] width 10 height 10
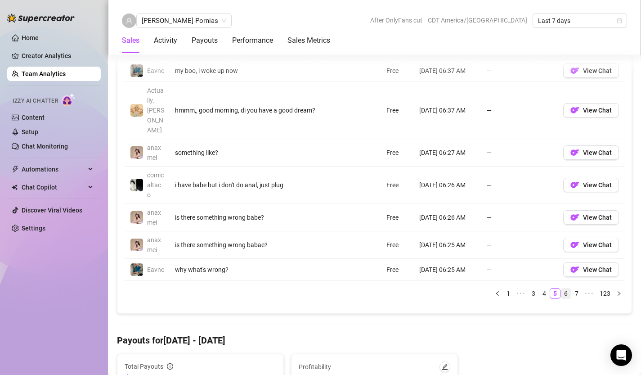
click at [565, 288] on link "6" at bounding box center [566, 293] width 10 height 10
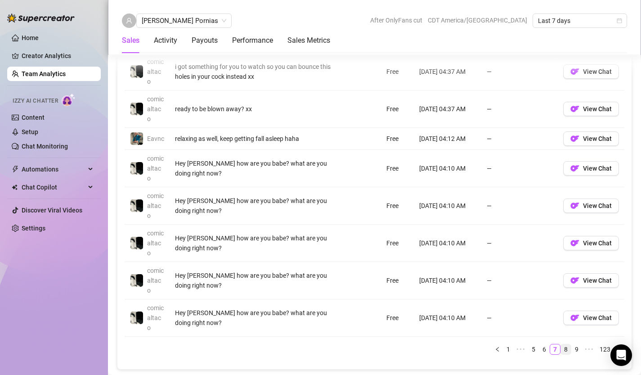
click at [566, 348] on link "8" at bounding box center [566, 349] width 10 height 10
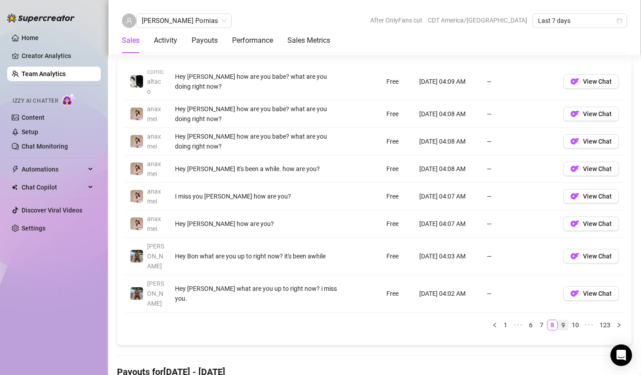
click at [564, 320] on link "9" at bounding box center [563, 325] width 10 height 10
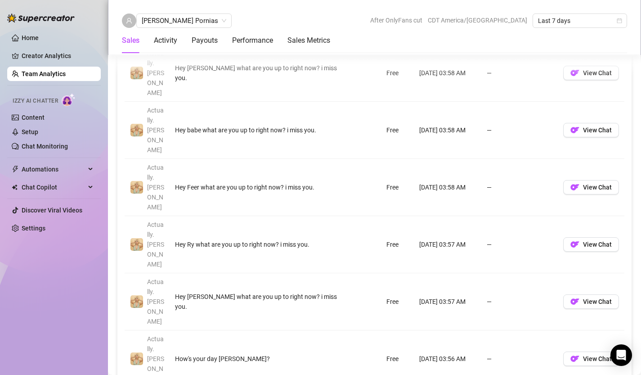
scroll to position [813, 0]
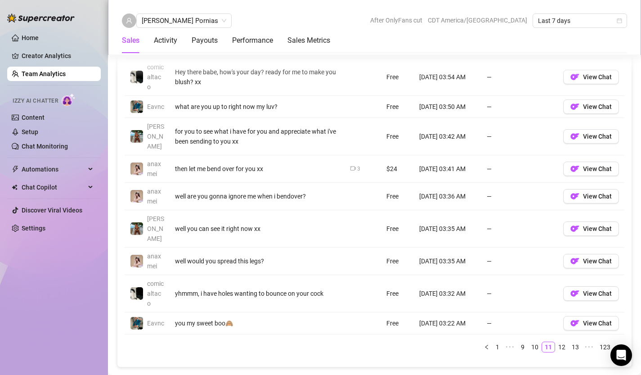
scroll to position [728, 0]
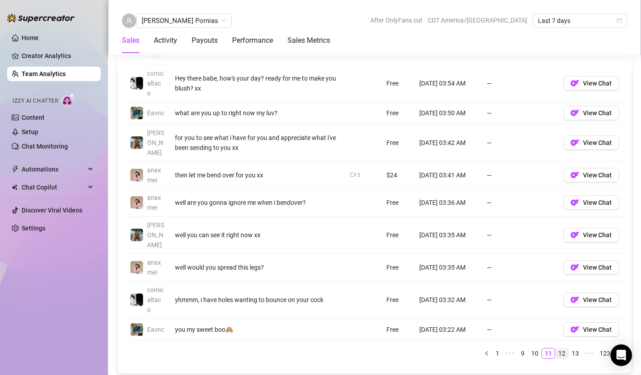
click at [561, 348] on link "12" at bounding box center [561, 353] width 13 height 10
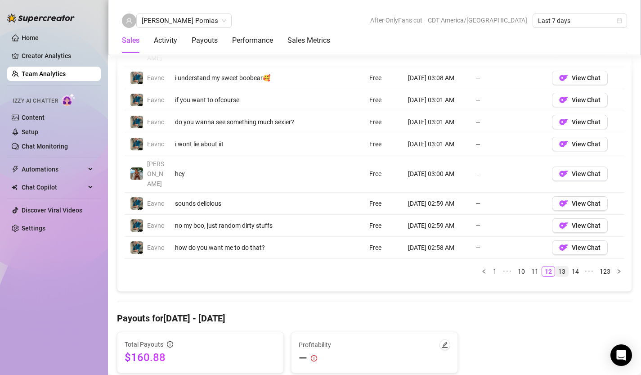
click at [563, 266] on link "13" at bounding box center [561, 271] width 13 height 10
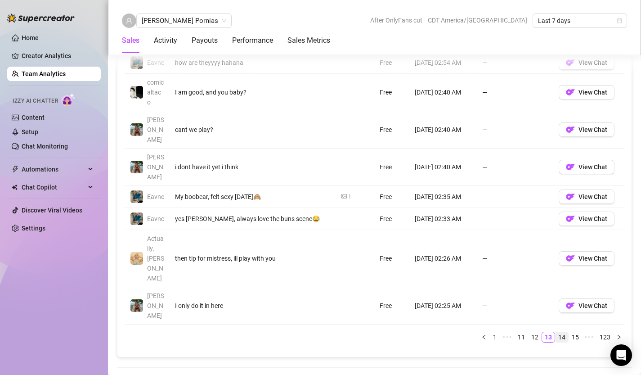
click at [561, 332] on link "14" at bounding box center [561, 337] width 13 height 10
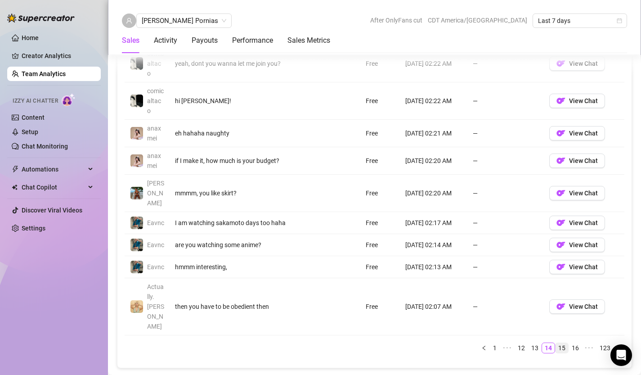
click at [563, 343] on link "15" at bounding box center [561, 348] width 13 height 10
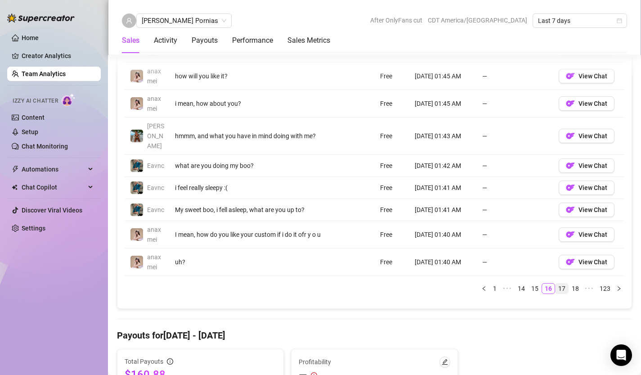
click at [562, 283] on link "17" at bounding box center [561, 288] width 13 height 10
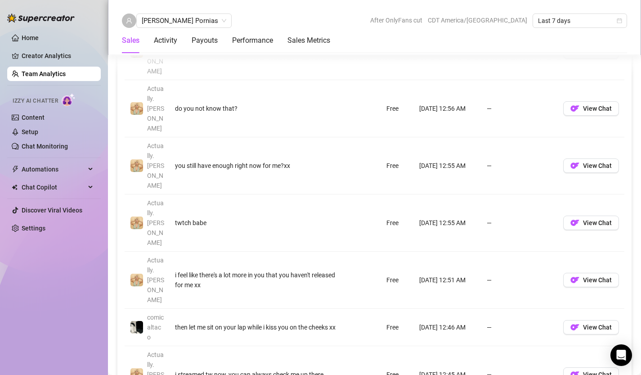
scroll to position [771, 0]
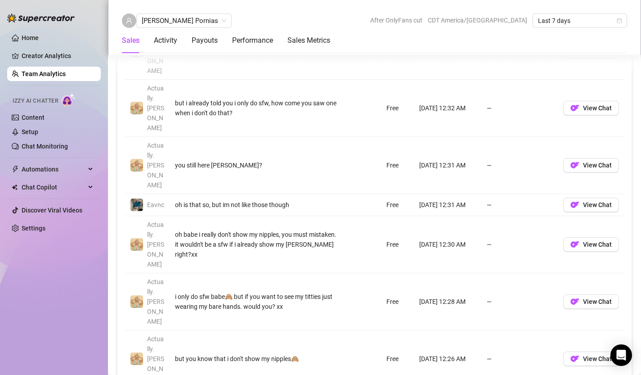
scroll to position [783, 0]
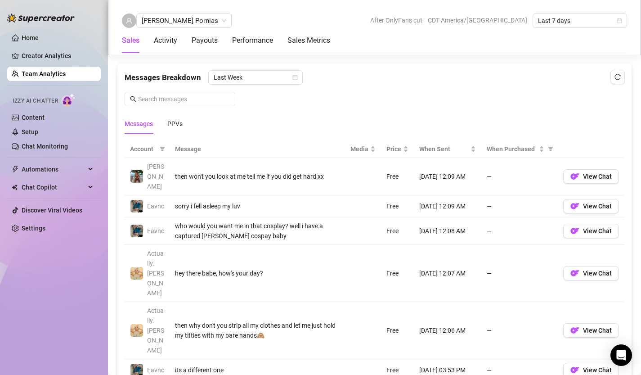
scroll to position [697, 0]
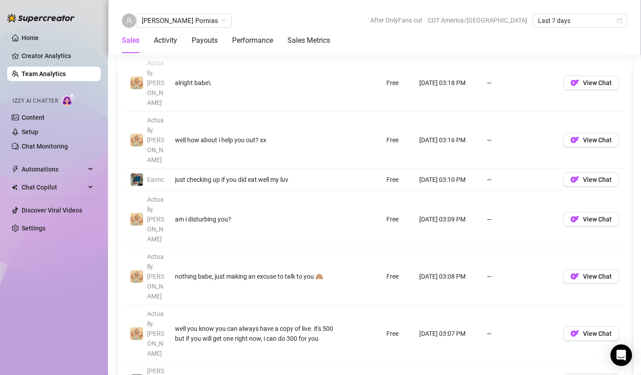
scroll to position [749, 0]
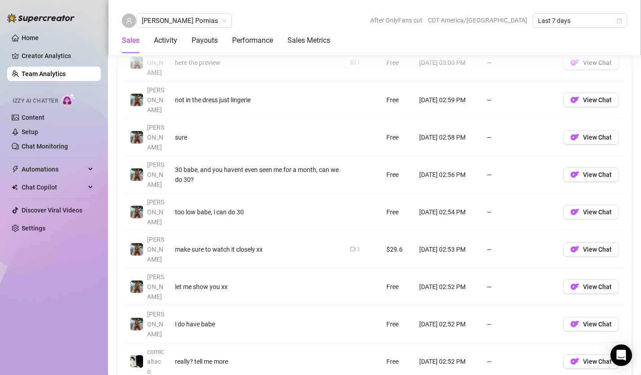
scroll to position [712, 0]
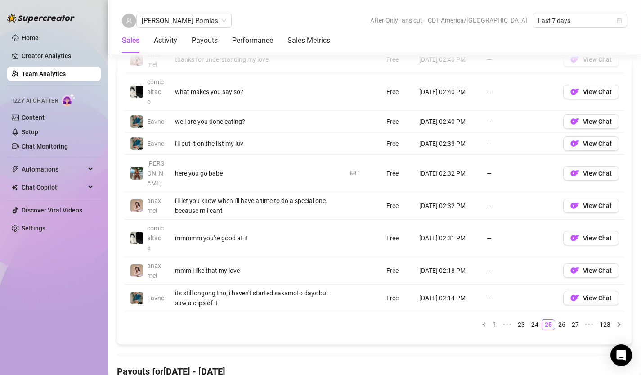
scroll to position [730, 0]
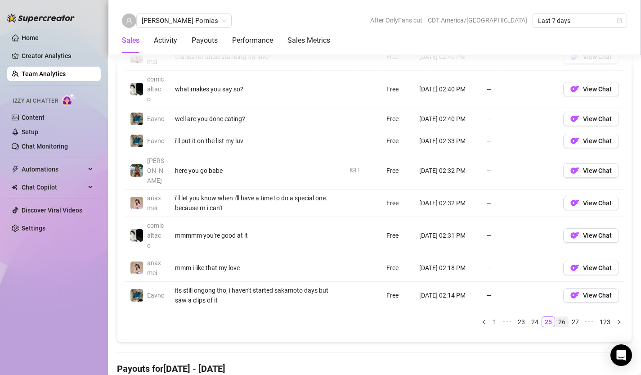
click at [561, 317] on link "26" at bounding box center [561, 322] width 13 height 10
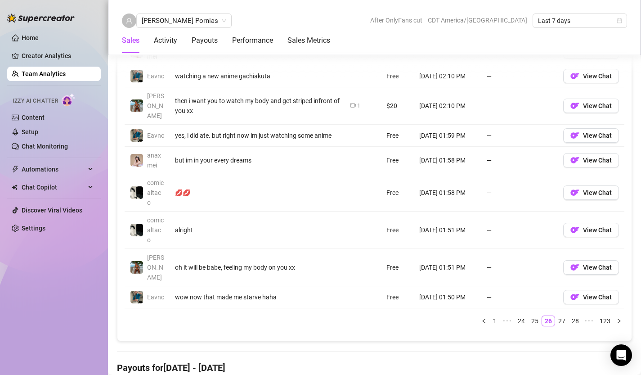
scroll to position [735, 0]
click at [561, 316] on link "27" at bounding box center [561, 321] width 13 height 10
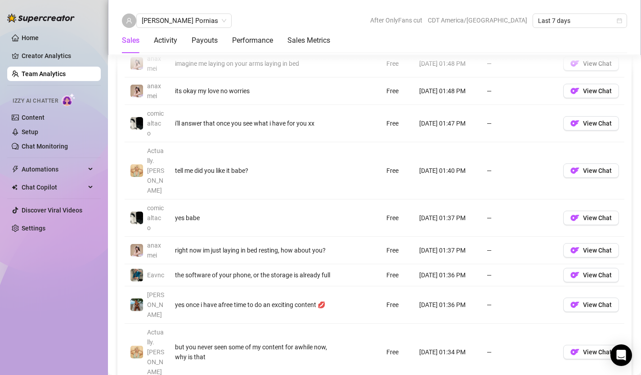
scroll to position [738, 0]
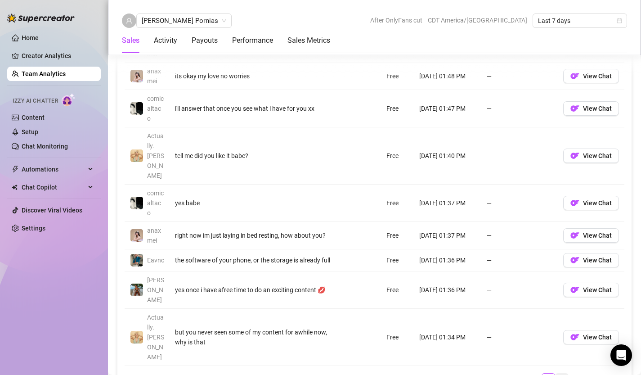
click at [559, 373] on link "28" at bounding box center [561, 378] width 13 height 10
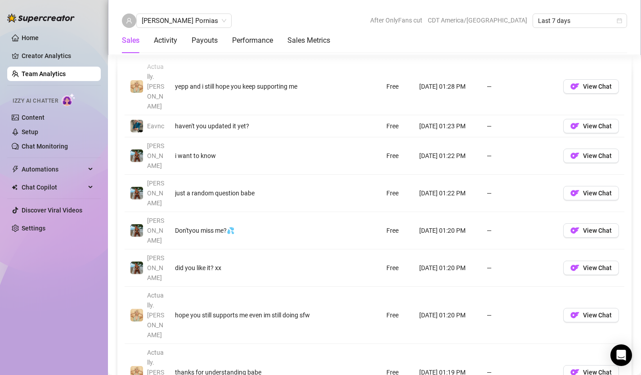
scroll to position [735, 0]
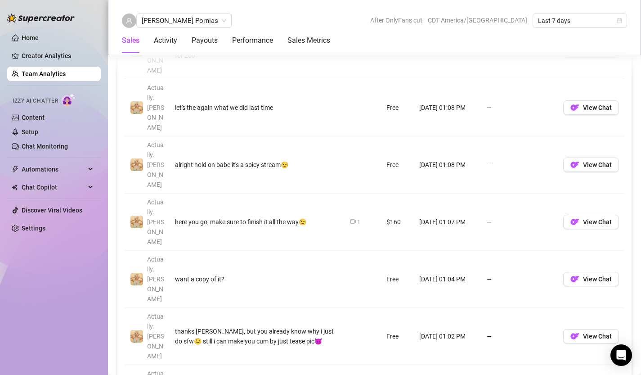
scroll to position [795, 0]
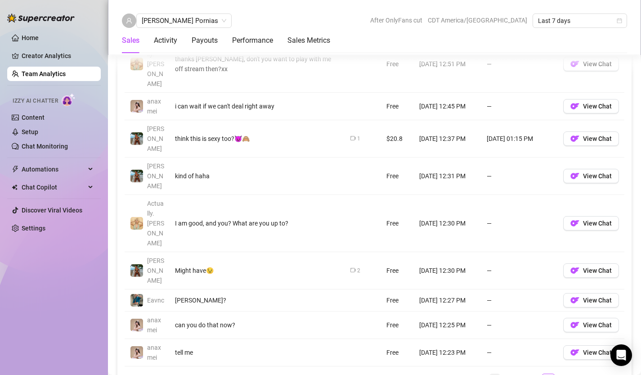
scroll to position [731, 0]
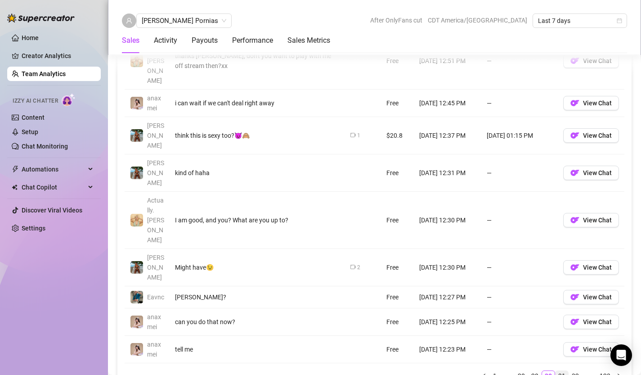
click at [558, 371] on link "31" at bounding box center [561, 376] width 13 height 10
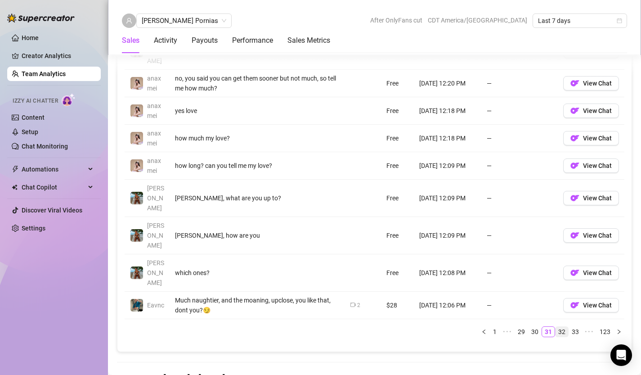
click at [563, 326] on link "32" at bounding box center [561, 331] width 13 height 10
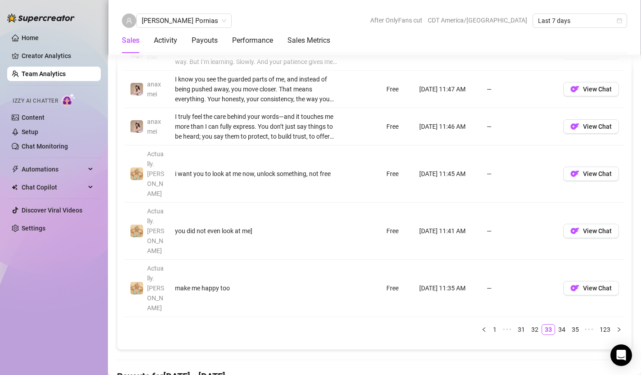
scroll to position [937, 0]
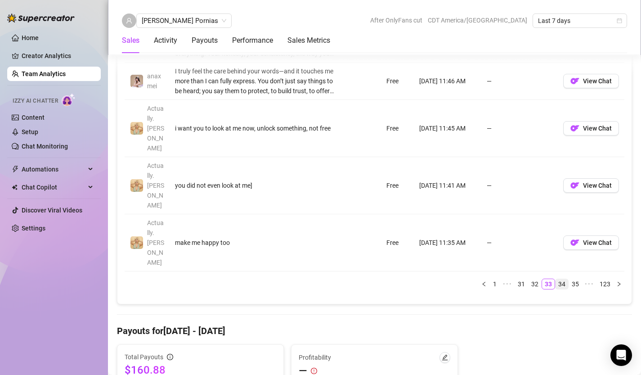
click at [565, 279] on link "34" at bounding box center [561, 284] width 13 height 10
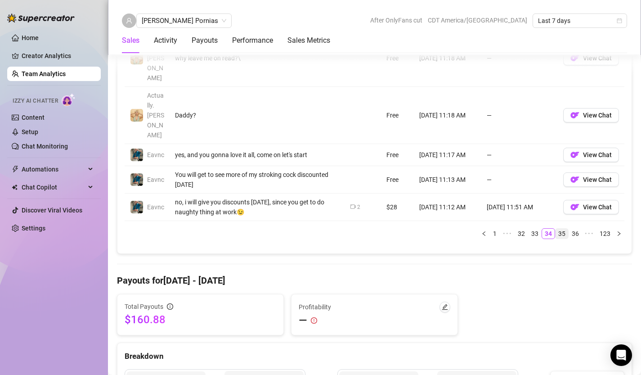
click at [561, 228] on link "35" at bounding box center [561, 233] width 13 height 10
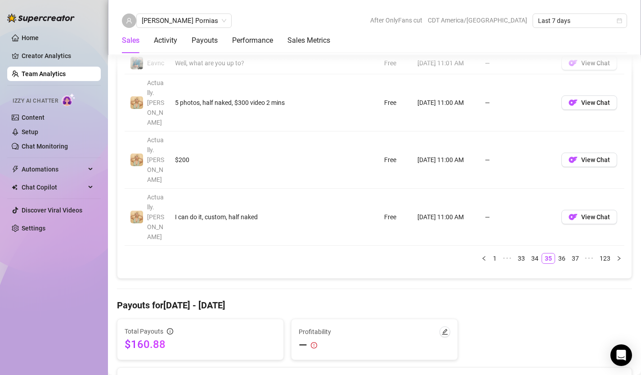
scroll to position [798, 0]
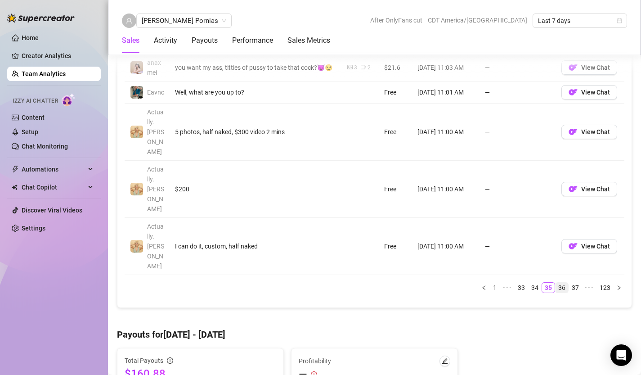
click at [564, 282] on link "36" at bounding box center [561, 287] width 13 height 10
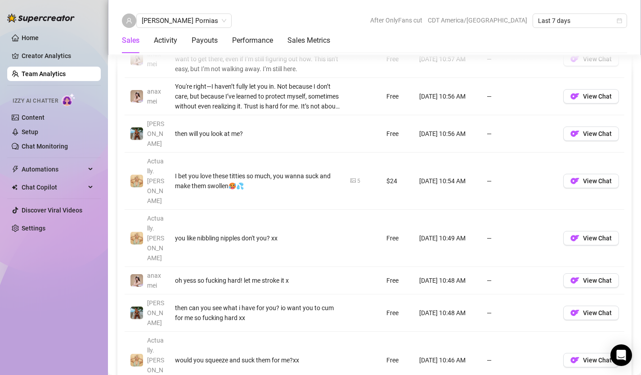
scroll to position [757, 0]
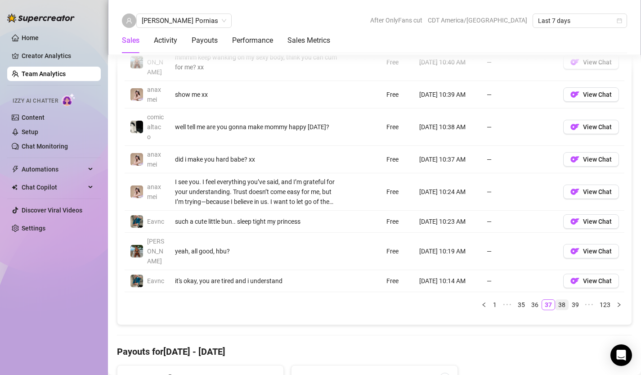
click at [561, 299] on link "38" at bounding box center [561, 304] width 13 height 10
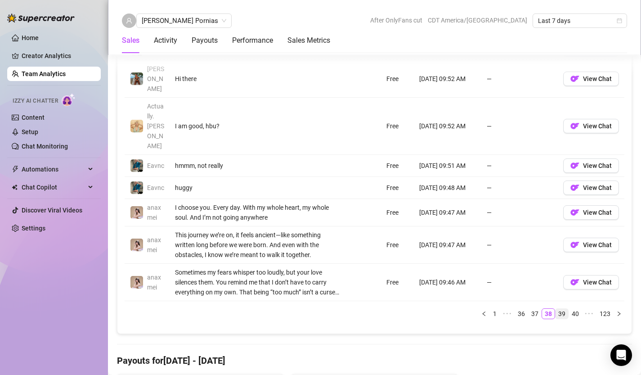
click at [564, 308] on link "39" at bounding box center [561, 313] width 13 height 10
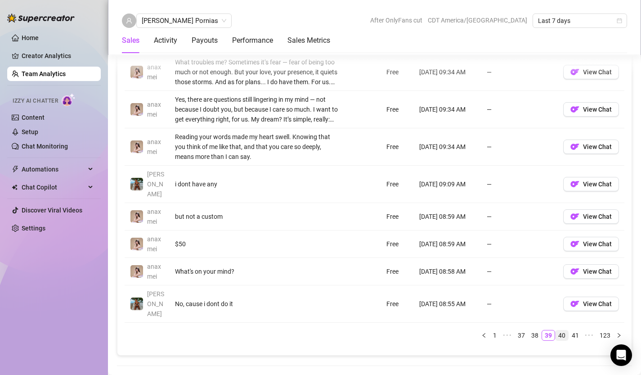
click at [563, 330] on link "40" at bounding box center [561, 335] width 13 height 10
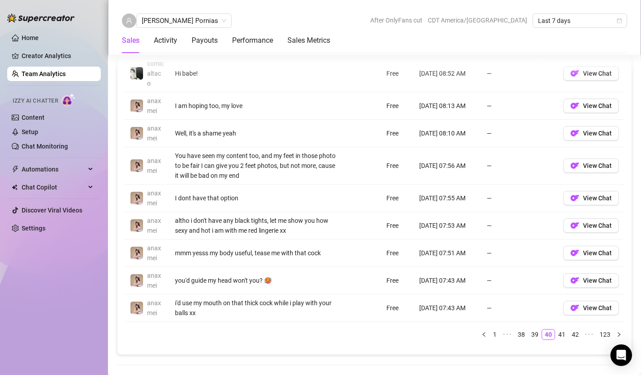
scroll to position [726, 0]
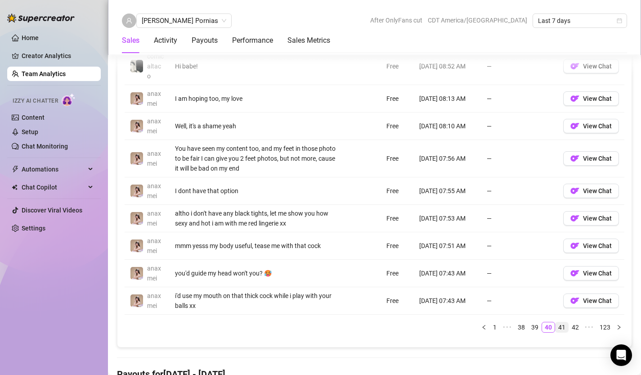
click at [563, 328] on link "41" at bounding box center [561, 327] width 13 height 10
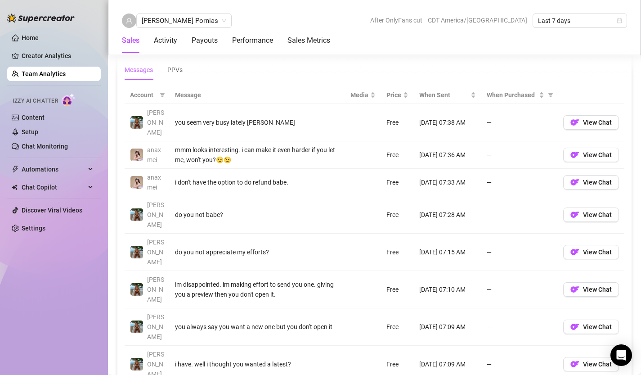
scroll to position [637, 0]
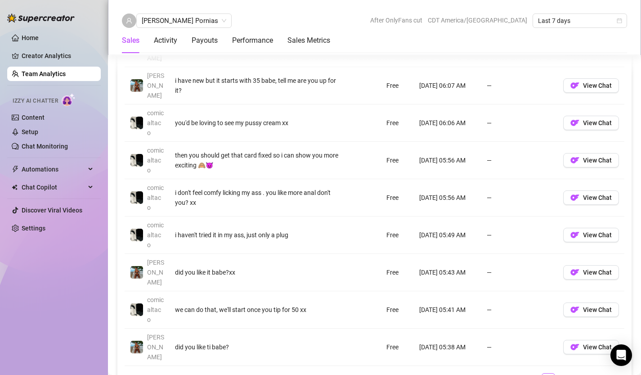
scroll to position [760, 0]
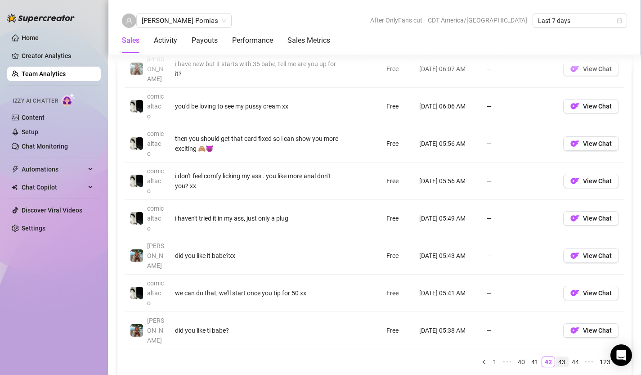
click at [562, 357] on link "43" at bounding box center [561, 362] width 13 height 10
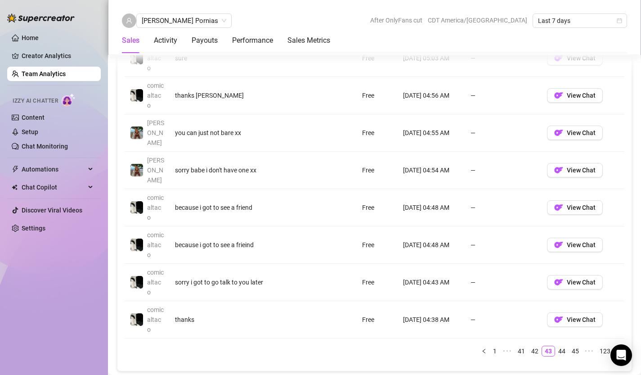
scroll to position [794, 0]
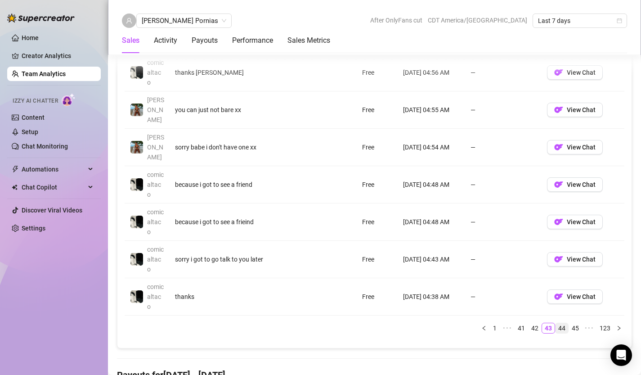
click at [562, 323] on link "44" at bounding box center [561, 328] width 13 height 10
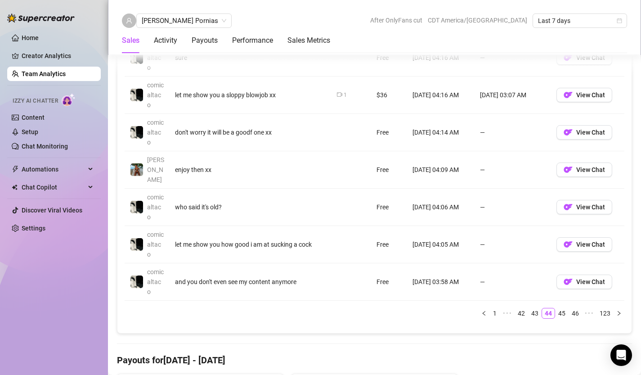
scroll to position [790, 0]
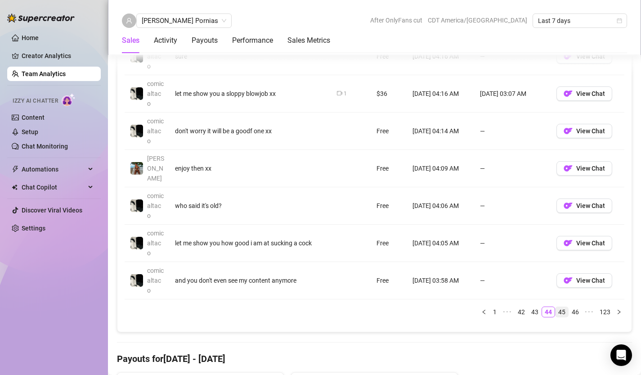
click at [562, 307] on link "45" at bounding box center [561, 312] width 13 height 10
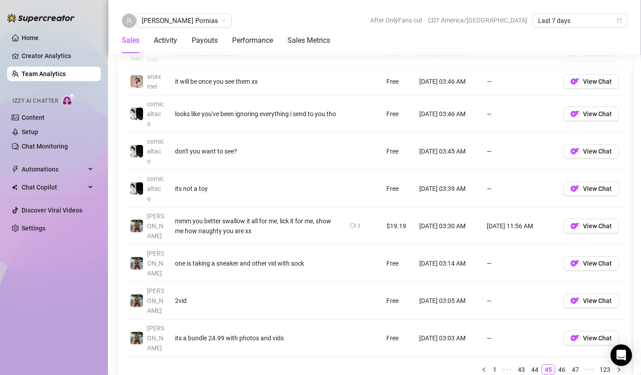
scroll to position [735, 0]
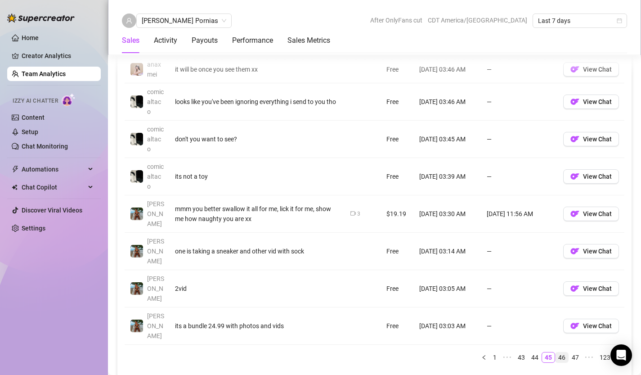
click at [561, 352] on link "46" at bounding box center [561, 357] width 13 height 10
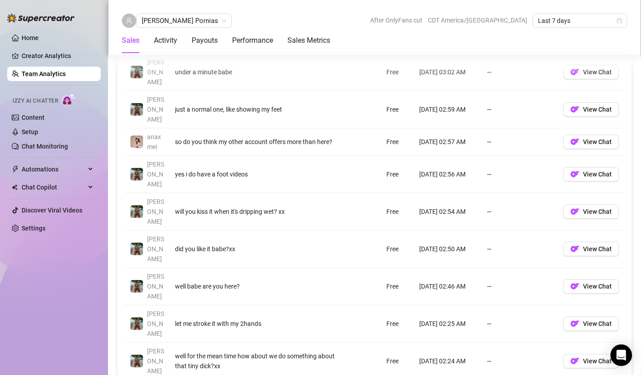
scroll to position [695, 0]
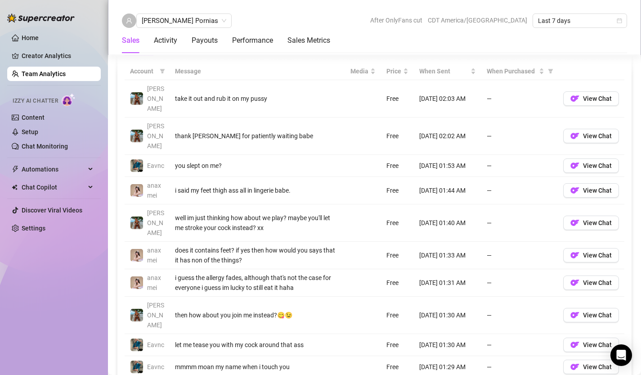
scroll to position [655, 0]
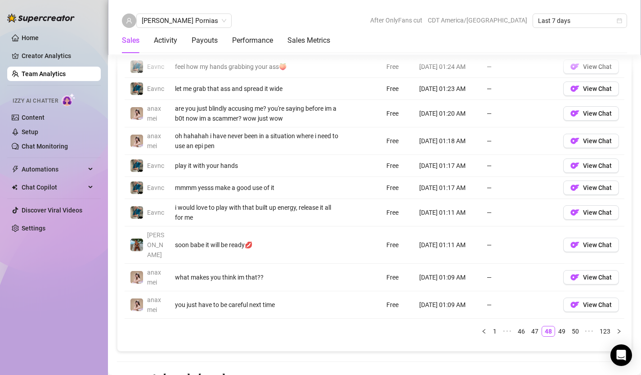
scroll to position [683, 0]
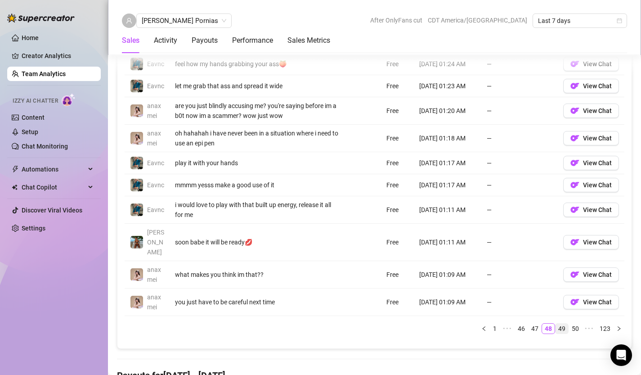
click at [561, 323] on link "49" at bounding box center [561, 328] width 13 height 10
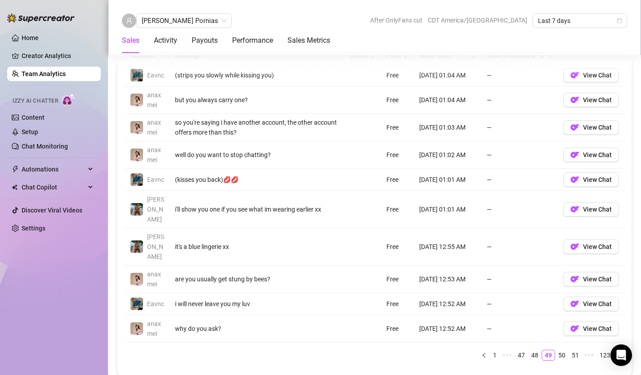
scroll to position [677, 0]
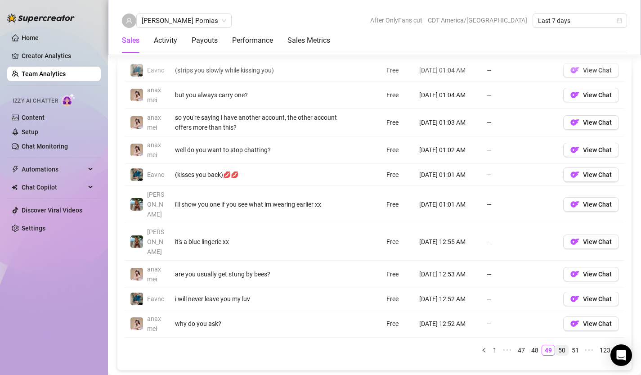
click at [558, 345] on link "50" at bounding box center [561, 350] width 13 height 10
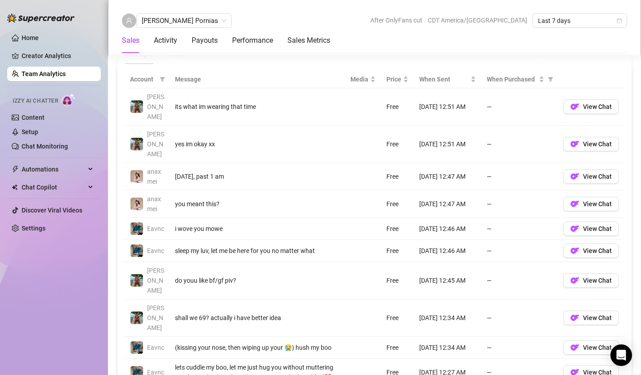
scroll to position [665, 0]
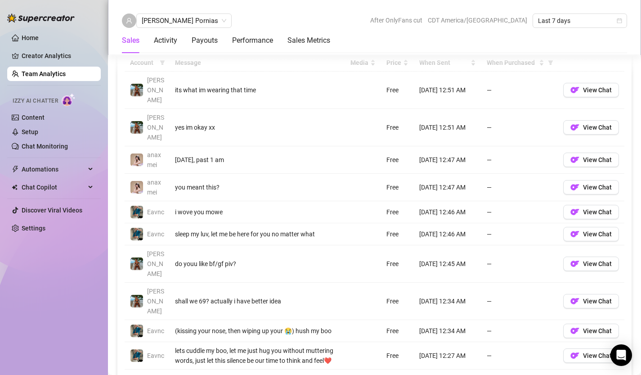
click at [560, 374] on link "51" at bounding box center [561, 382] width 13 height 10
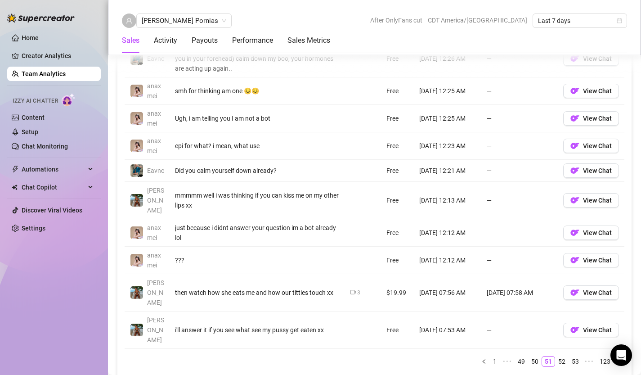
scroll to position [792, 0]
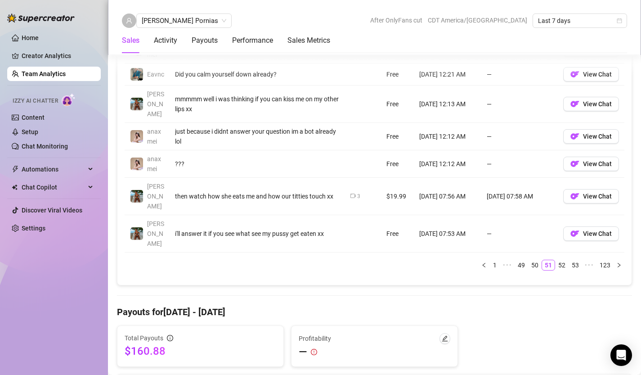
click at [31, 75] on link "Team Analytics" at bounding box center [44, 73] width 44 height 7
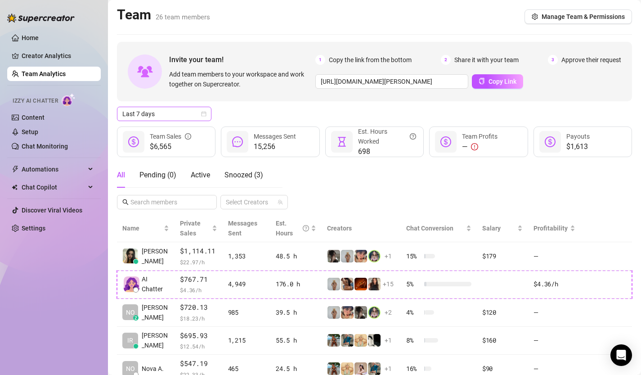
click at [210, 109] on div "Last 7 days" at bounding box center [164, 114] width 94 height 14
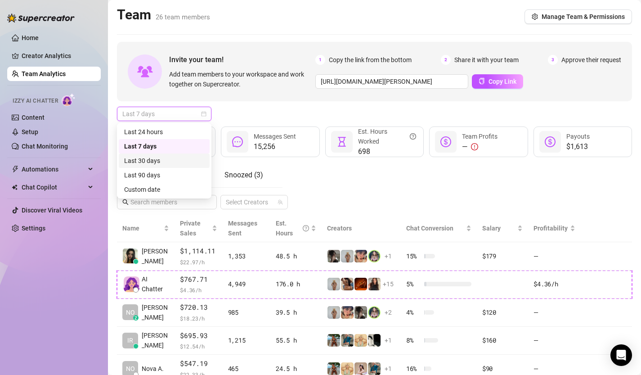
click at [172, 157] on div "Last 30 days" at bounding box center [164, 161] width 80 height 10
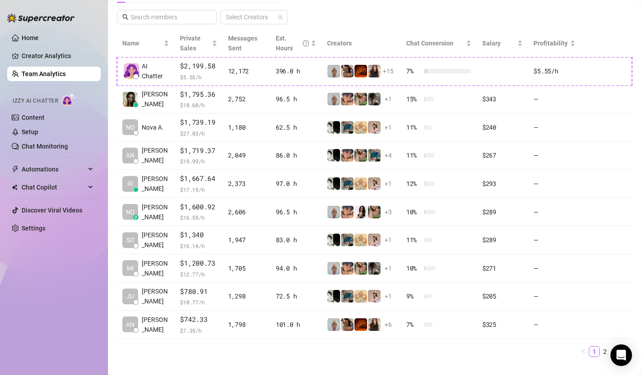
scroll to position [201, 0]
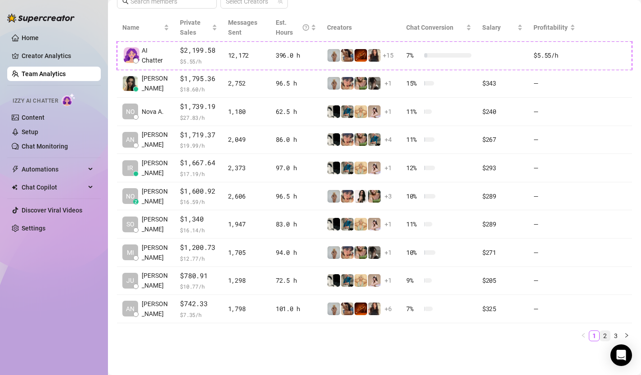
click at [606, 335] on link "2" at bounding box center [605, 335] width 10 height 10
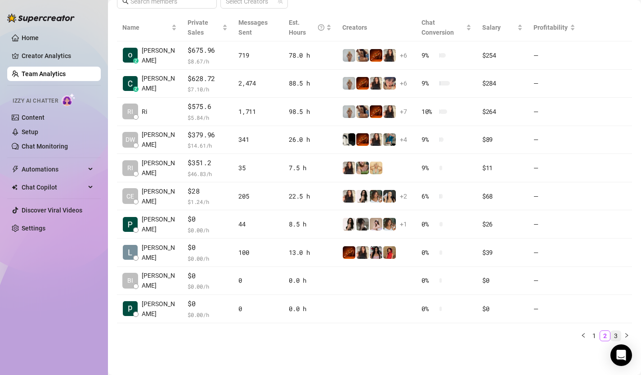
click at [617, 335] on link "3" at bounding box center [616, 335] width 10 height 10
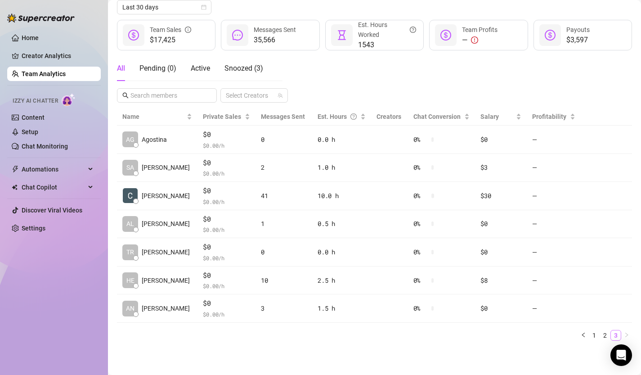
scroll to position [107, 0]
click at [599, 335] on li "2" at bounding box center [604, 335] width 11 height 11
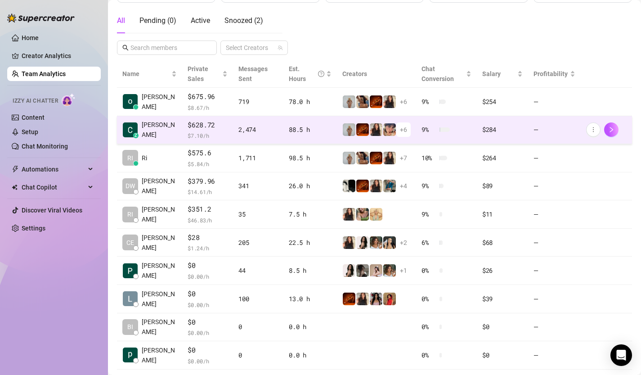
scroll to position [153, 0]
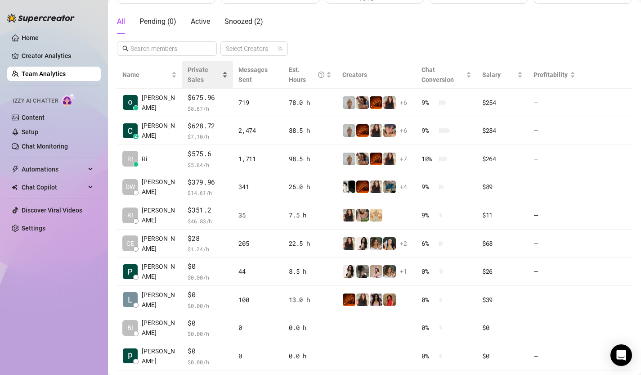
click at [198, 80] on span "Private Sales" at bounding box center [204, 75] width 33 height 20
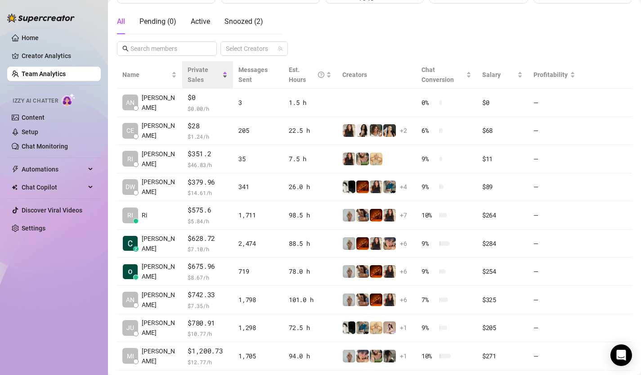
click at [201, 80] on span "Private Sales" at bounding box center [204, 75] width 33 height 20
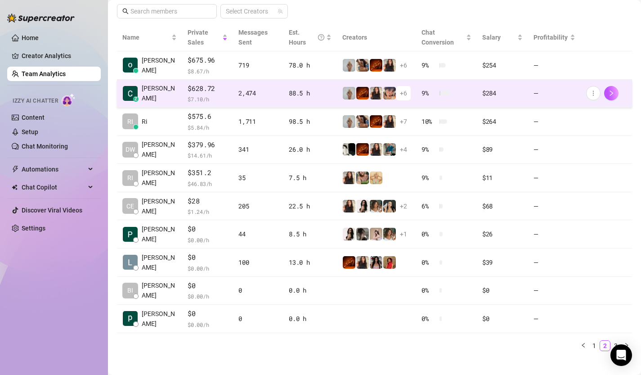
scroll to position [201, 0]
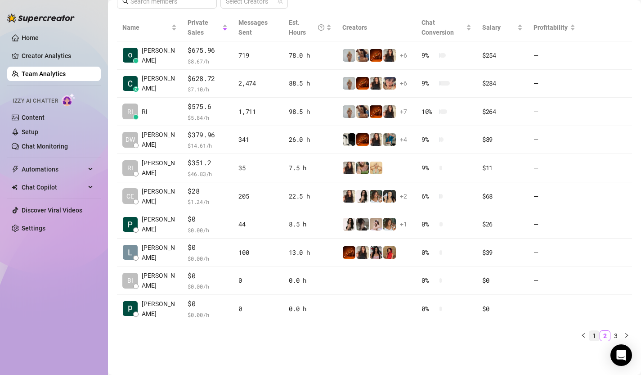
click at [592, 335] on link "1" at bounding box center [594, 335] width 10 height 10
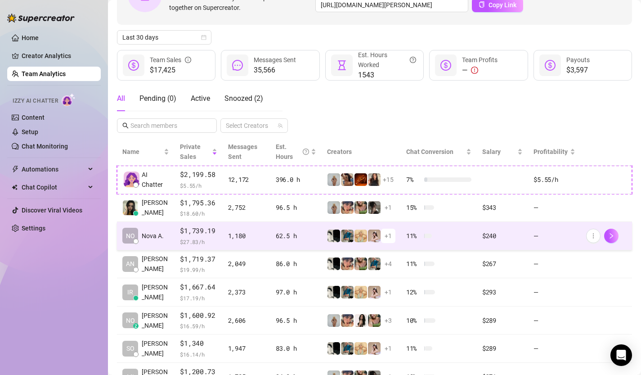
scroll to position [54, 0]
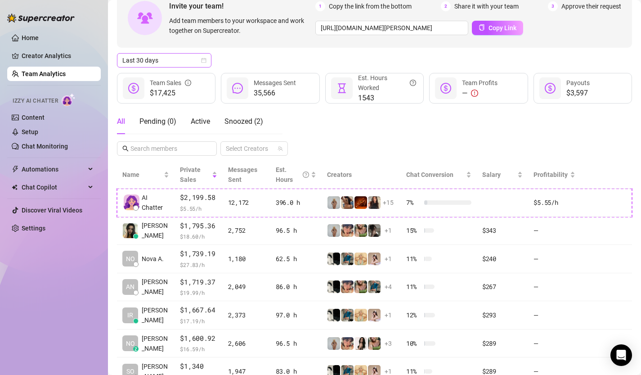
click at [207, 60] on div "Last 30 days" at bounding box center [164, 60] width 94 height 14
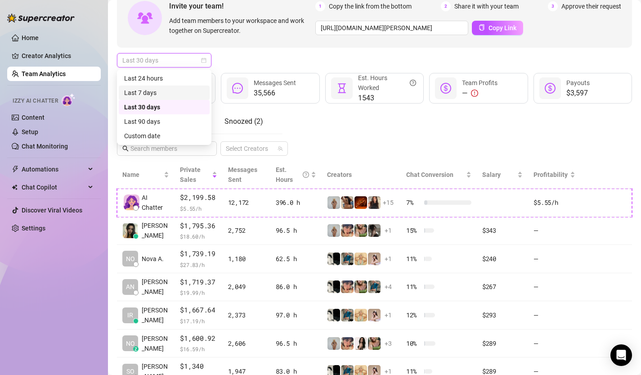
click at [183, 89] on div "Last 7 days" at bounding box center [164, 93] width 80 height 10
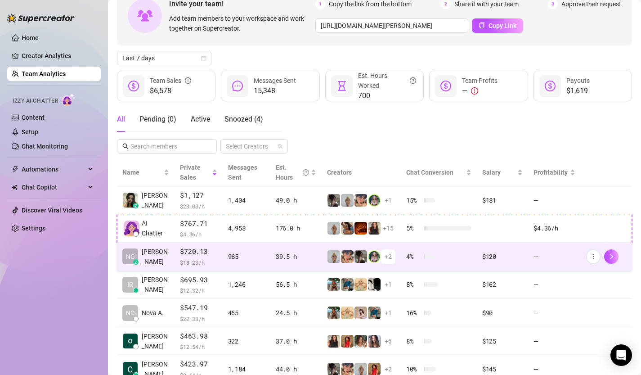
scroll to position [0, 0]
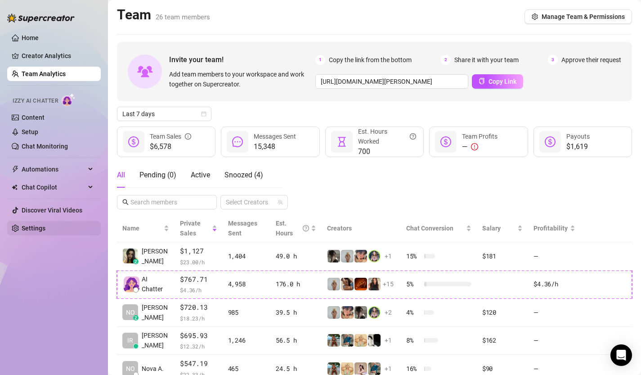
click at [39, 230] on link "Settings" at bounding box center [34, 227] width 24 height 7
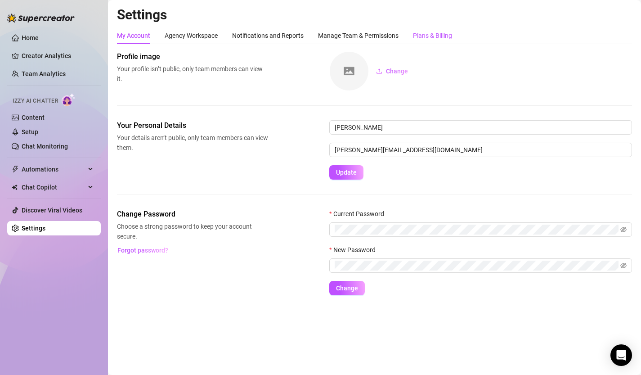
click at [417, 36] on div "Plans & Billing" at bounding box center [432, 36] width 39 height 10
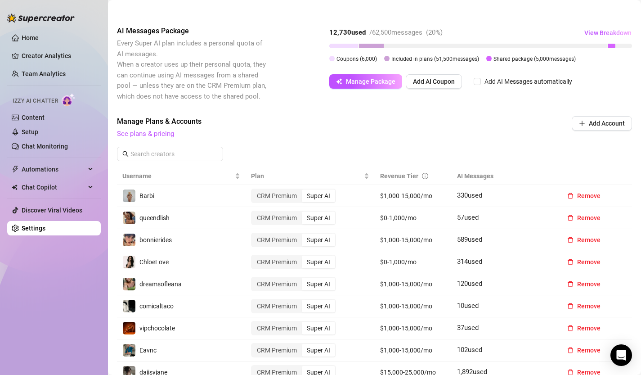
scroll to position [195, 0]
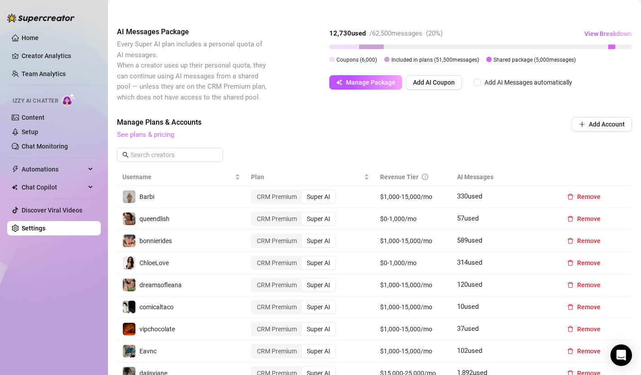
click at [158, 132] on link "See plans & pricing" at bounding box center [145, 134] width 57 height 8
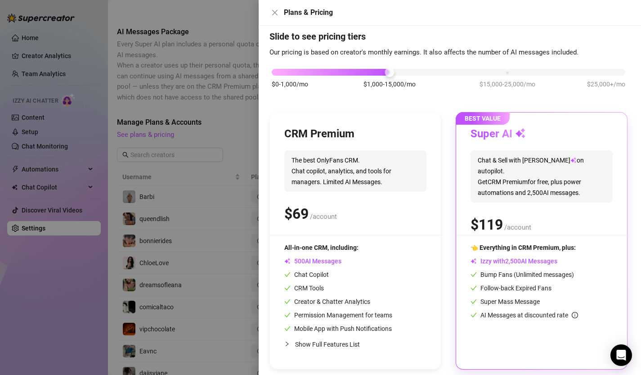
scroll to position [24, 0]
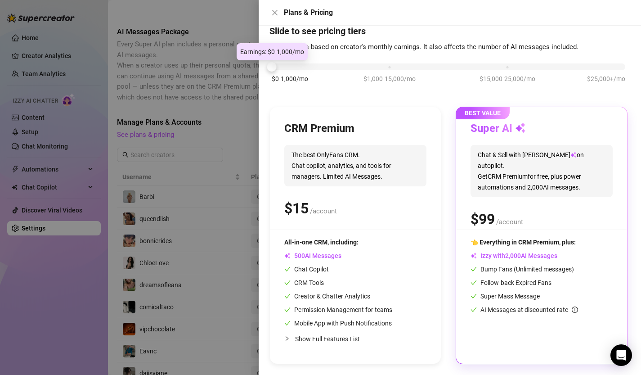
drag, startPoint x: 390, startPoint y: 69, endPoint x: 297, endPoint y: 76, distance: 93.8
click at [296, 67] on div "$0-1,000/mo $1,000-15,000/mo $15,000-25,000/mo $25,000+/mo" at bounding box center [448, 64] width 353 height 5
drag, startPoint x: 272, startPoint y: 67, endPoint x: 309, endPoint y: 70, distance: 37.0
click at [310, 70] on div "$0-1,000/mo $1,000-15,000/mo $15,000-25,000/mo $25,000+/mo" at bounding box center [448, 77] width 358 height 51
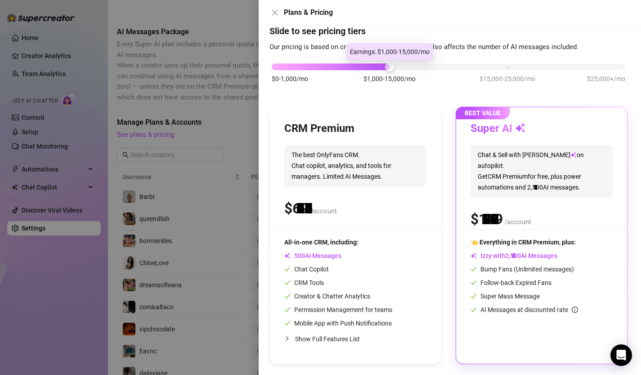
drag, startPoint x: 272, startPoint y: 70, endPoint x: 351, endPoint y: 70, distance: 78.7
click at [387, 70] on div at bounding box center [388, 66] width 9 height 9
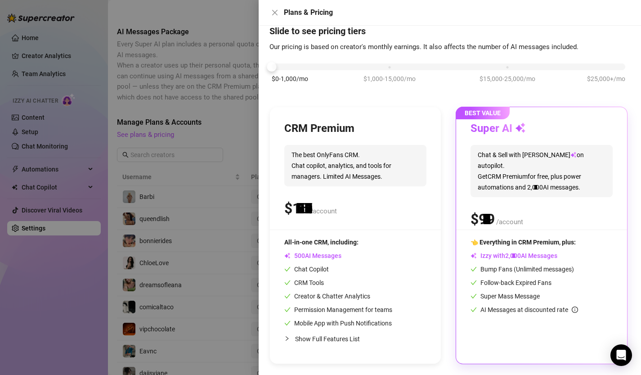
drag, startPoint x: 351, startPoint y: 70, endPoint x: 294, endPoint y: 70, distance: 56.7
click at [294, 70] on div "$0-1,000/mo $1,000-15,000/mo $15,000-25,000/mo $25,000+/mo" at bounding box center [448, 77] width 358 height 51
drag, startPoint x: 294, startPoint y: 70, endPoint x: 377, endPoint y: 73, distance: 83.2
click at [377, 73] on div "$0-1,000/mo $1,000-15,000/mo $15,000-25,000/mo $25,000+/mo" at bounding box center [448, 77] width 358 height 51
click at [381, 70] on div "$0-1,000/mo $1,000-15,000/mo $15,000-25,000/mo $25,000+/mo" at bounding box center [448, 77] width 358 height 51
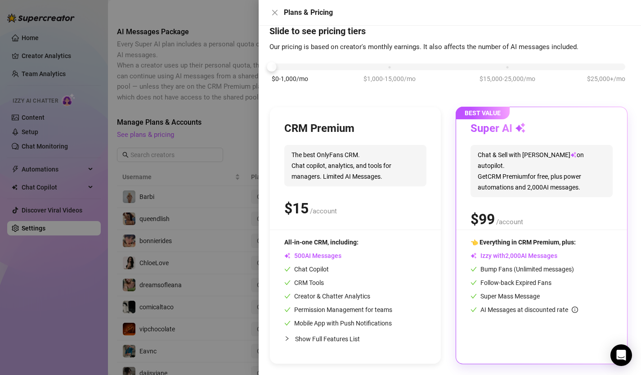
click at [382, 66] on div "$0-1,000/mo $1,000-15,000/mo $15,000-25,000/mo $25,000+/mo" at bounding box center [448, 64] width 353 height 5
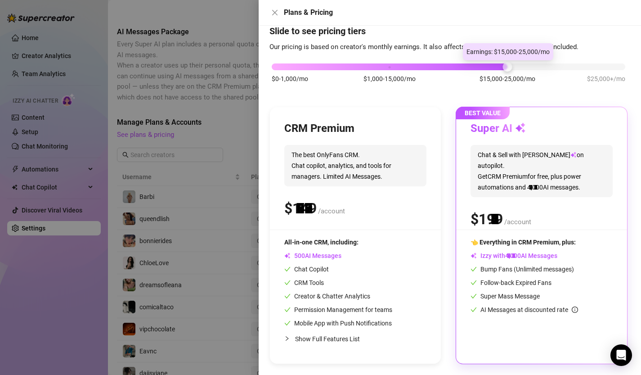
drag, startPoint x: 389, startPoint y: 66, endPoint x: 483, endPoint y: 67, distance: 93.5
click at [483, 67] on div "$0-1,000/mo $1,000-15,000/mo $15,000-25,000/mo $25,000+/mo" at bounding box center [448, 64] width 353 height 5
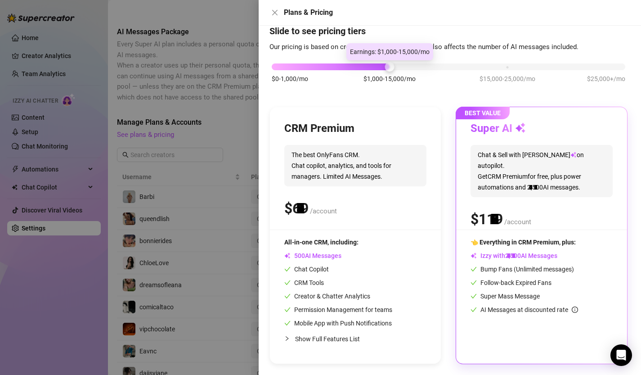
drag, startPoint x: 507, startPoint y: 67, endPoint x: 429, endPoint y: 83, distance: 78.9
click at [428, 82] on div "$0-1,000/mo $1,000-15,000/mo $15,000-25,000/mo $25,000+/mo" at bounding box center [448, 77] width 358 height 51
click at [179, 49] on div at bounding box center [320, 187] width 641 height 375
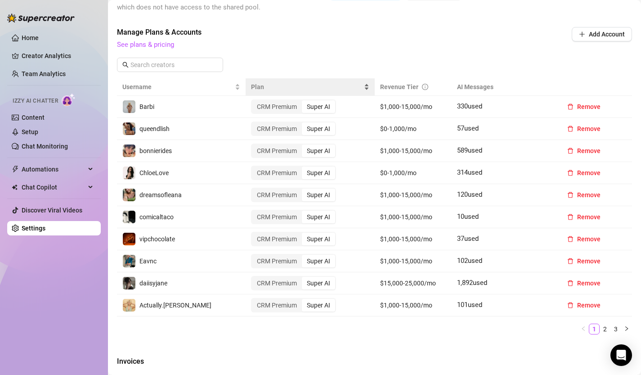
scroll to position [284, 0]
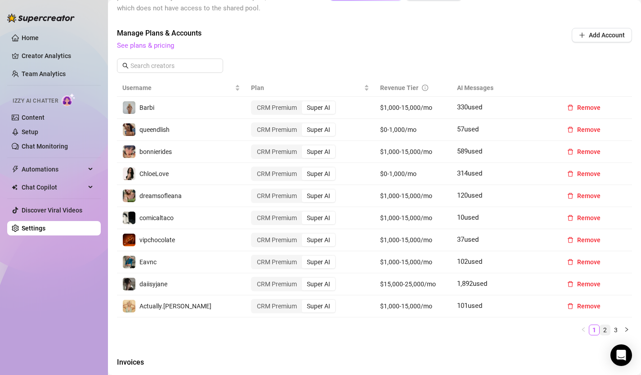
click at [603, 330] on link "2" at bounding box center [605, 330] width 10 height 10
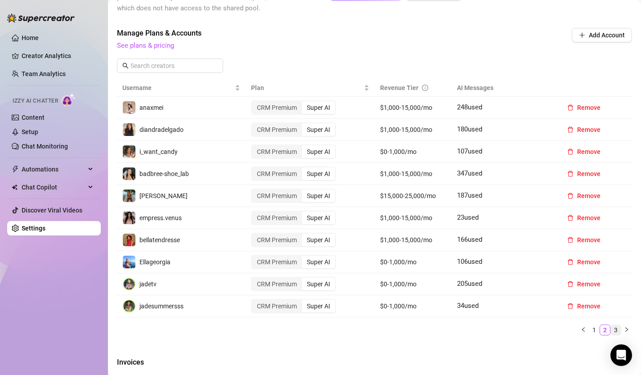
click at [614, 330] on link "3" at bounding box center [616, 330] width 10 height 10
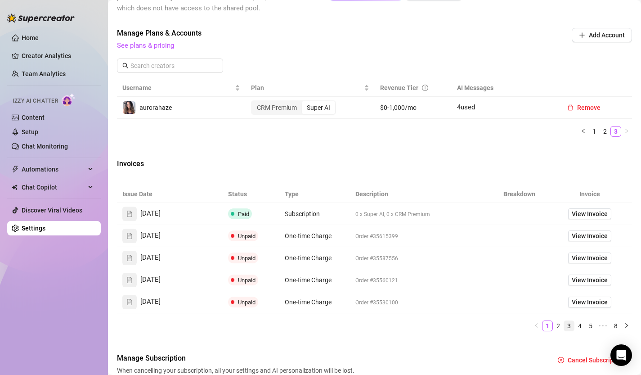
click at [568, 326] on link "3" at bounding box center [569, 326] width 10 height 10
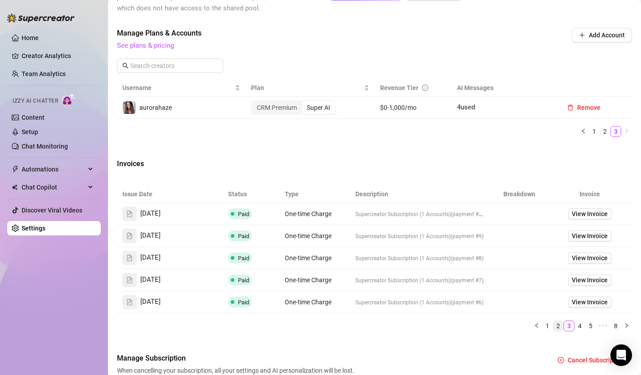
click at [558, 326] on link "2" at bounding box center [558, 326] width 10 height 10
click at [547, 326] on link "1" at bounding box center [547, 326] width 10 height 10
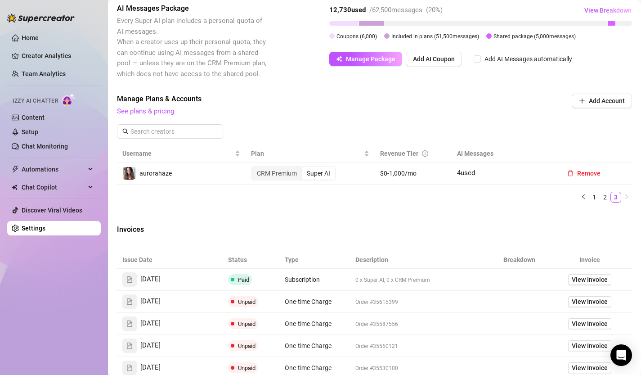
scroll to position [217, 0]
click at [606, 198] on link "2" at bounding box center [605, 198] width 10 height 10
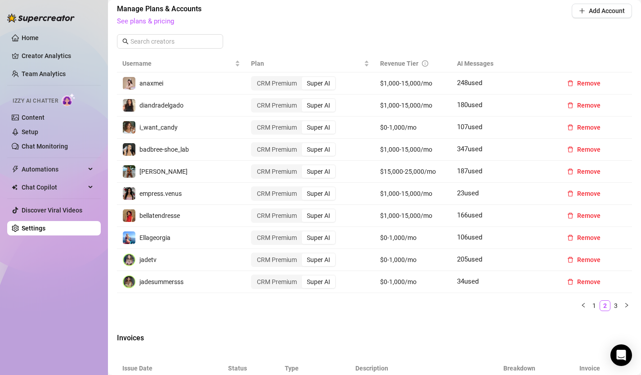
scroll to position [310, 0]
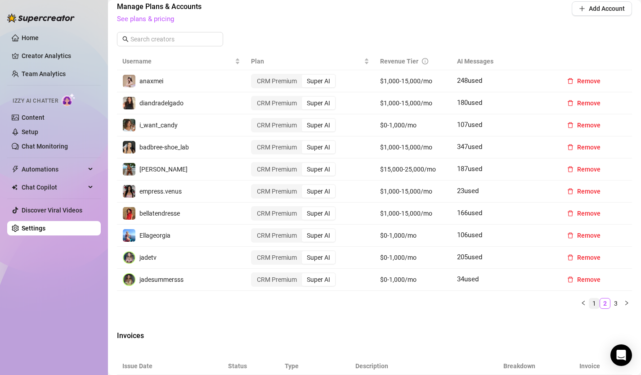
click at [593, 303] on link "1" at bounding box center [594, 303] width 10 height 10
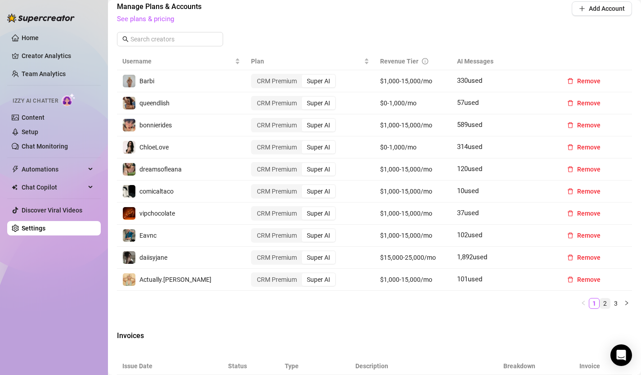
click at [608, 304] on link "2" at bounding box center [605, 303] width 10 height 10
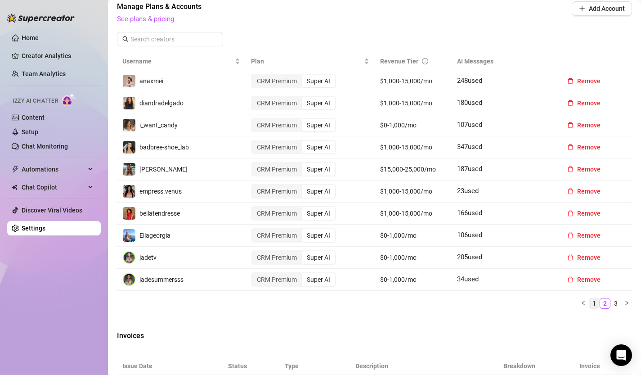
click at [594, 305] on link "1" at bounding box center [594, 303] width 10 height 10
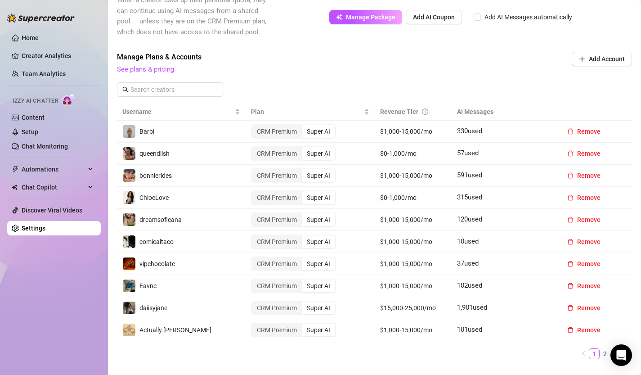
scroll to position [0, 0]
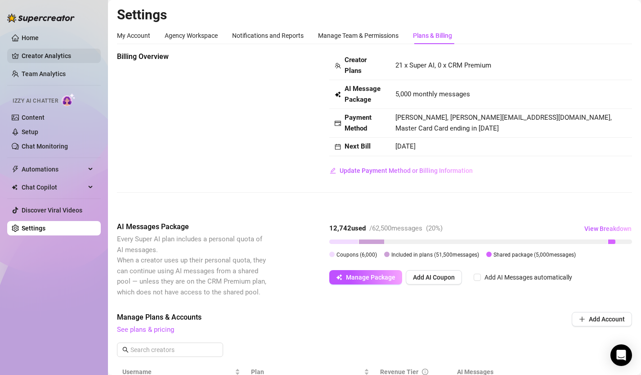
click at [58, 61] on link "Creator Analytics" at bounding box center [58, 56] width 72 height 14
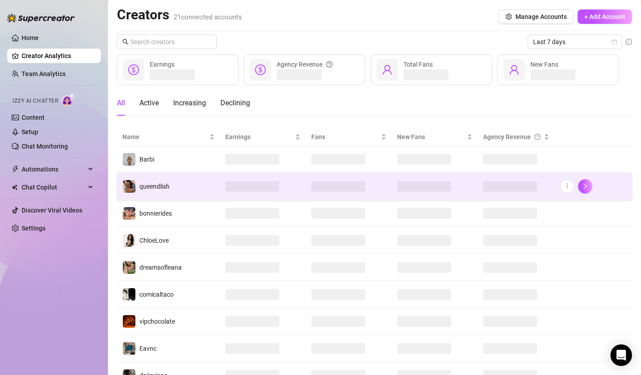
click at [290, 174] on td at bounding box center [263, 186] width 86 height 27
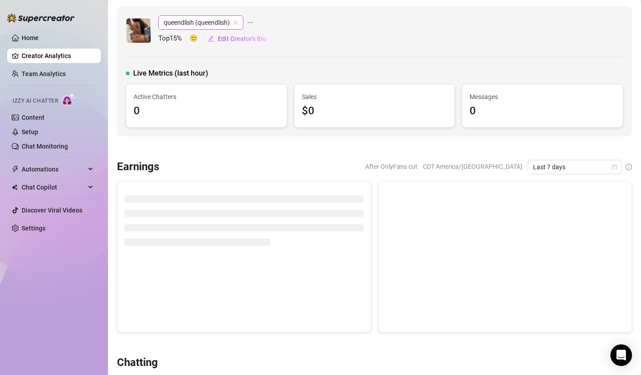
click at [184, 22] on span "queendlish (queendlish)" at bounding box center [201, 22] width 74 height 13
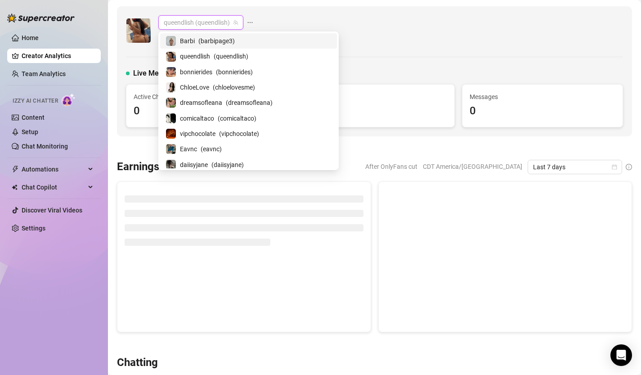
click at [215, 40] on span "( barbipage3 )" at bounding box center [216, 41] width 36 height 10
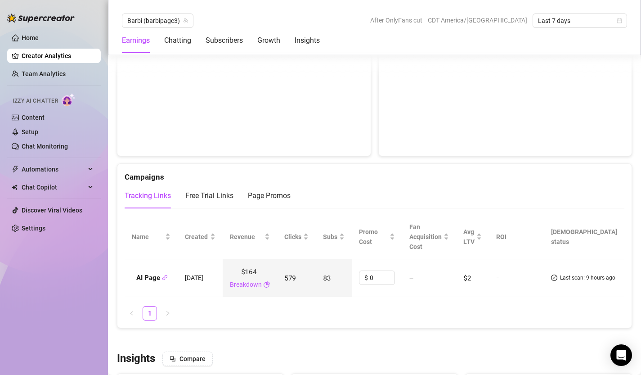
scroll to position [980, 0]
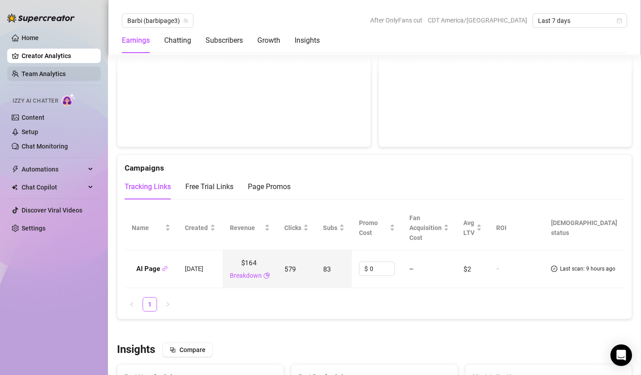
click at [34, 77] on link "Team Analytics" at bounding box center [44, 73] width 44 height 7
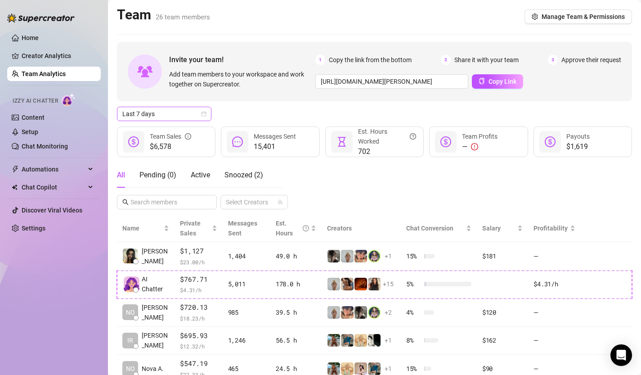
click at [206, 115] on icon "calendar" at bounding box center [203, 114] width 5 height 5
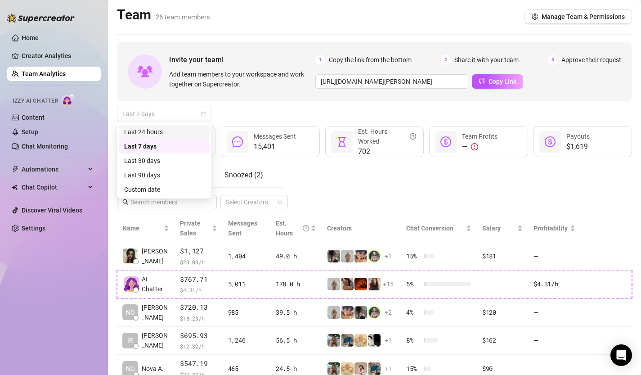
click at [177, 133] on div "Last 24 hours" at bounding box center [164, 132] width 80 height 10
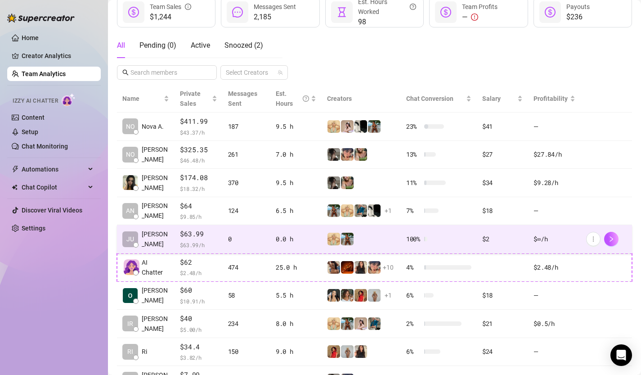
scroll to position [130, 0]
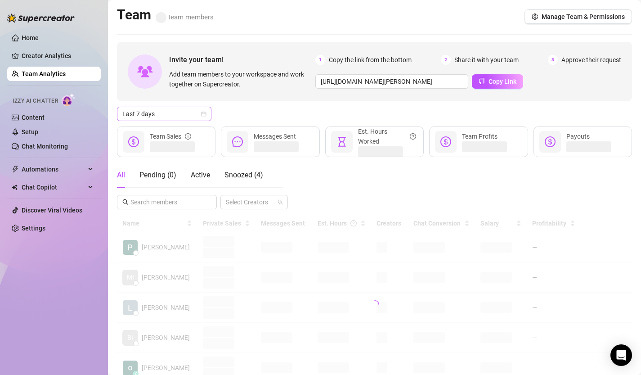
click at [202, 115] on icon "calendar" at bounding box center [203, 113] width 5 height 5
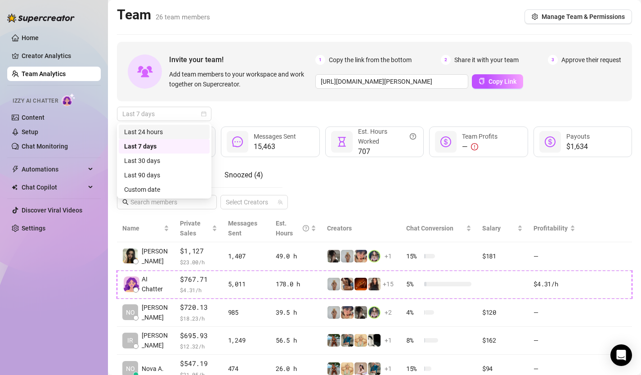
click at [183, 134] on div "Last 24 hours" at bounding box center [164, 132] width 80 height 10
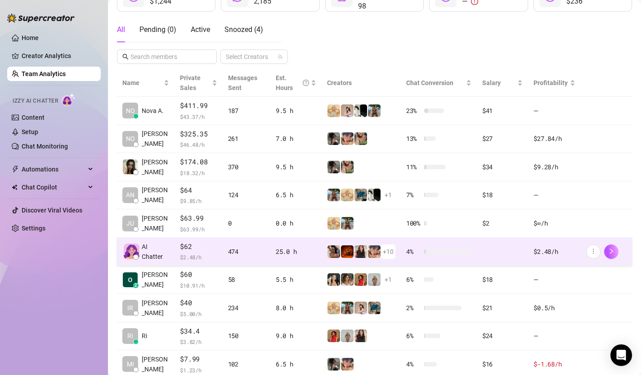
scroll to position [144, 0]
